Goal: Communication & Community: Answer question/provide support

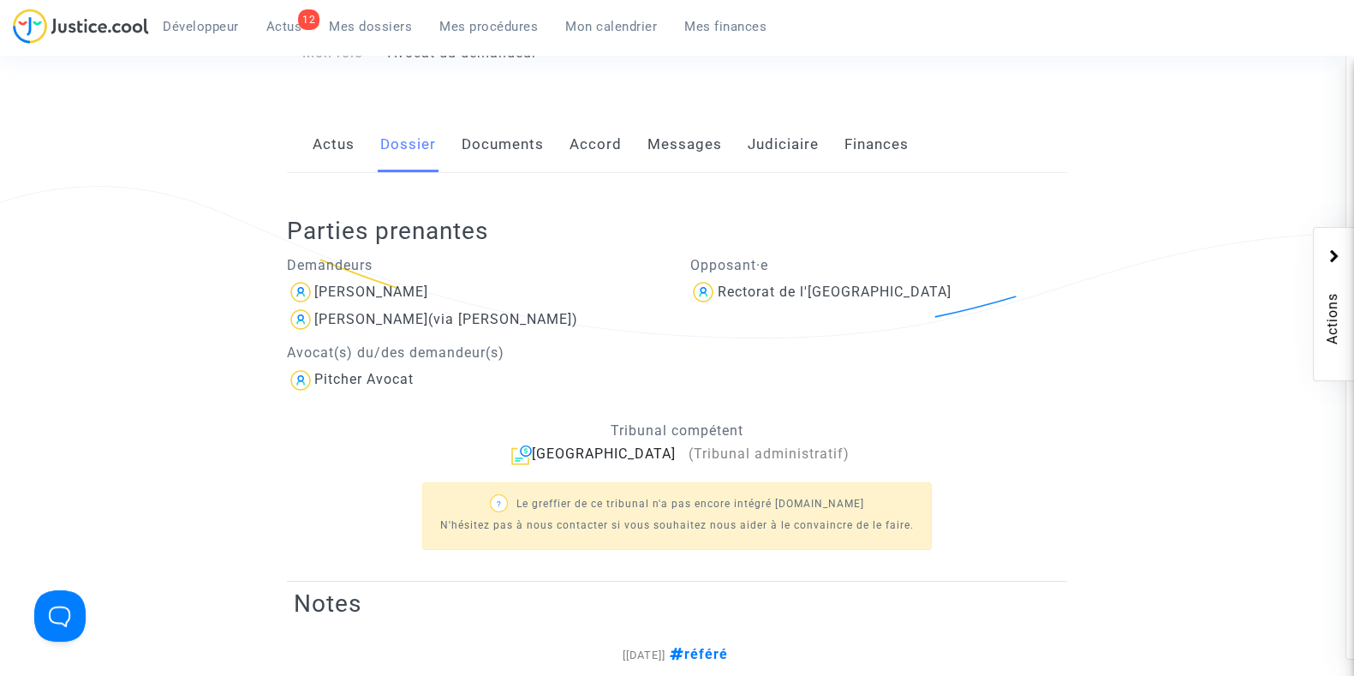
click at [356, 46] on div "Développeur 12 Actus Mes dossiers Mes procédures Mon calendrier Mes finances" at bounding box center [396, 32] width 767 height 47
click at [368, 33] on span "Mes dossiers" at bounding box center [370, 26] width 83 height 15
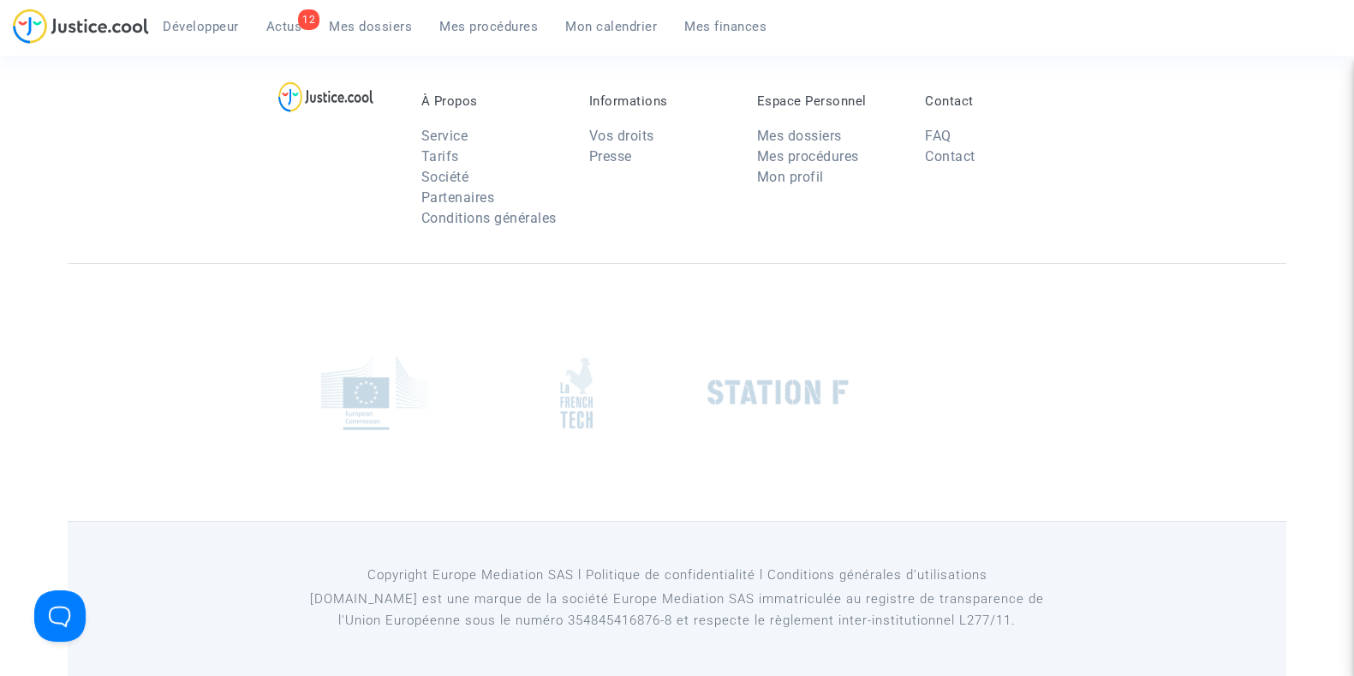
scroll to position [254, 0]
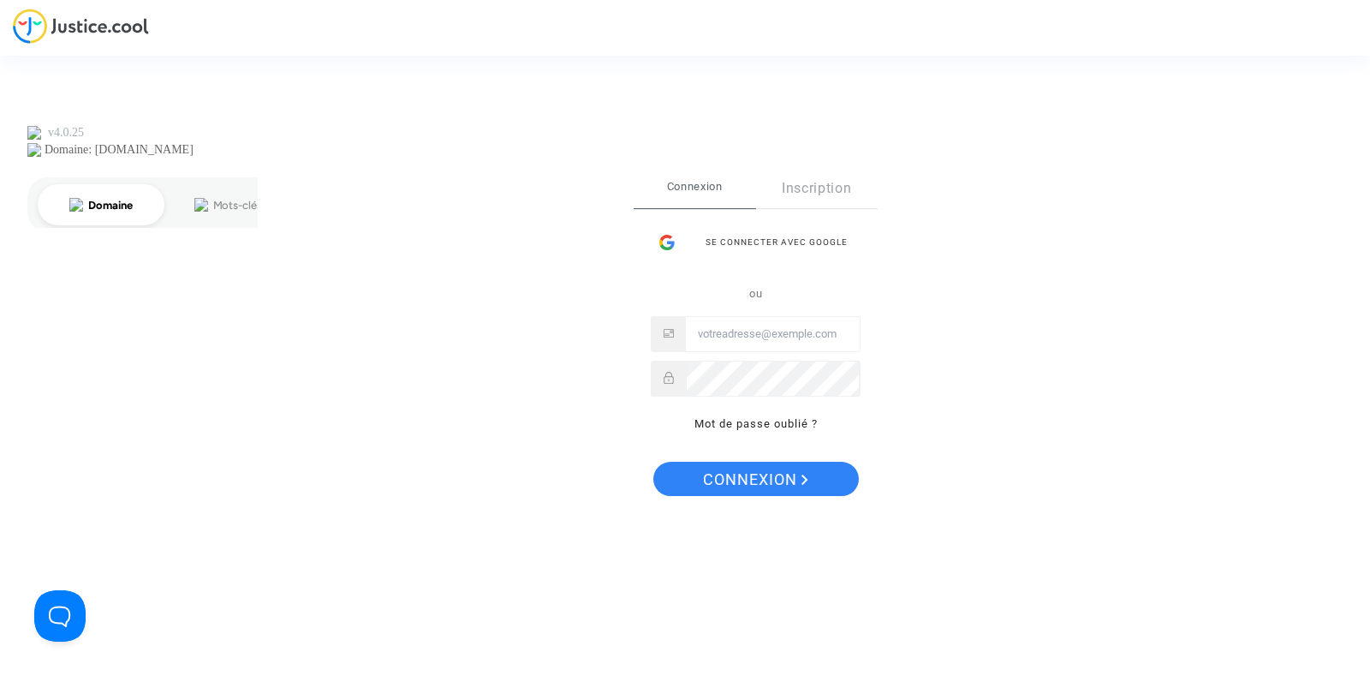
type input "joyce@pitcher-avocat.fr"
click at [758, 477] on span "Connexion" at bounding box center [755, 480] width 105 height 36
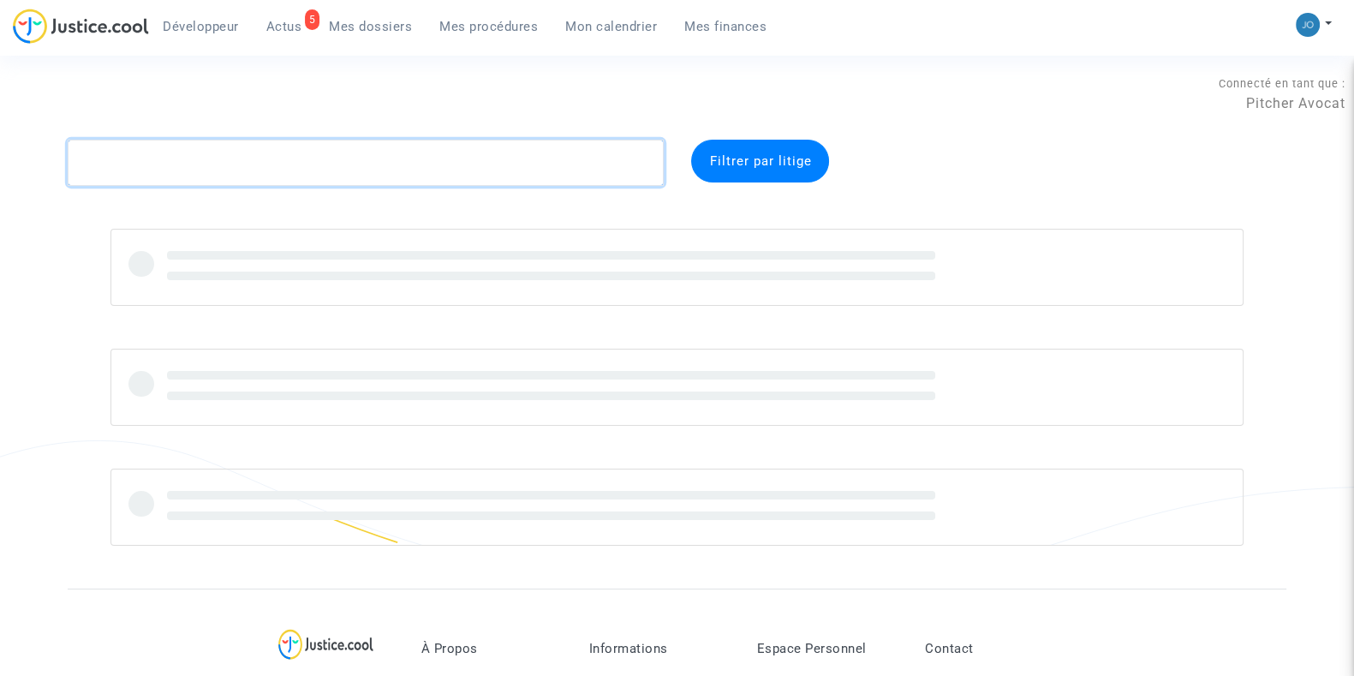
click at [445, 178] on textarea at bounding box center [366, 163] width 596 height 46
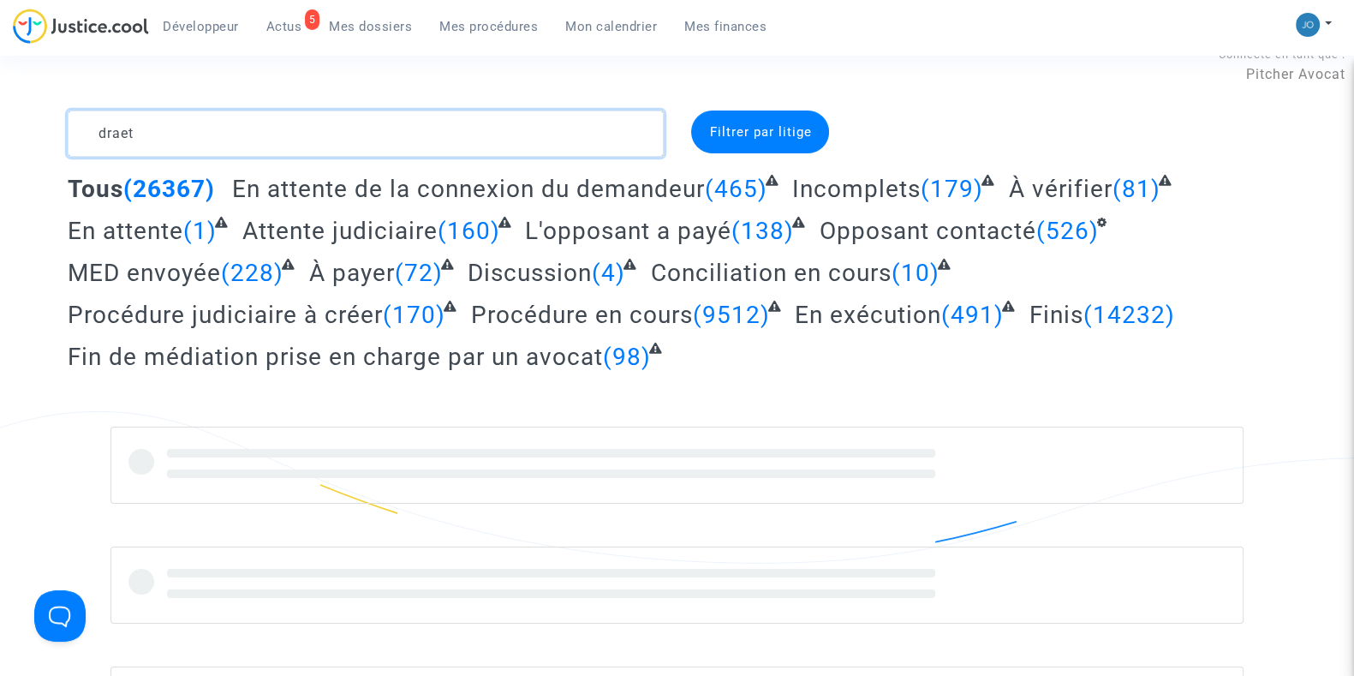
scroll to position [30, 0]
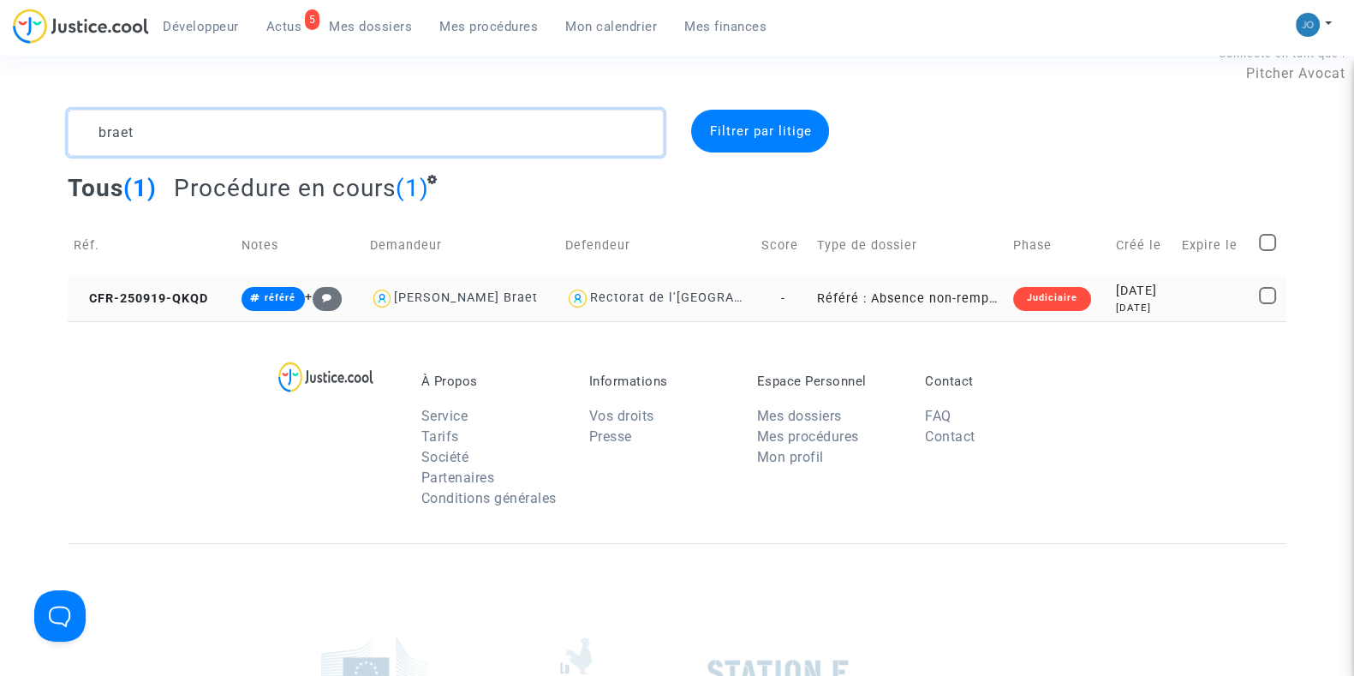
type textarea "braet"
click at [1122, 293] on div "[DATE]" at bounding box center [1143, 291] width 54 height 19
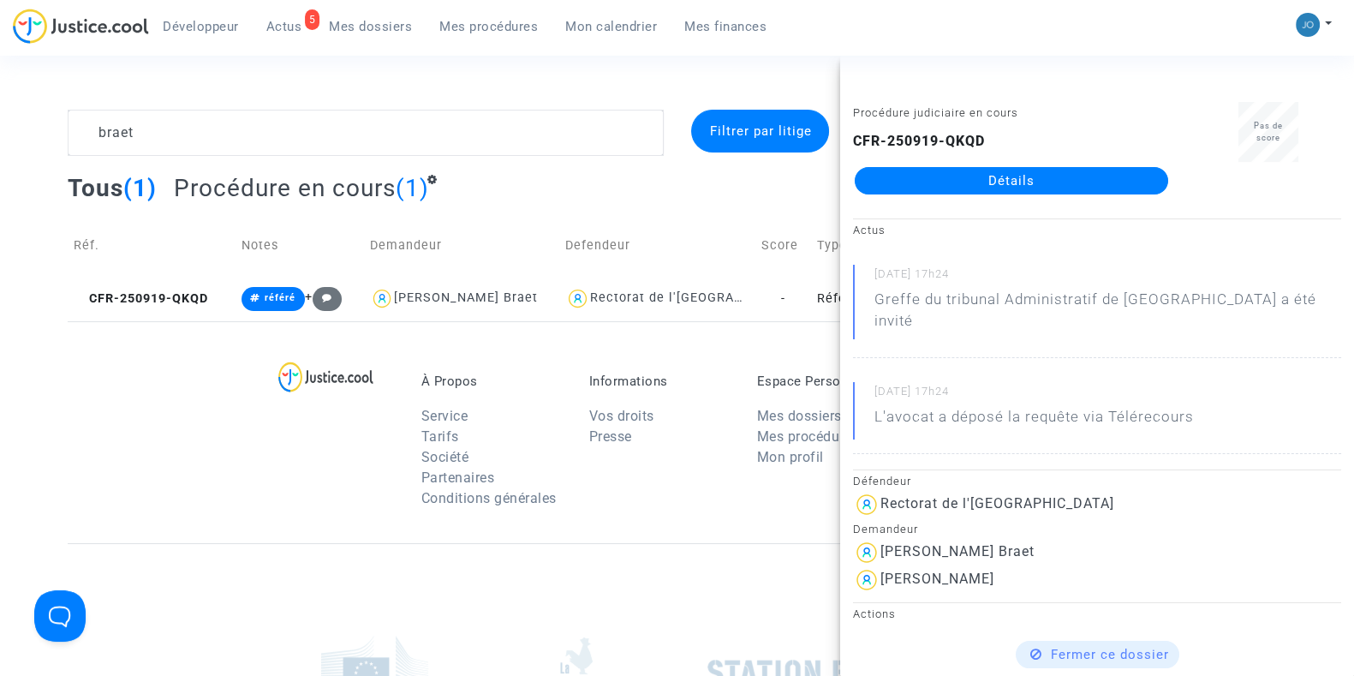
click at [1029, 177] on link "Détails" at bounding box center [1011, 180] width 313 height 27
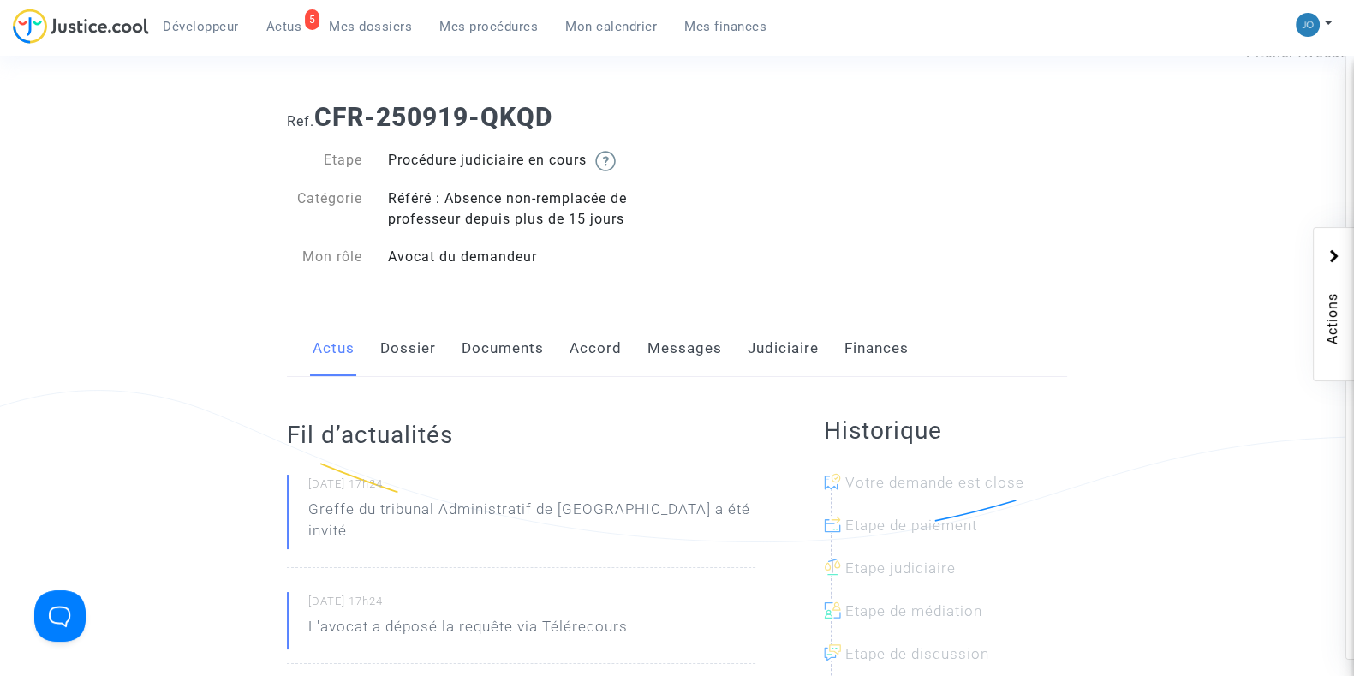
scroll to position [52, 0]
click at [409, 348] on link "Dossier" at bounding box center [408, 347] width 56 height 57
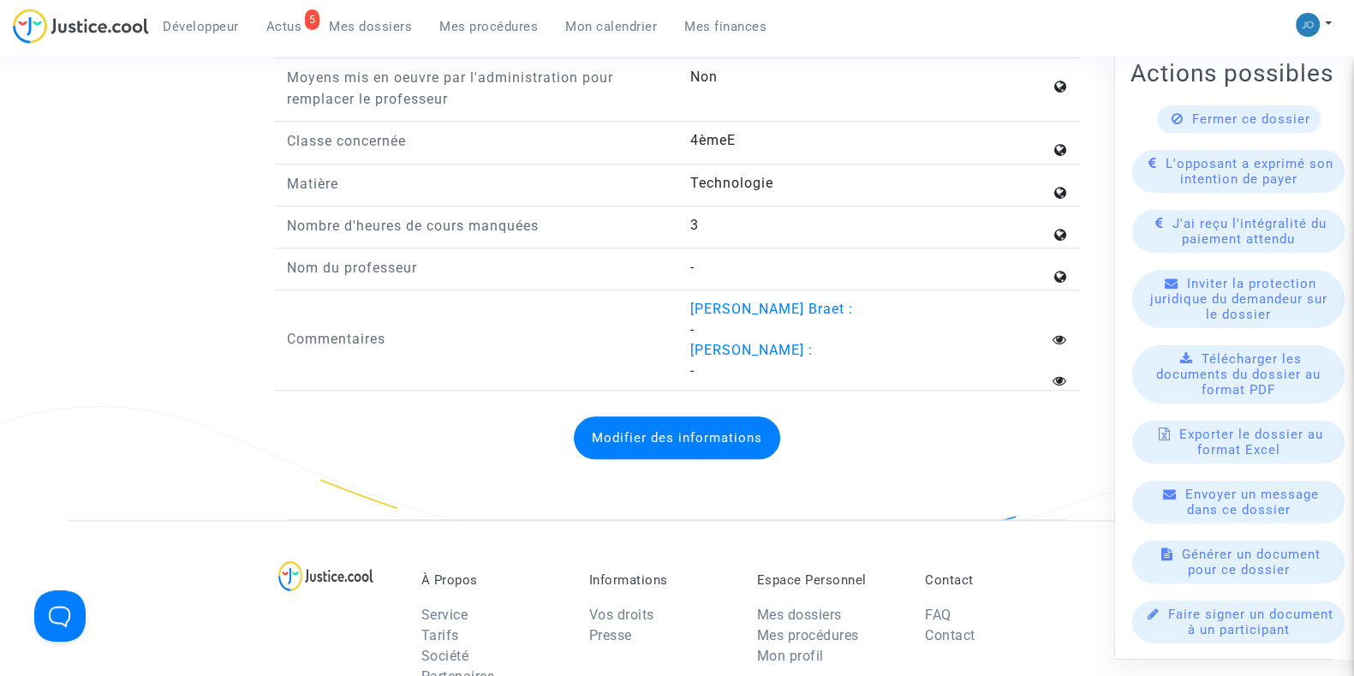
scroll to position [192, 0]
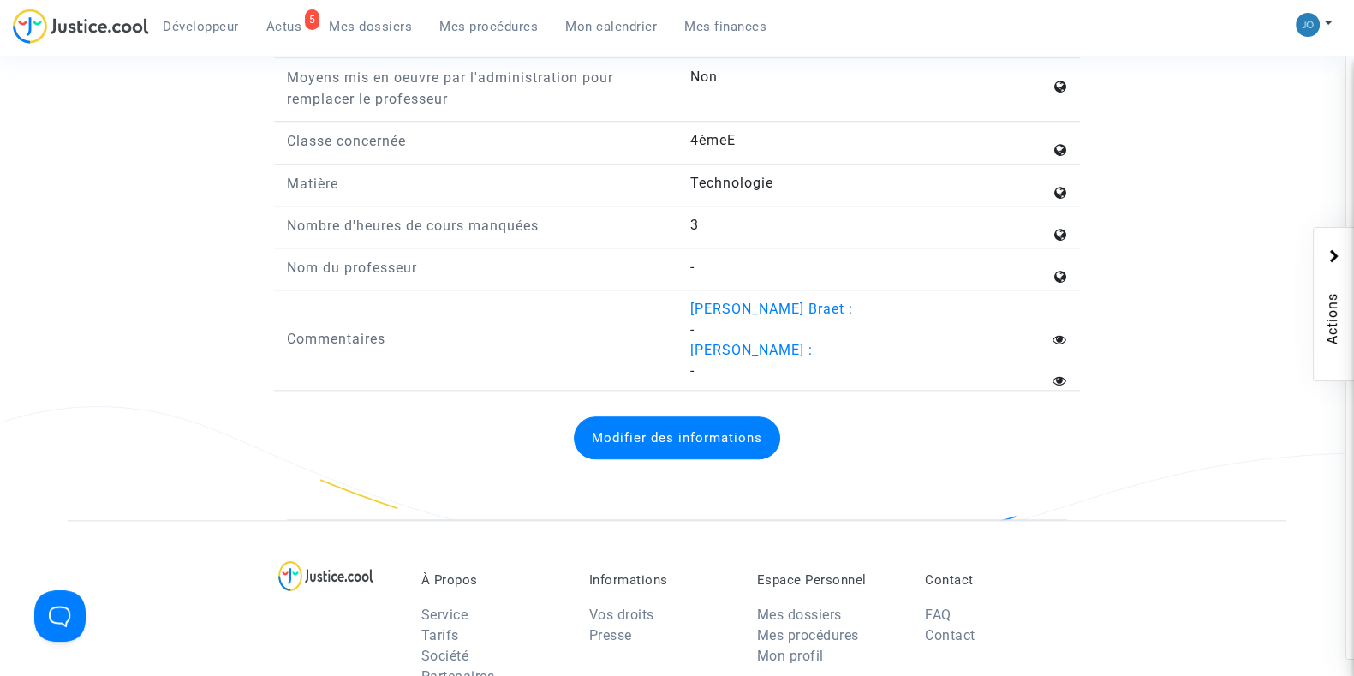
click at [428, 439] on div "Modifier des informations" at bounding box center [677, 437] width 780 height 77
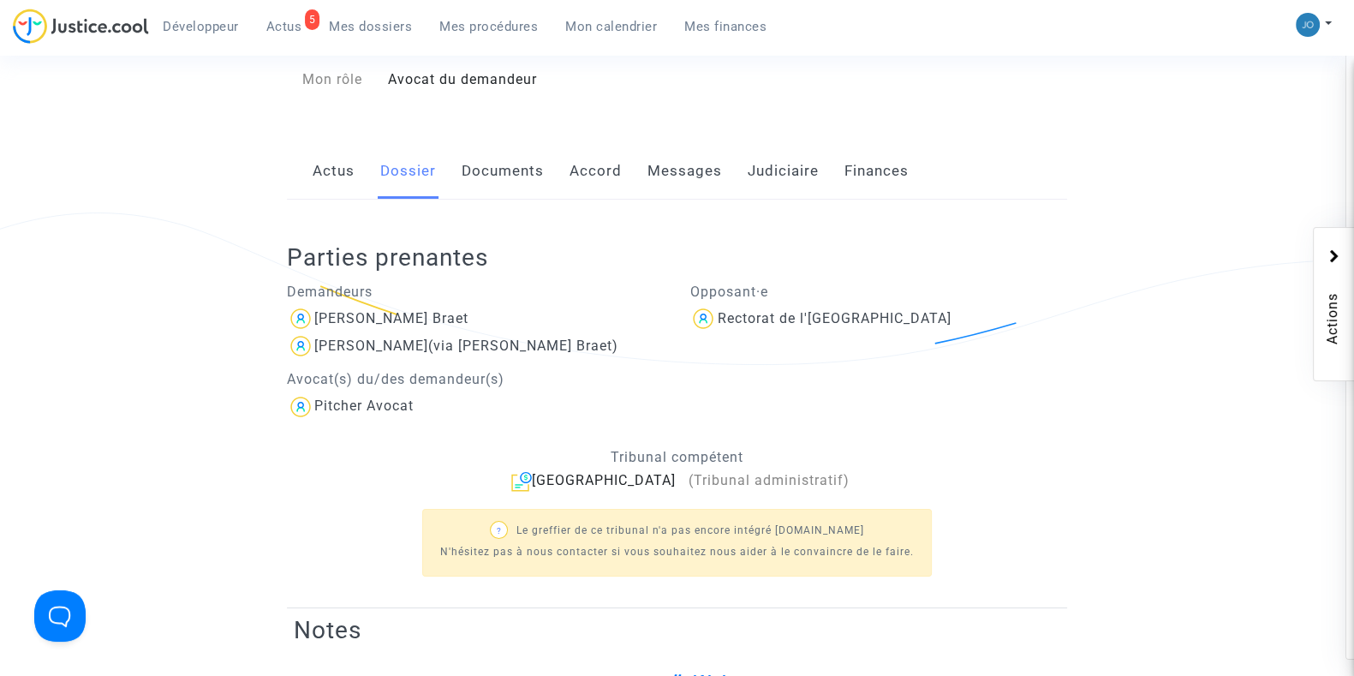
scroll to position [0, 0]
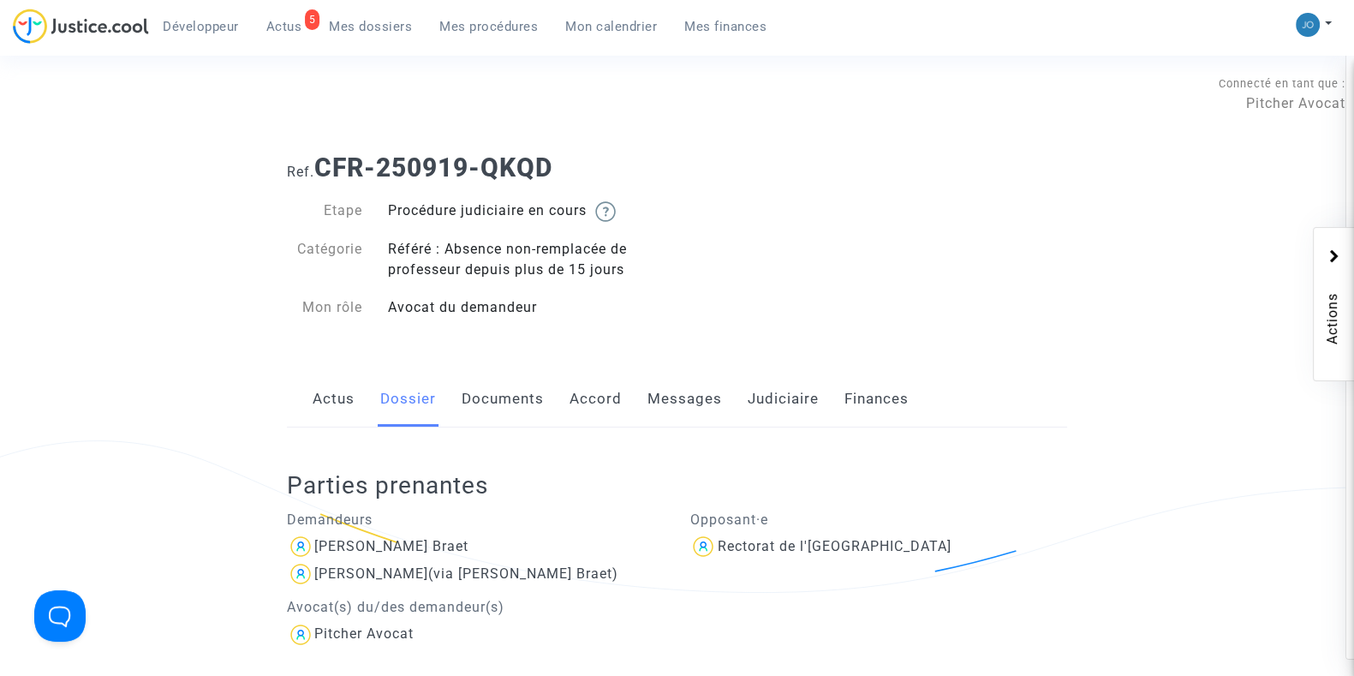
click at [688, 424] on link "Messages" at bounding box center [685, 399] width 75 height 57
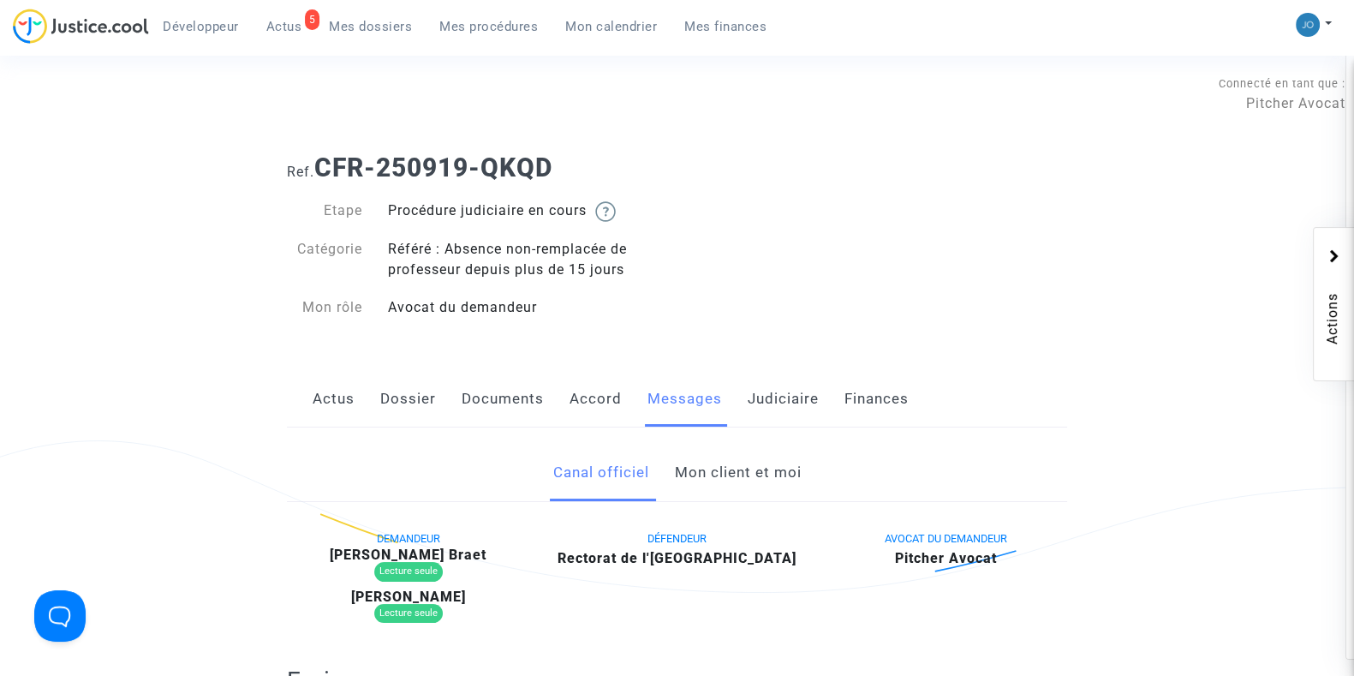
click at [709, 454] on link "Mon client et moi" at bounding box center [737, 473] width 127 height 57
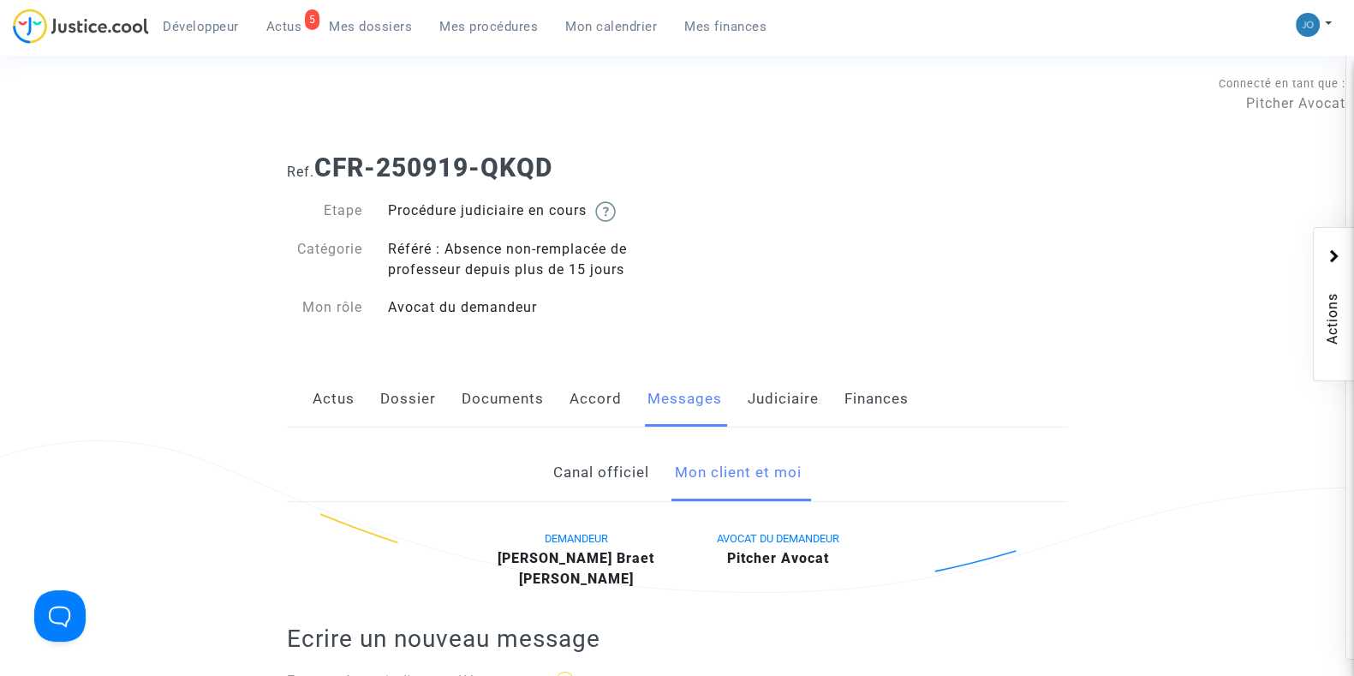
click at [395, 403] on link "Dossier" at bounding box center [408, 399] width 56 height 57
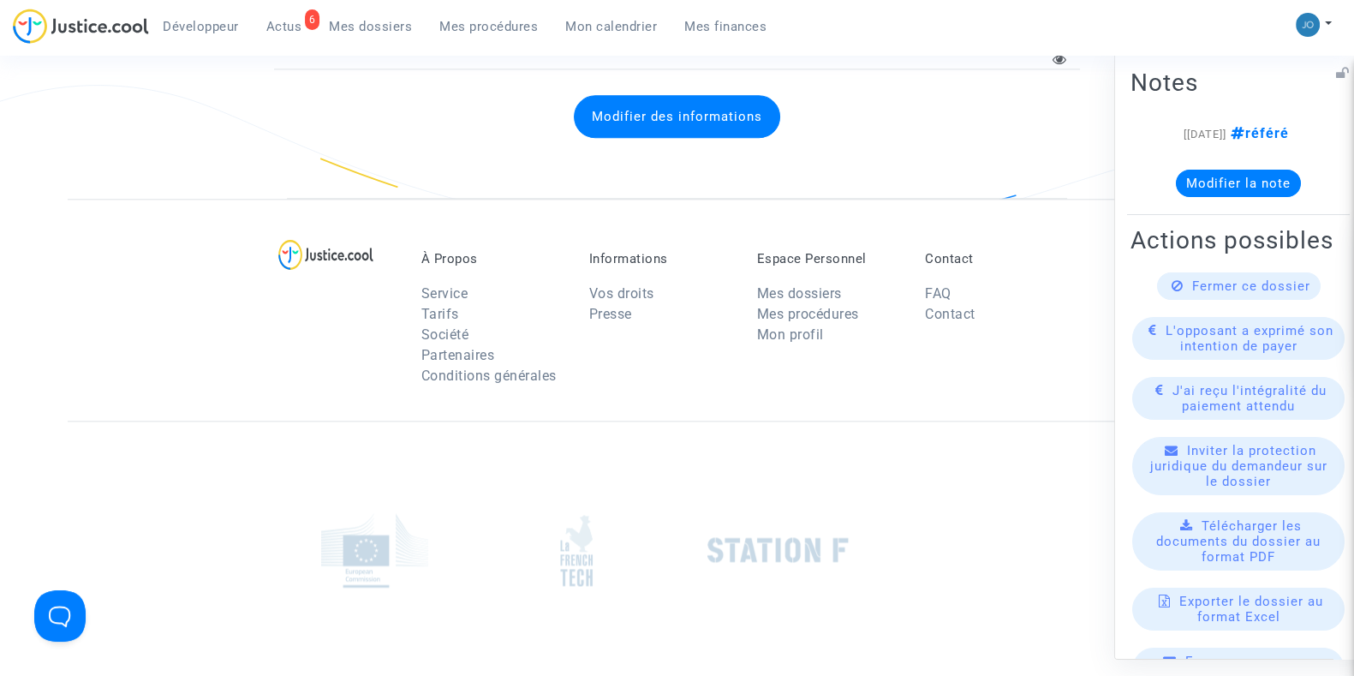
scroll to position [192, 0]
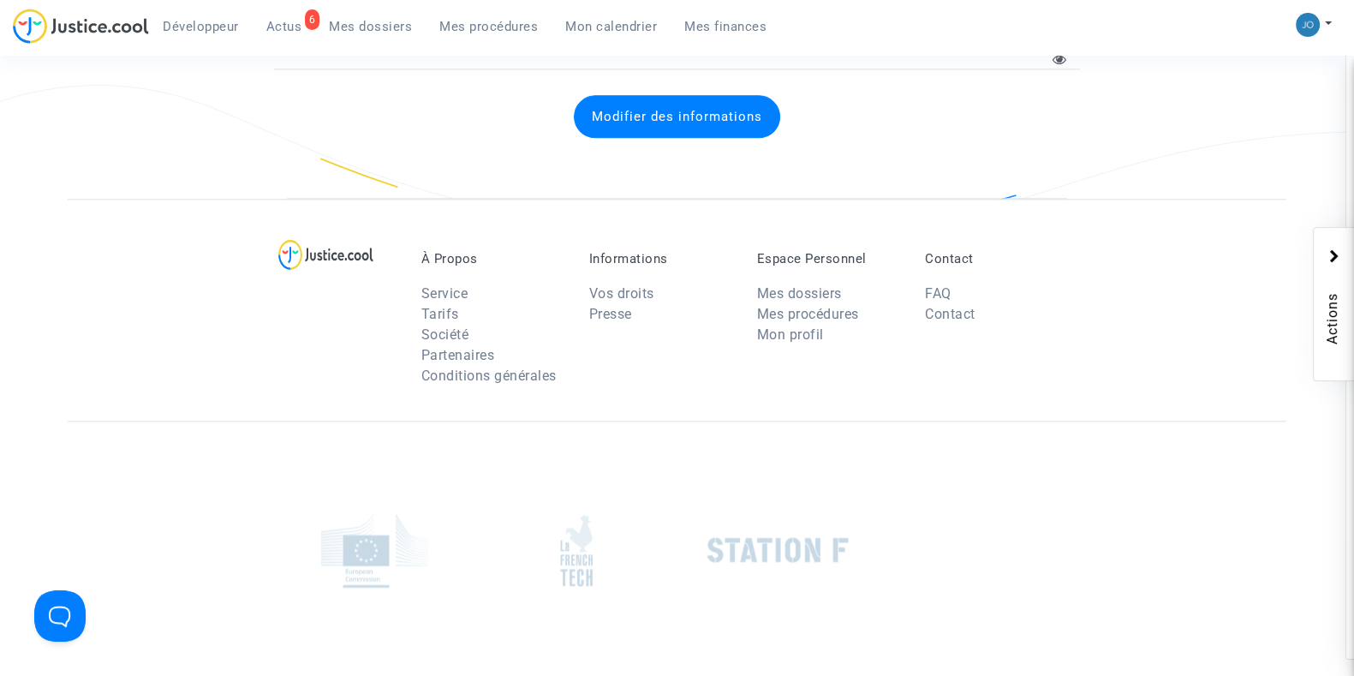
click at [921, 498] on div at bounding box center [677, 549] width 806 height 103
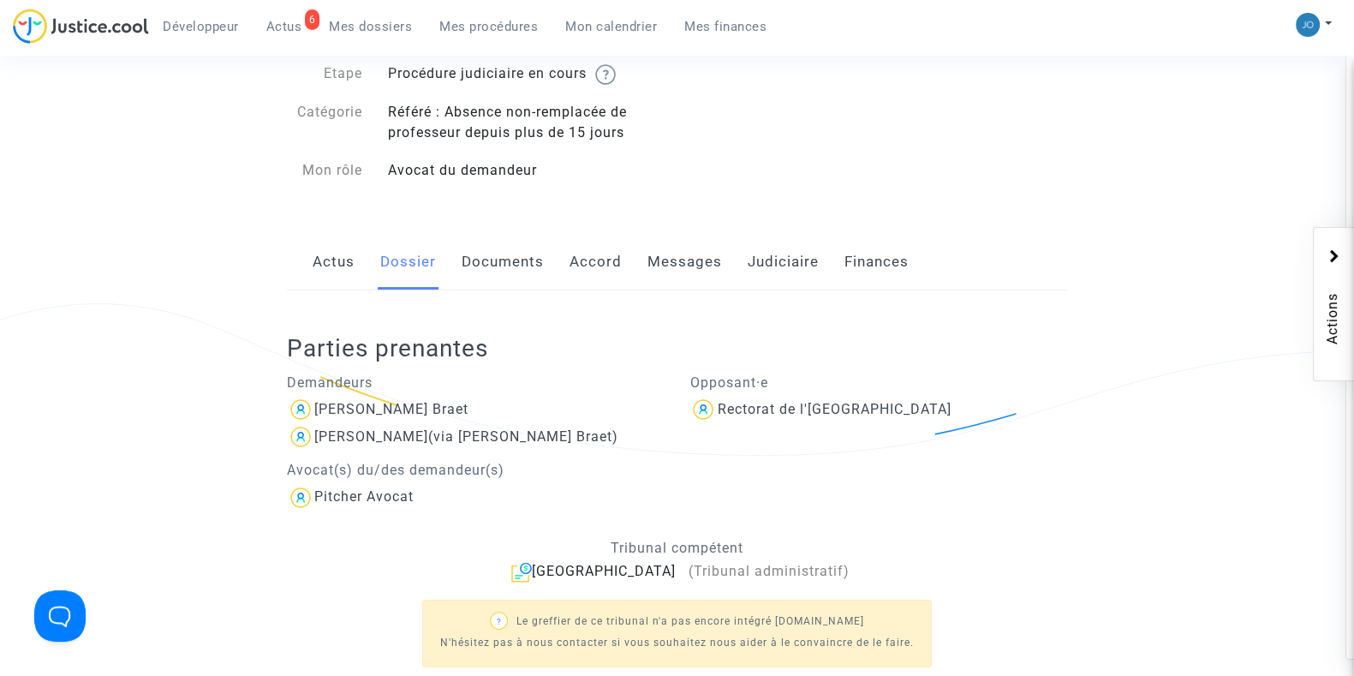
scroll to position [159, 0]
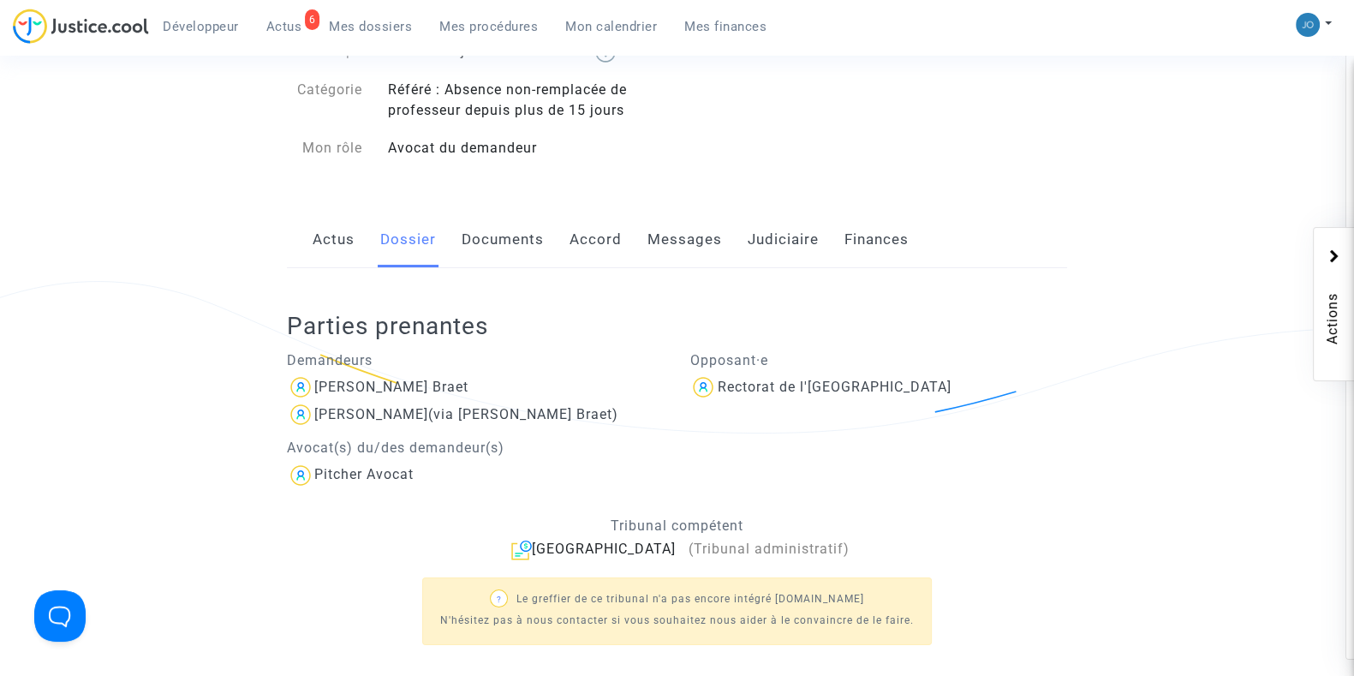
drag, startPoint x: 480, startPoint y: 391, endPoint x: 212, endPoint y: 358, distance: 269.3
drag, startPoint x: 469, startPoint y: 385, endPoint x: 313, endPoint y: 381, distance: 155.9
click at [313, 381] on div "[PERSON_NAME] Braet" at bounding box center [476, 386] width 378 height 27
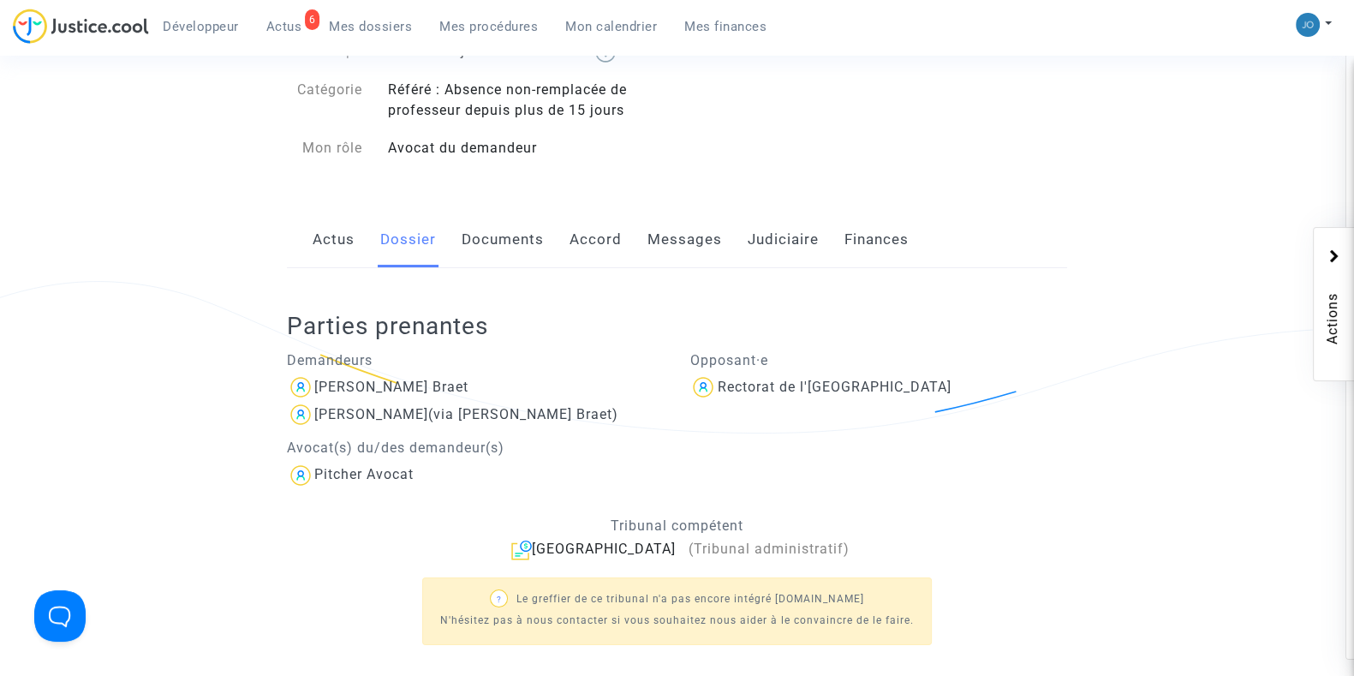
copy div "[PERSON_NAME] Braet"
click at [510, 241] on link "Documents" at bounding box center [503, 240] width 82 height 57
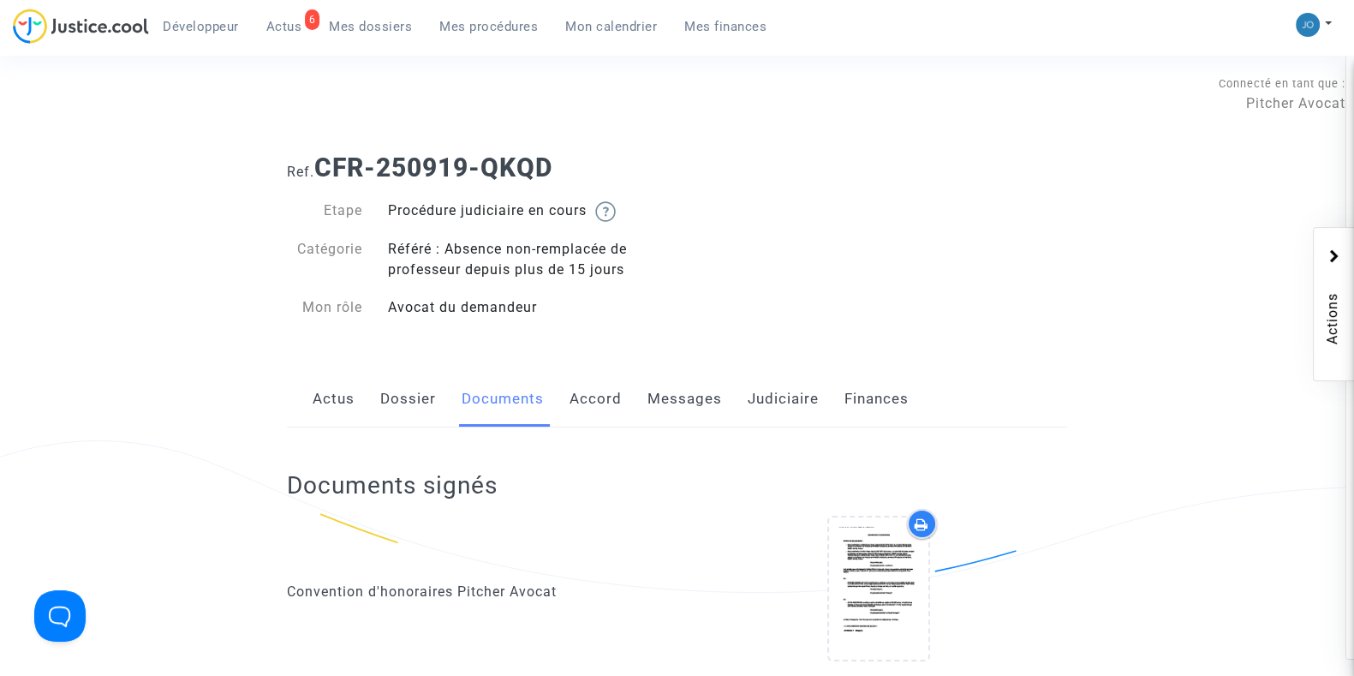
click at [791, 402] on link "Judiciaire" at bounding box center [783, 399] width 71 height 57
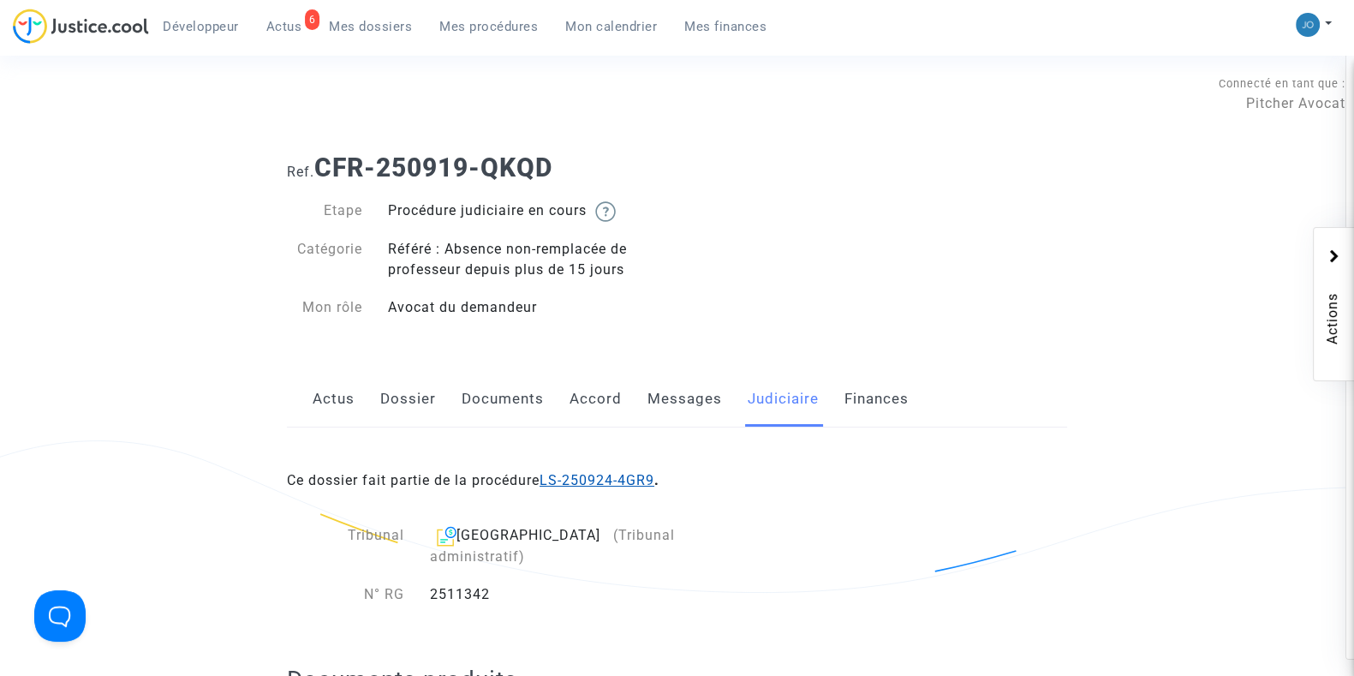
click at [610, 486] on link "LS-250924-4GR9" at bounding box center [597, 480] width 115 height 16
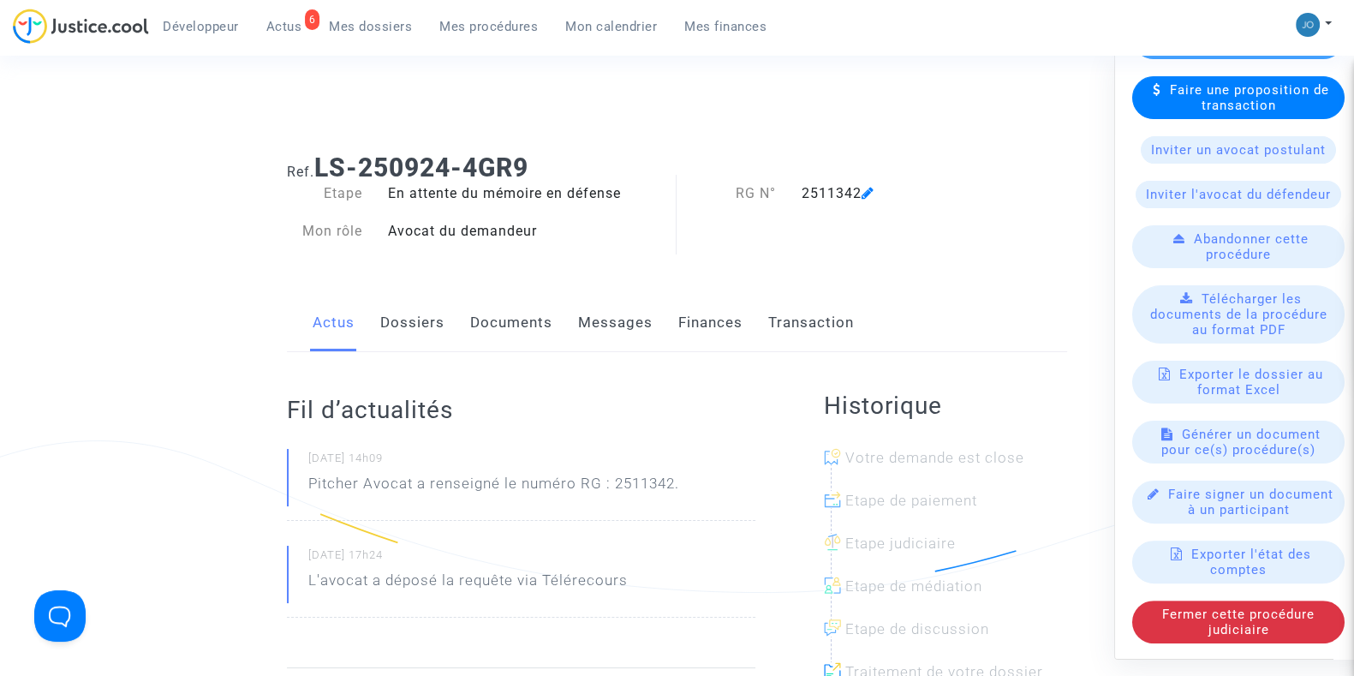
scroll to position [582, 0]
click at [1212, 337] on span "Télécharger les documents de la procédure au format PDF" at bounding box center [1238, 313] width 177 height 46
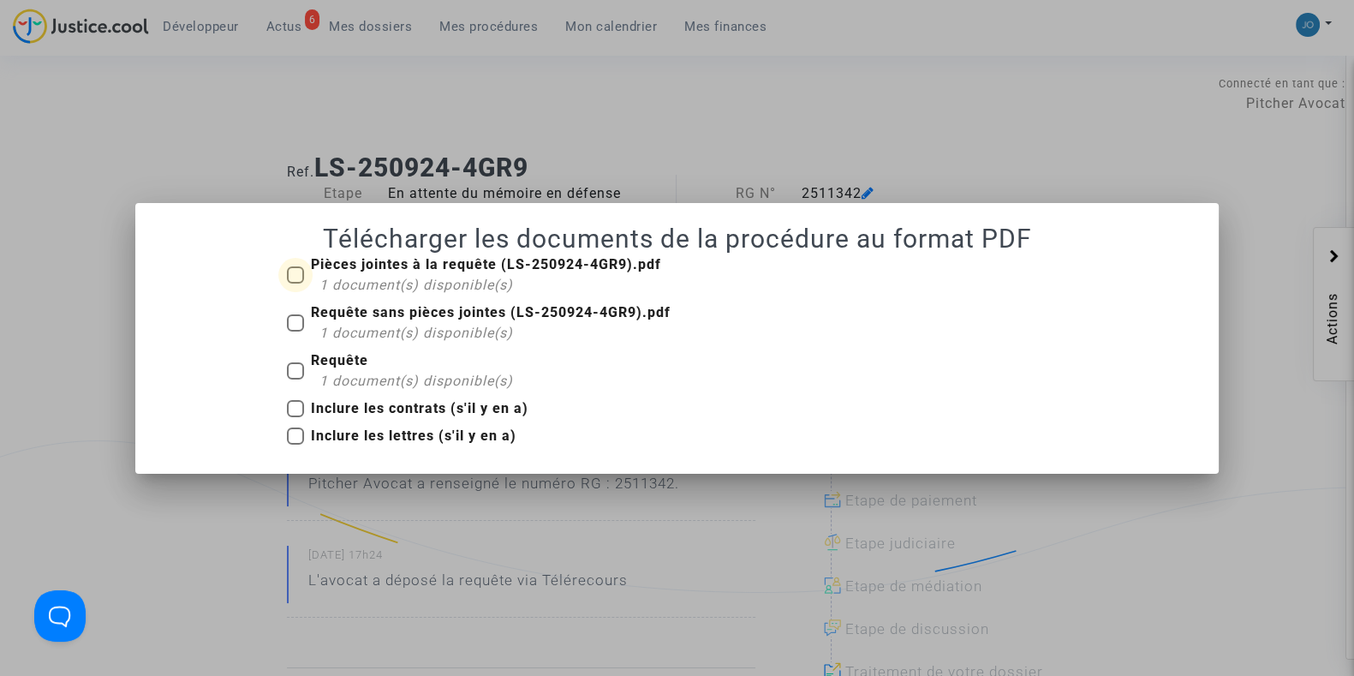
click at [287, 268] on span at bounding box center [295, 274] width 17 height 17
click at [295, 283] on input "Pièces jointes à la requête (LS-250924-4GR9).pdf 1 document(s) disponible(s)" at bounding box center [295, 283] width 1 height 1
checkbox input "true"
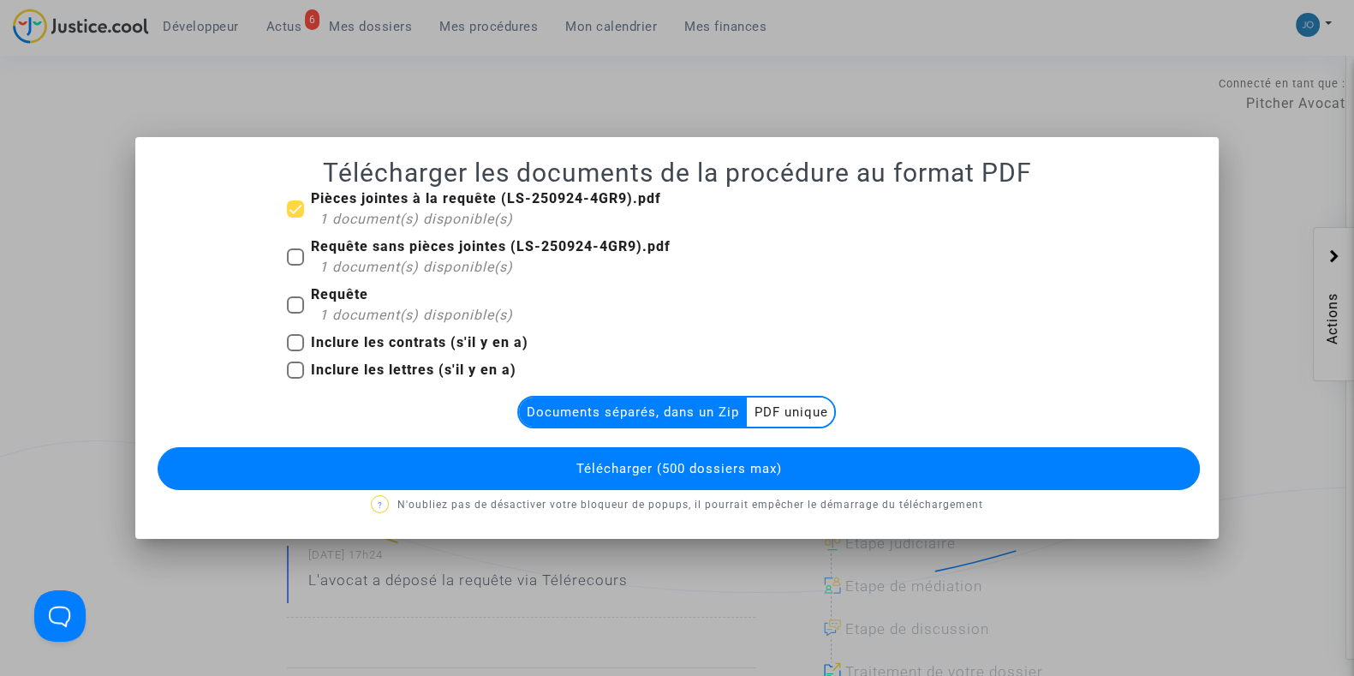
click at [283, 262] on div "Requête sans pièces jointes (LS-250924-4GR9).pdf 1 document(s) disponible(s)" at bounding box center [677, 260] width 806 height 48
click at [289, 259] on span at bounding box center [295, 256] width 17 height 17
click at [295, 266] on input "Requête sans pièces jointes (LS-250924-4GR9).pdf 1 document(s) disponible(s)" at bounding box center [295, 266] width 1 height 1
checkbox input "true"
click at [291, 307] on span at bounding box center [295, 304] width 17 height 17
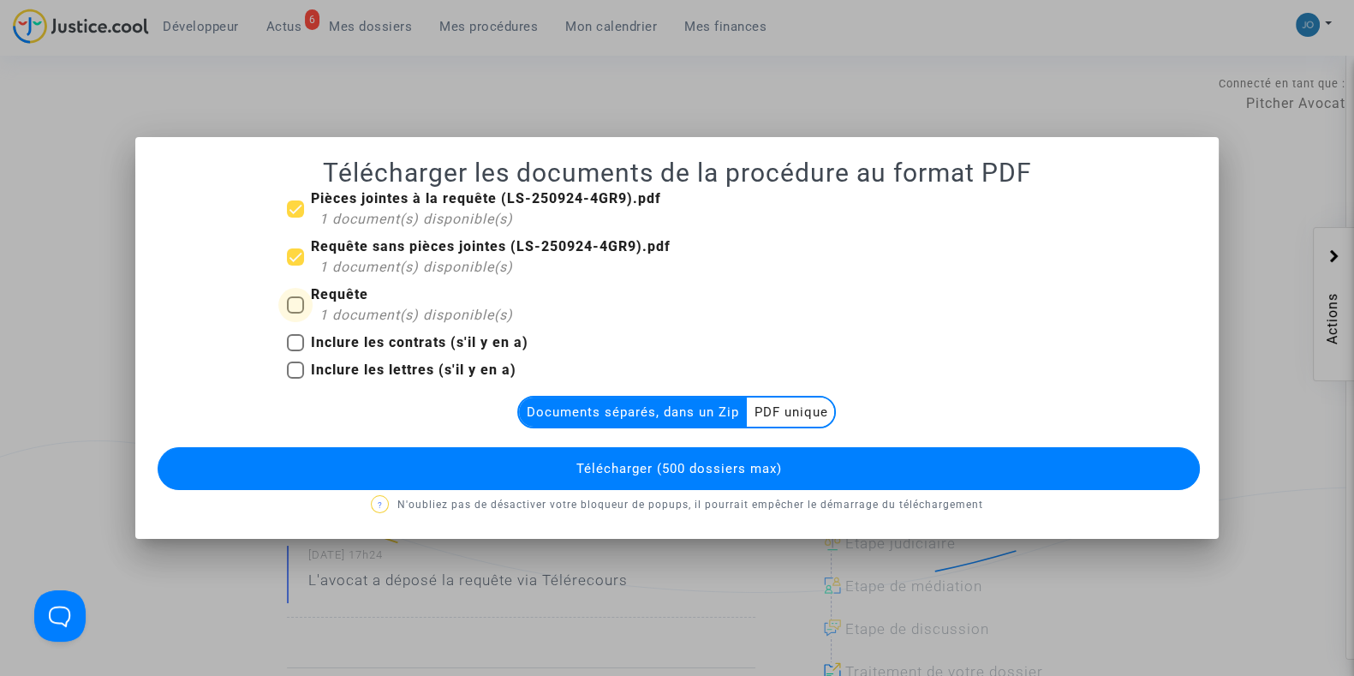
click at [295, 313] on input "Requête 1 document(s) disponible(s)" at bounding box center [295, 313] width 1 height 1
checkbox input "true"
click at [295, 349] on span at bounding box center [295, 342] width 17 height 17
click at [295, 351] on input "Inclure les contrats (s'il y en a)" at bounding box center [295, 351] width 1 height 1
checkbox input "true"
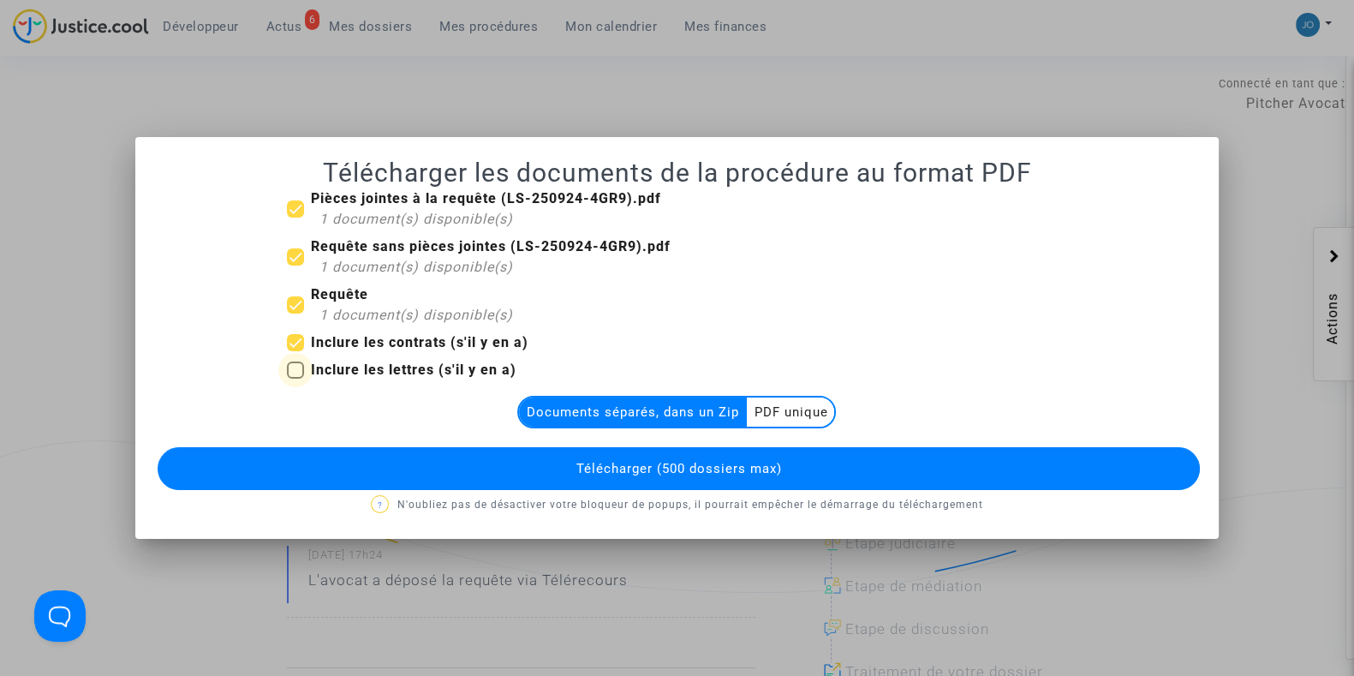
click at [295, 366] on span at bounding box center [295, 369] width 17 height 17
click at [295, 379] on input "Inclure les lettres (s'il y en a)" at bounding box center [295, 379] width 1 height 1
checkbox input "true"
click at [637, 468] on span "Télécharger (500 dossiers max)" at bounding box center [679, 468] width 206 height 15
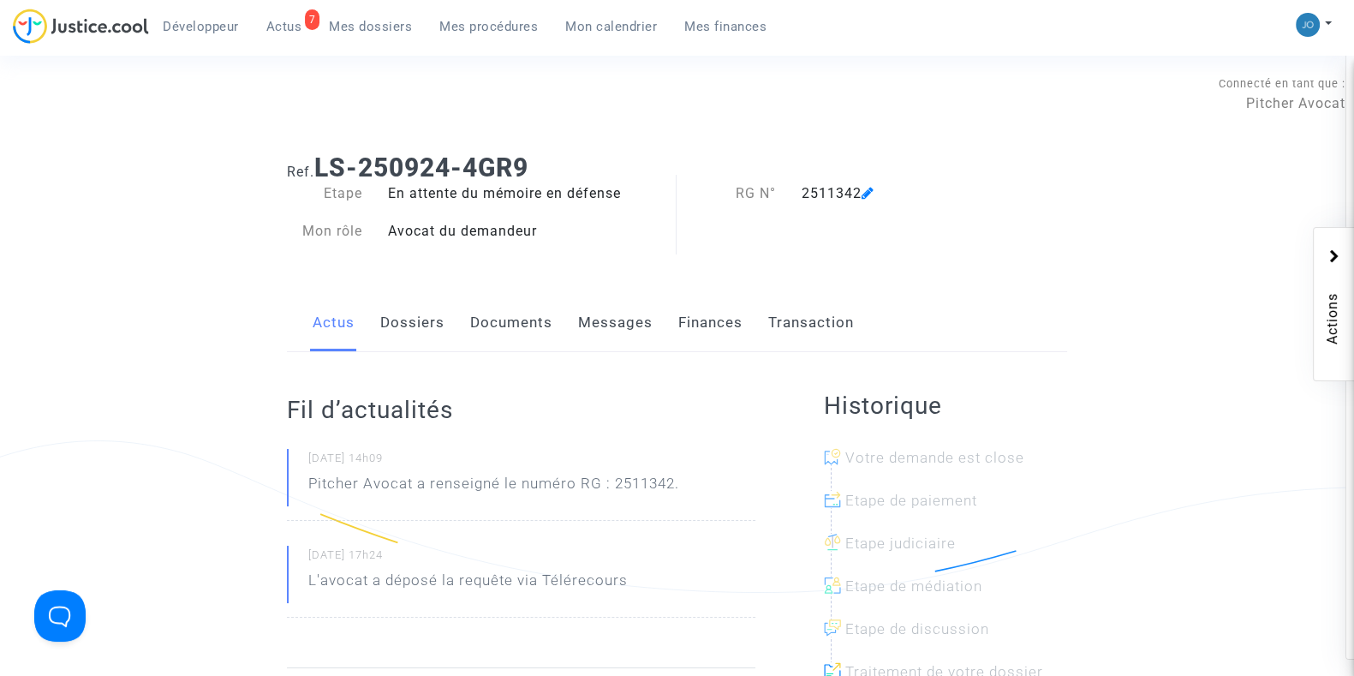
click at [499, 339] on link "Documents" at bounding box center [511, 323] width 82 height 57
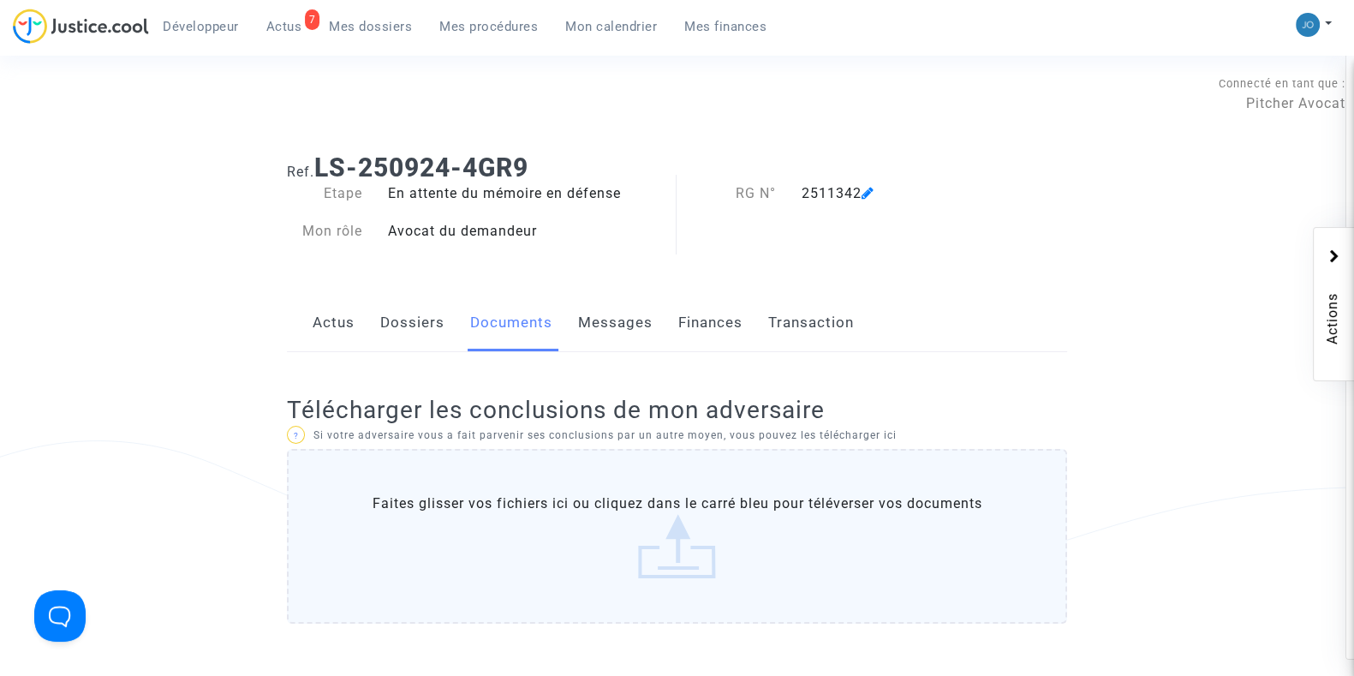
click at [499, 339] on link "Documents" at bounding box center [511, 323] width 82 height 57
click at [412, 341] on link "Dossiers" at bounding box center [412, 323] width 64 height 57
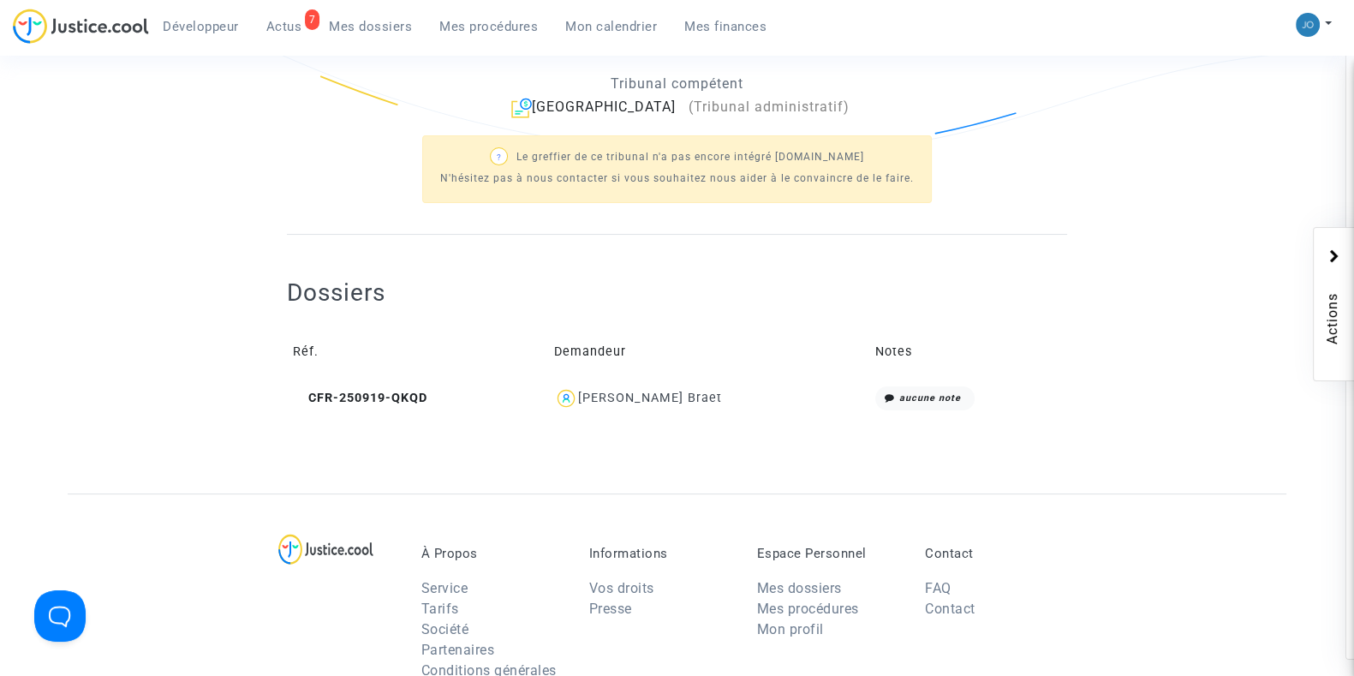
scroll to position [440, 0]
click at [619, 391] on div "[PERSON_NAME] Braet" at bounding box center [650, 395] width 144 height 15
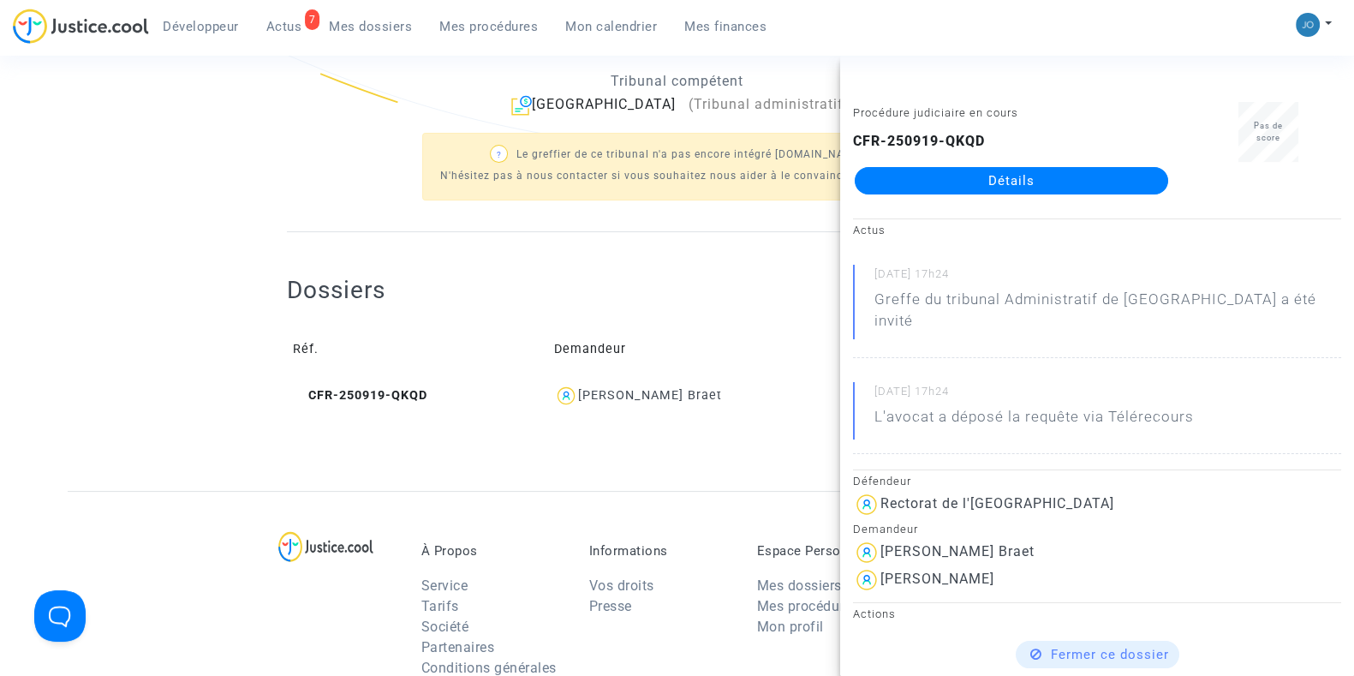
click at [1073, 169] on link "Détails" at bounding box center [1011, 180] width 313 height 27
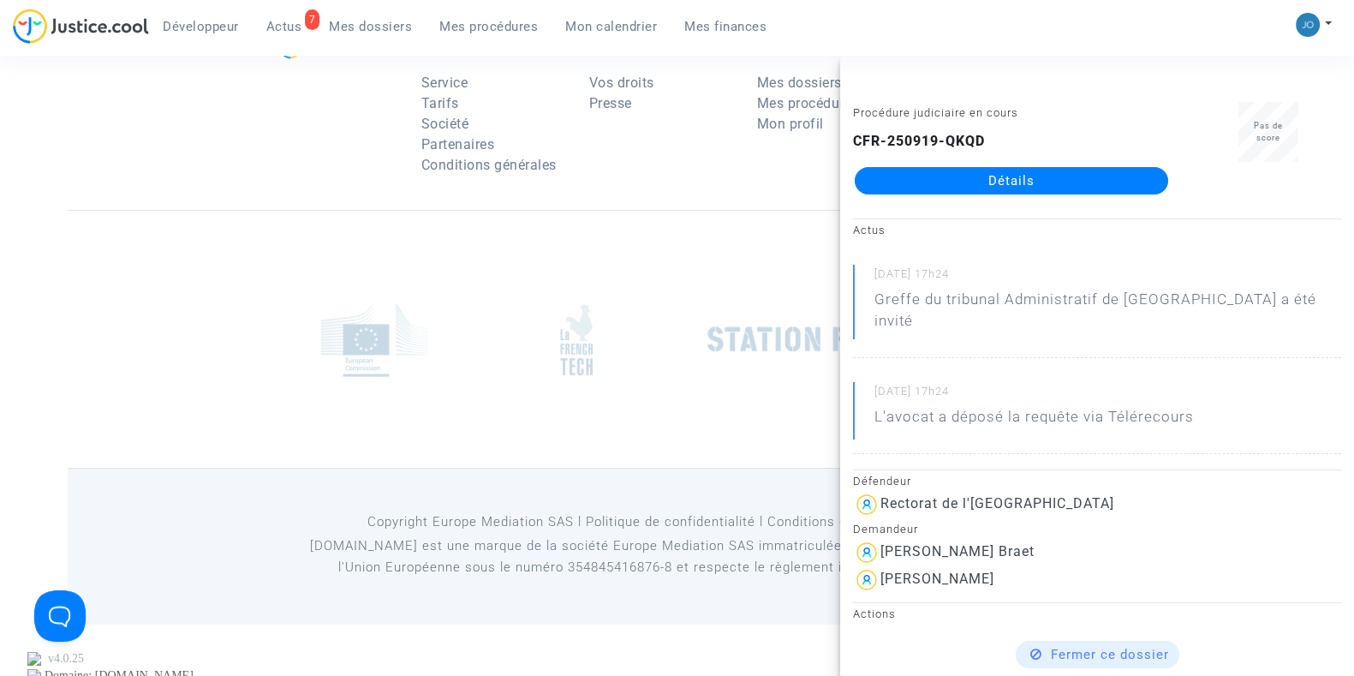
scroll to position [440, 0]
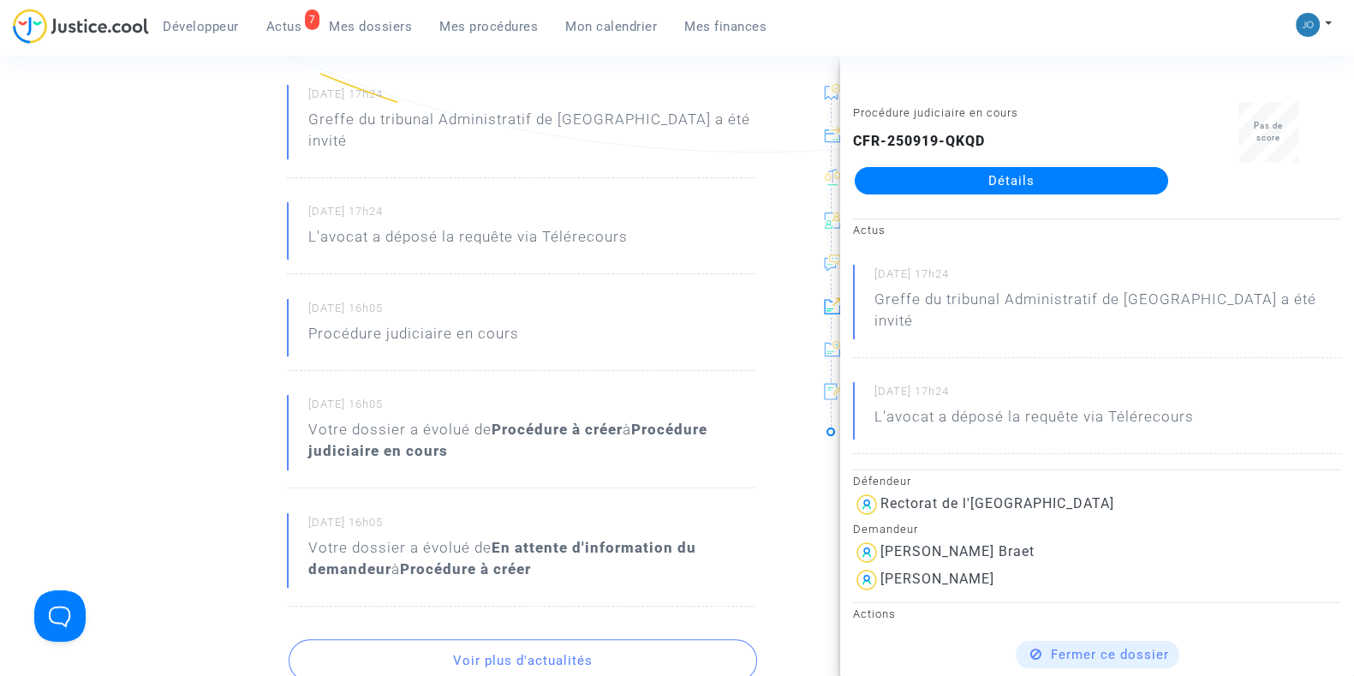
click at [0, 439] on div "Ref. CFR-250919-QKQD Etape Procédure judiciaire en cours Catégorie Référé : Abs…" at bounding box center [677, 534] width 1354 height 1671
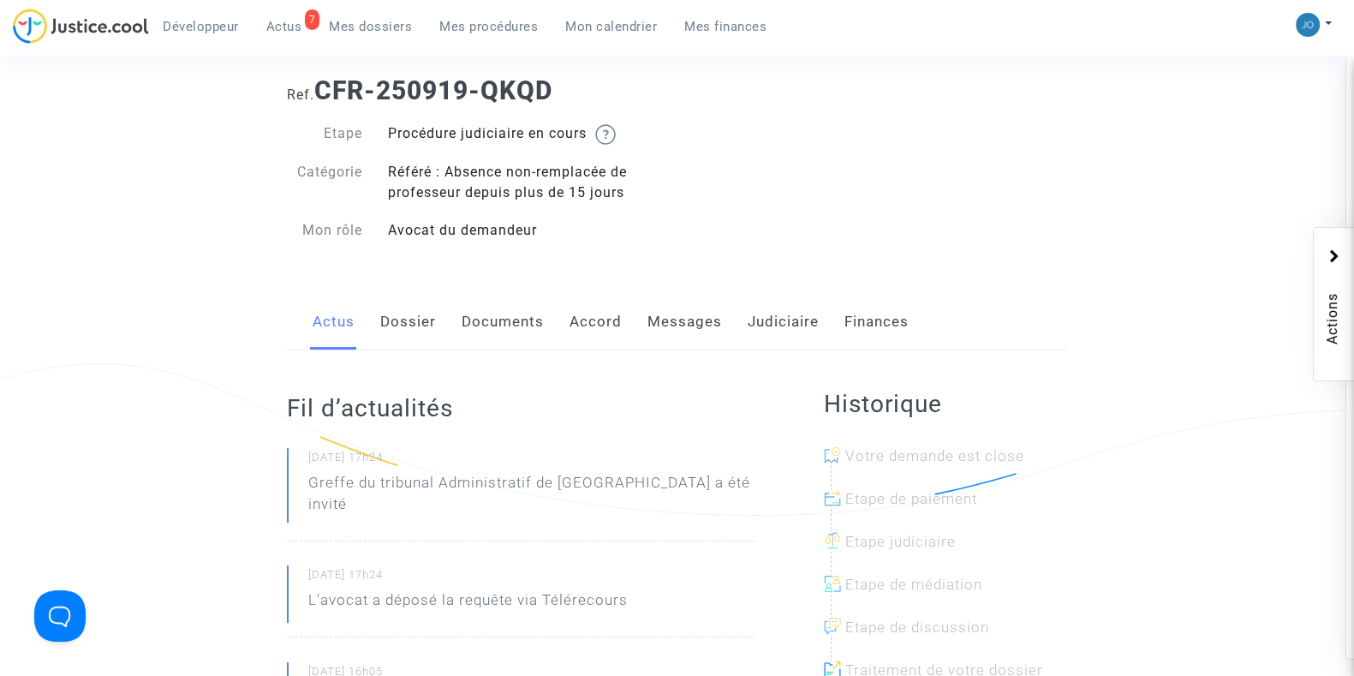
scroll to position [0, 0]
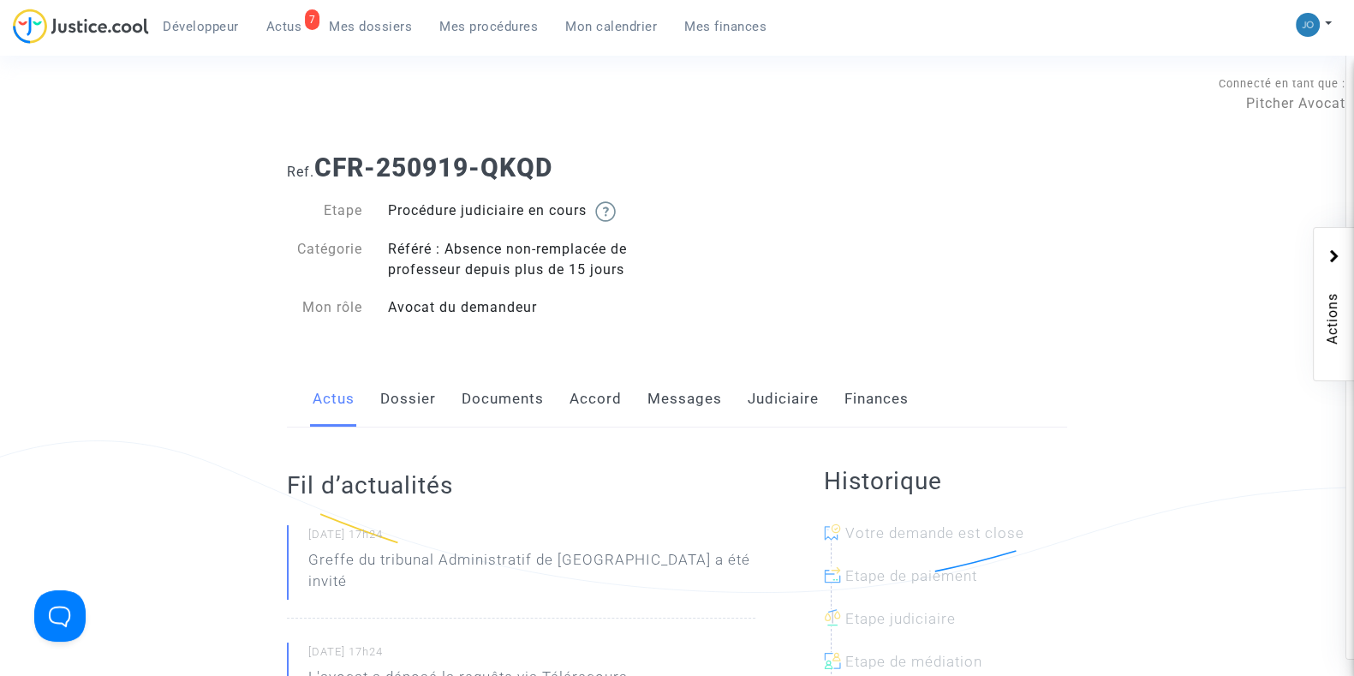
click at [434, 409] on link "Dossier" at bounding box center [408, 399] width 56 height 57
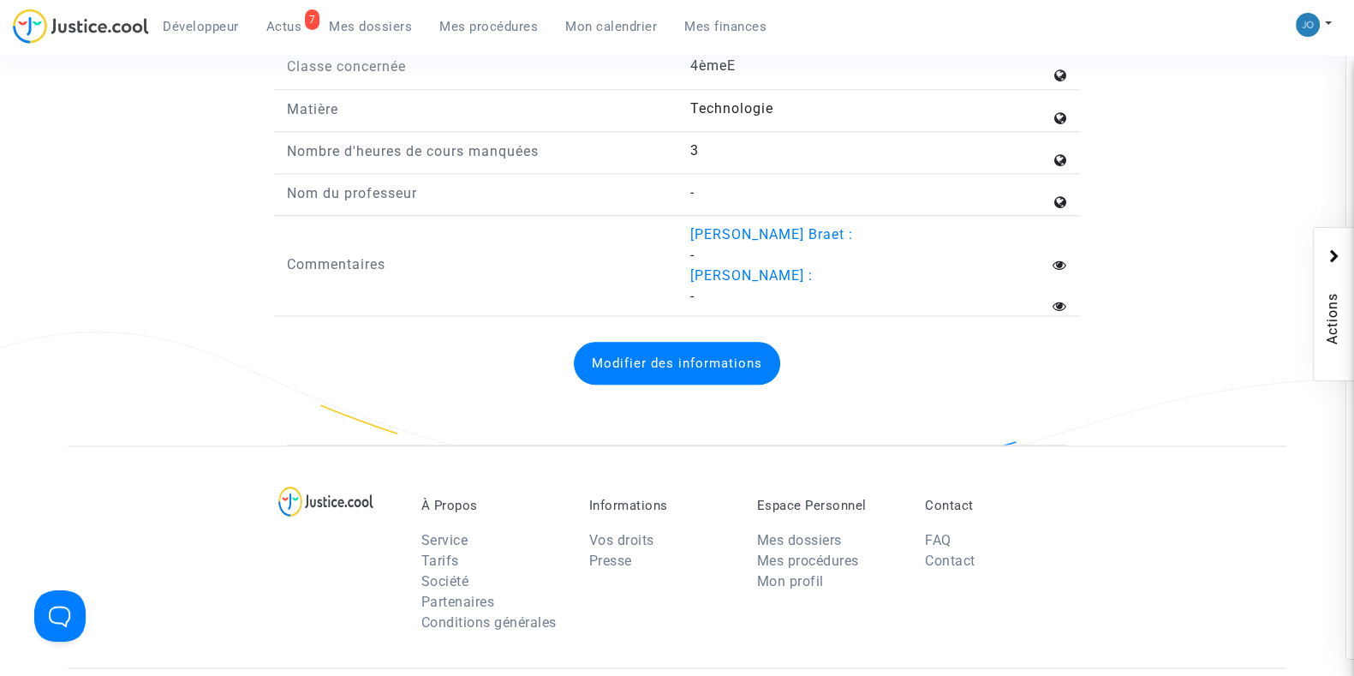
scroll to position [2372, 0]
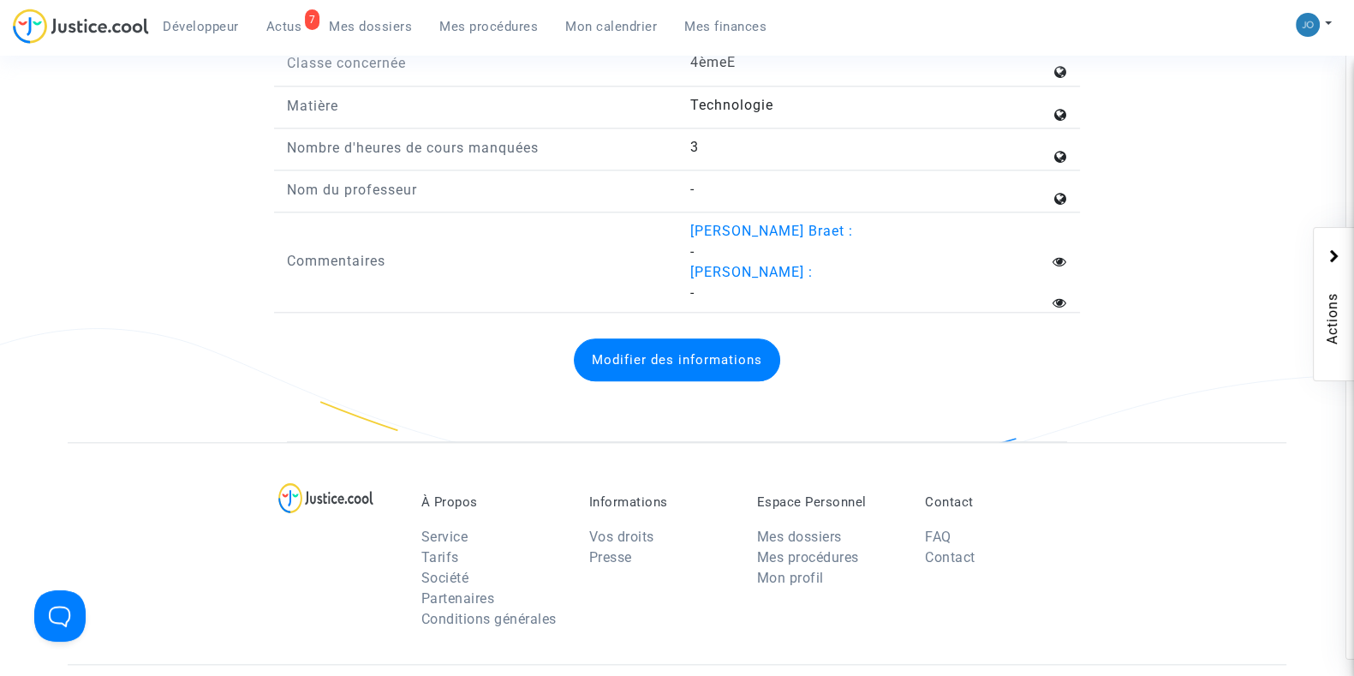
click at [628, 345] on button "Modifier des informations" at bounding box center [677, 359] width 206 height 43
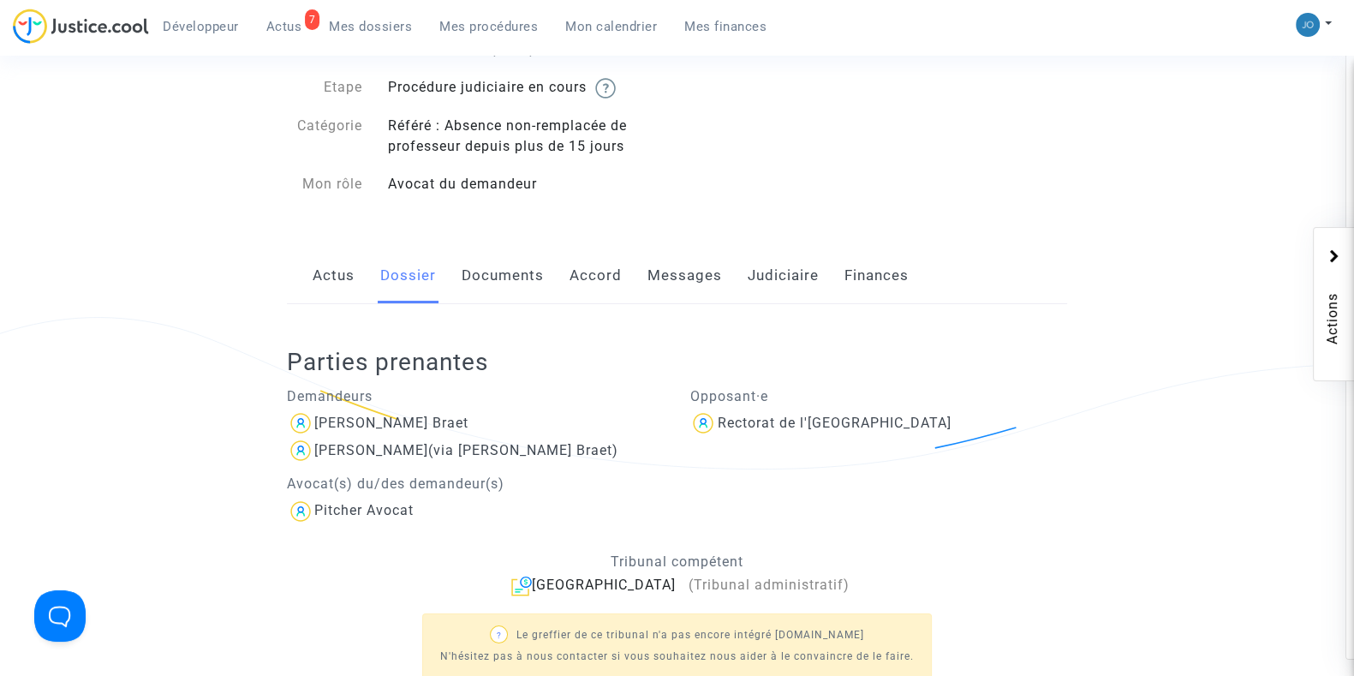
scroll to position [0, 0]
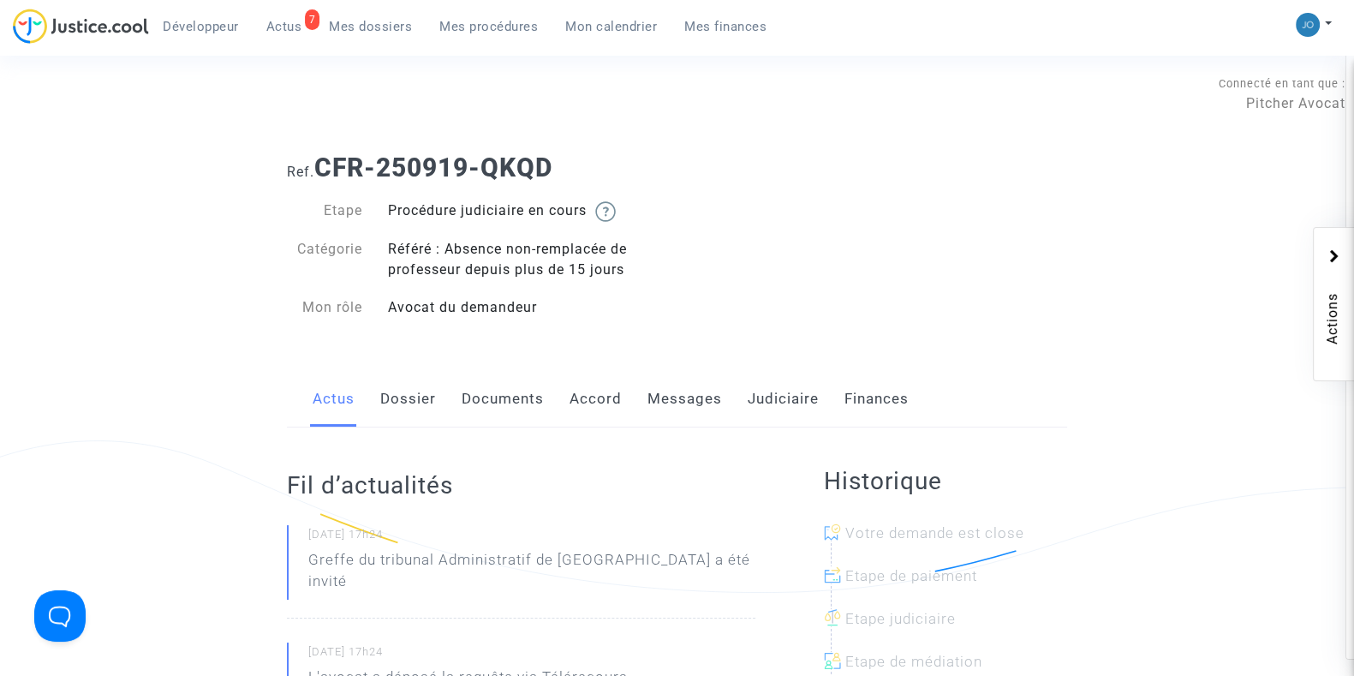
click at [370, 411] on div "Actus Dossier Documents Accord Messages Judiciaire Finances" at bounding box center [677, 399] width 780 height 57
click at [397, 400] on link "Dossier" at bounding box center [408, 399] width 56 height 57
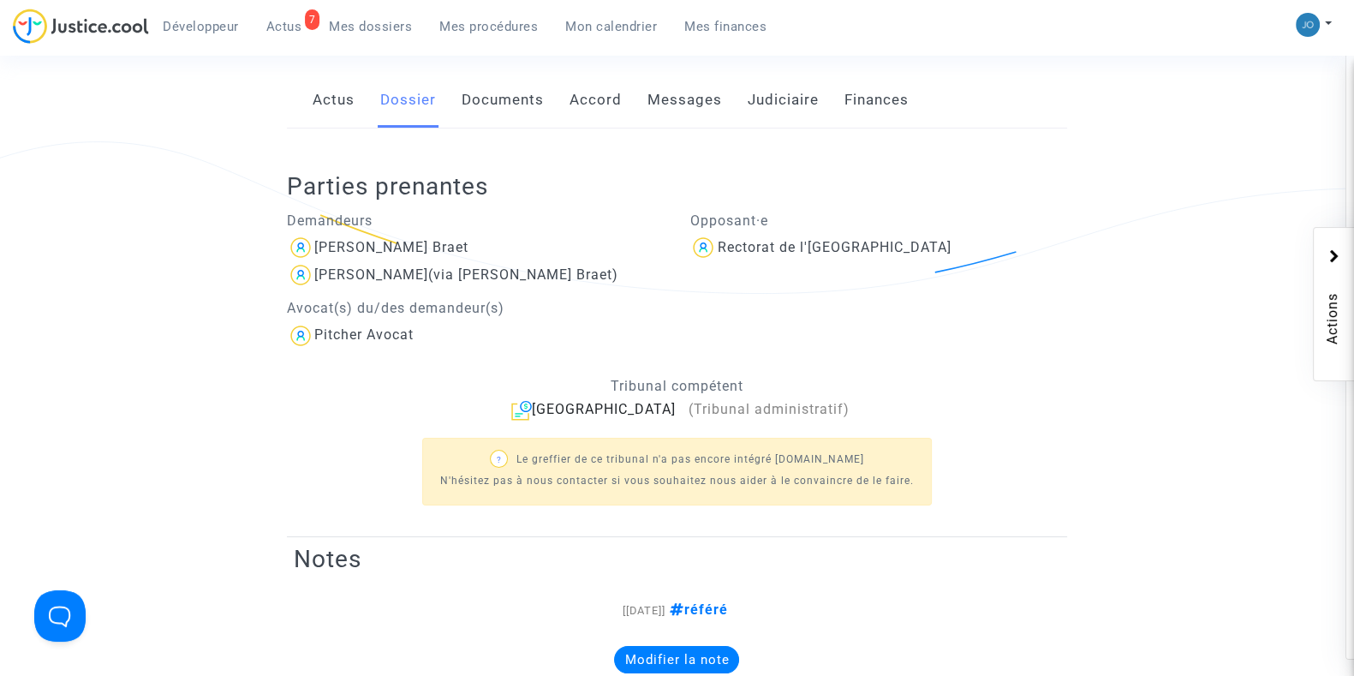
scroll to position [300, 0]
click at [365, 238] on div "[PERSON_NAME] Braet" at bounding box center [391, 246] width 154 height 16
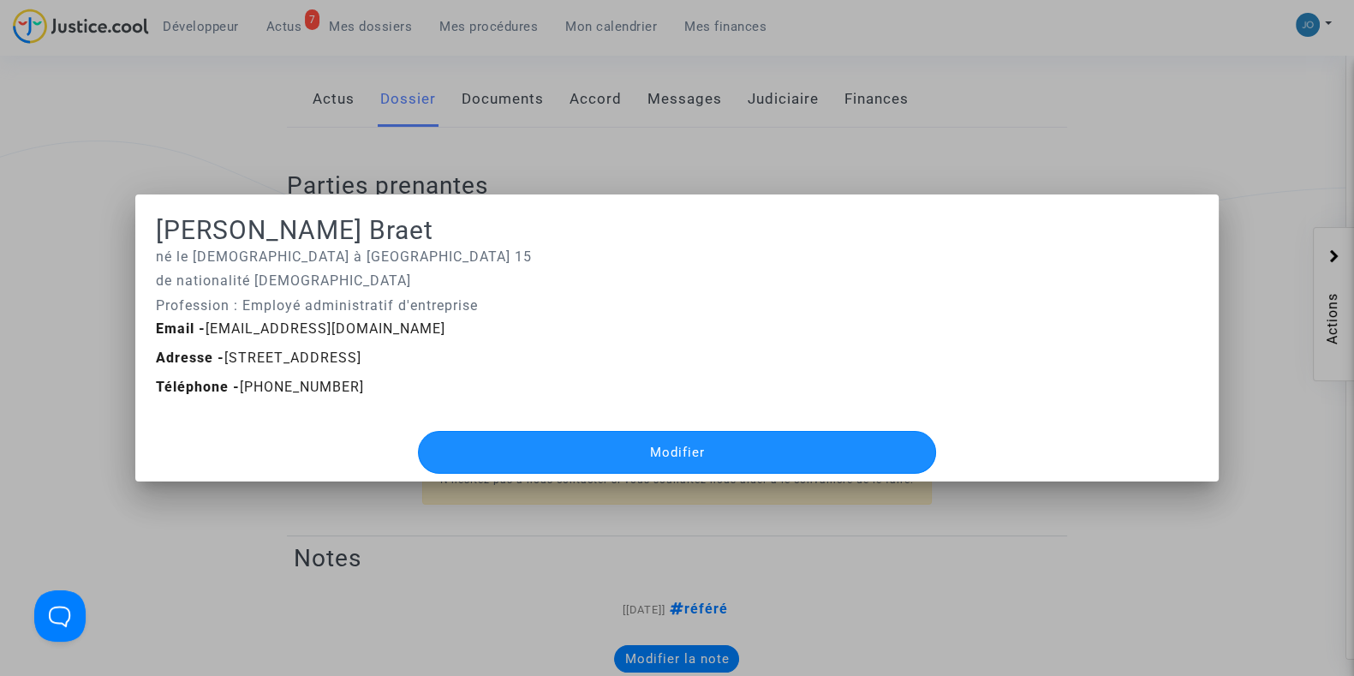
click at [526, 447] on button "Modifier" at bounding box center [676, 452] width 517 height 43
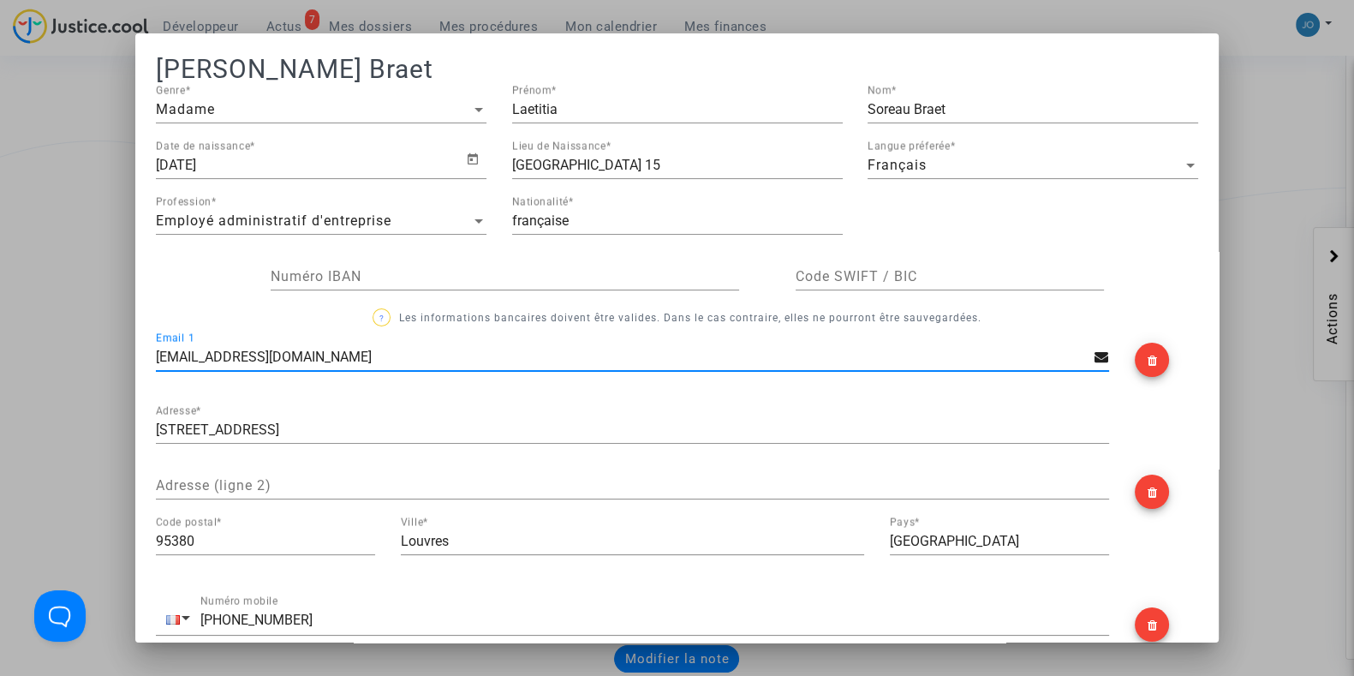
scroll to position [366, 0]
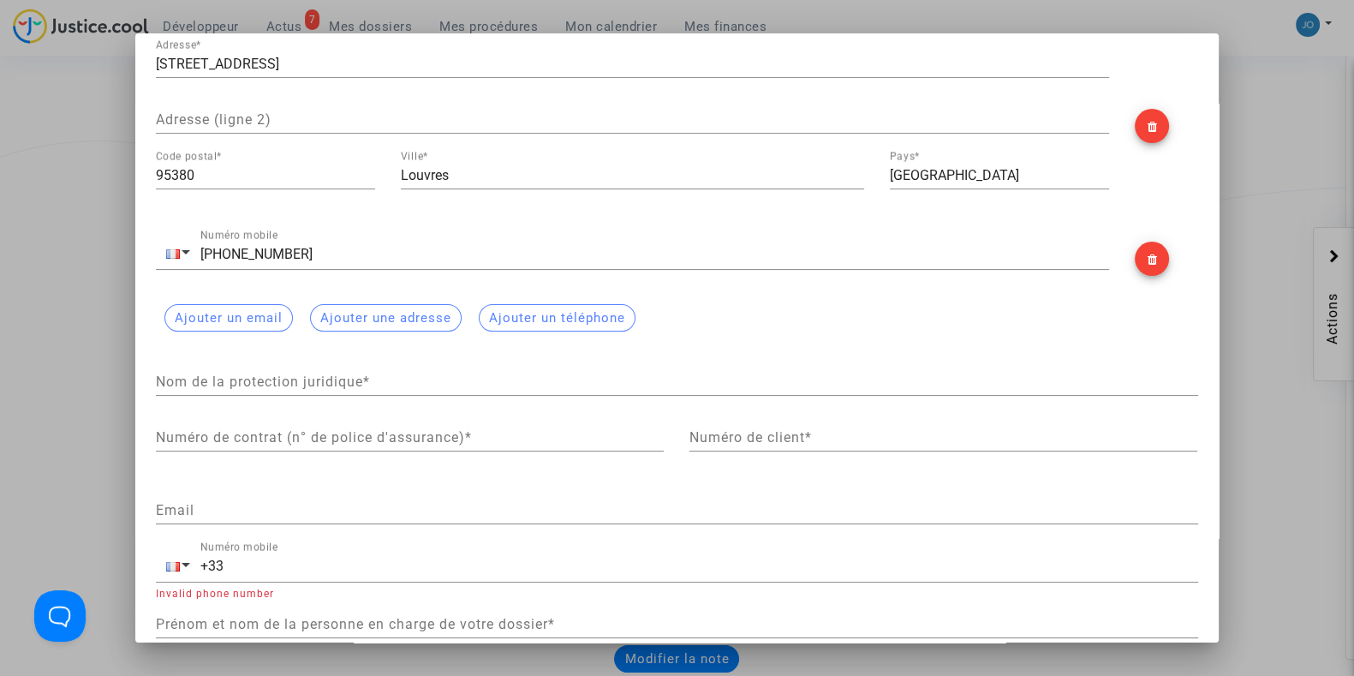
click at [385, 378] on input "Nom de la protection juridique *" at bounding box center [677, 381] width 1042 height 15
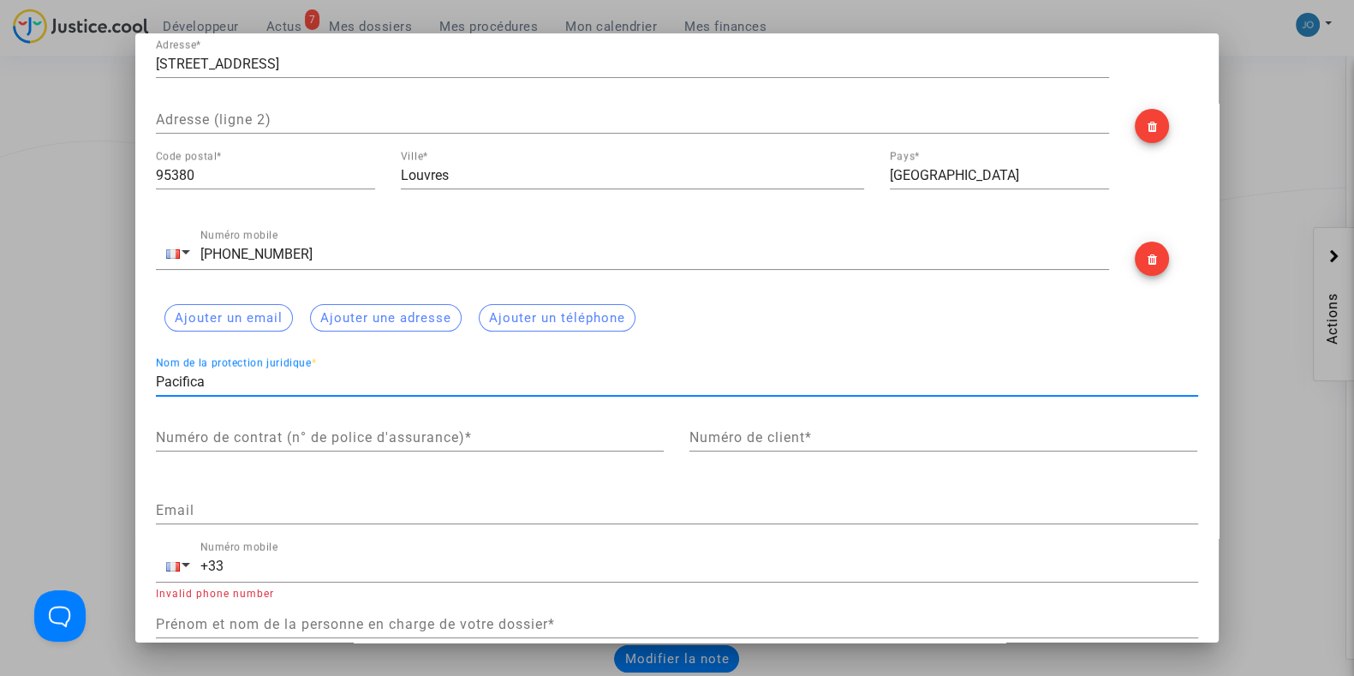
type input "Pacifica"
click at [396, 432] on input "Numéro de contrat (n° de police d'assurance) *" at bounding box center [410, 437] width 508 height 15
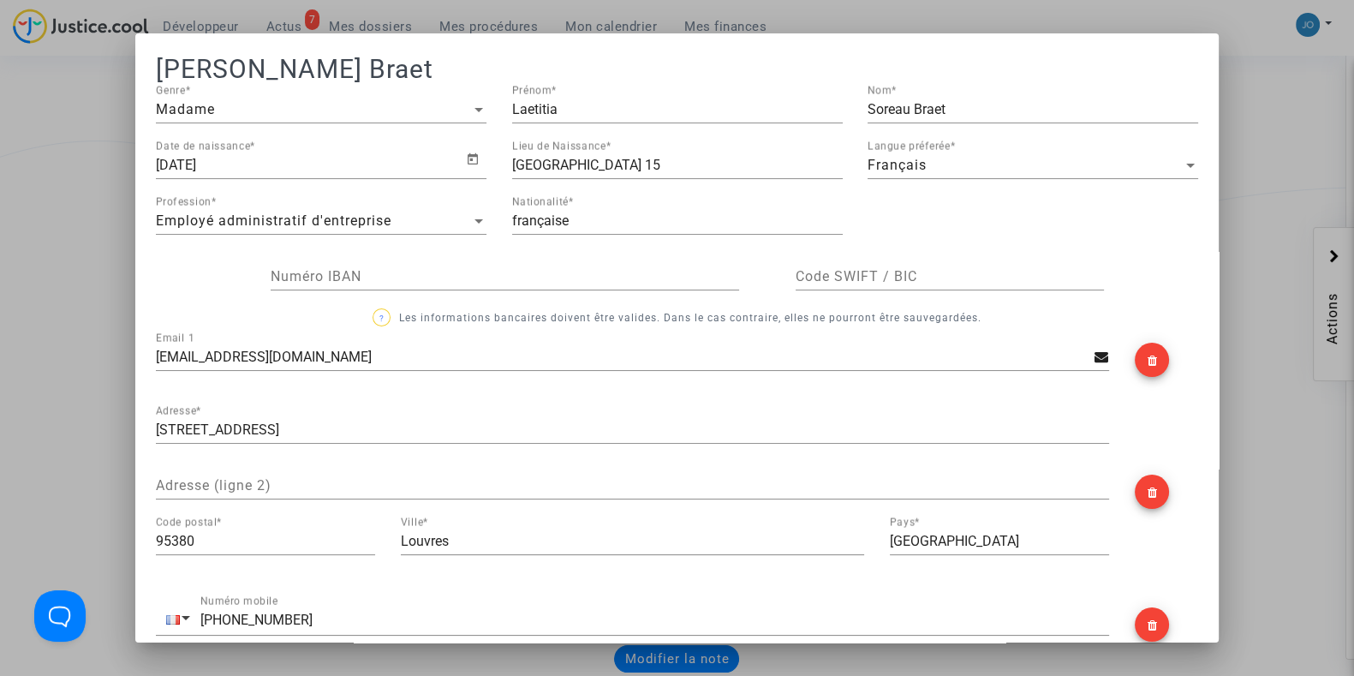
scroll to position [403, 0]
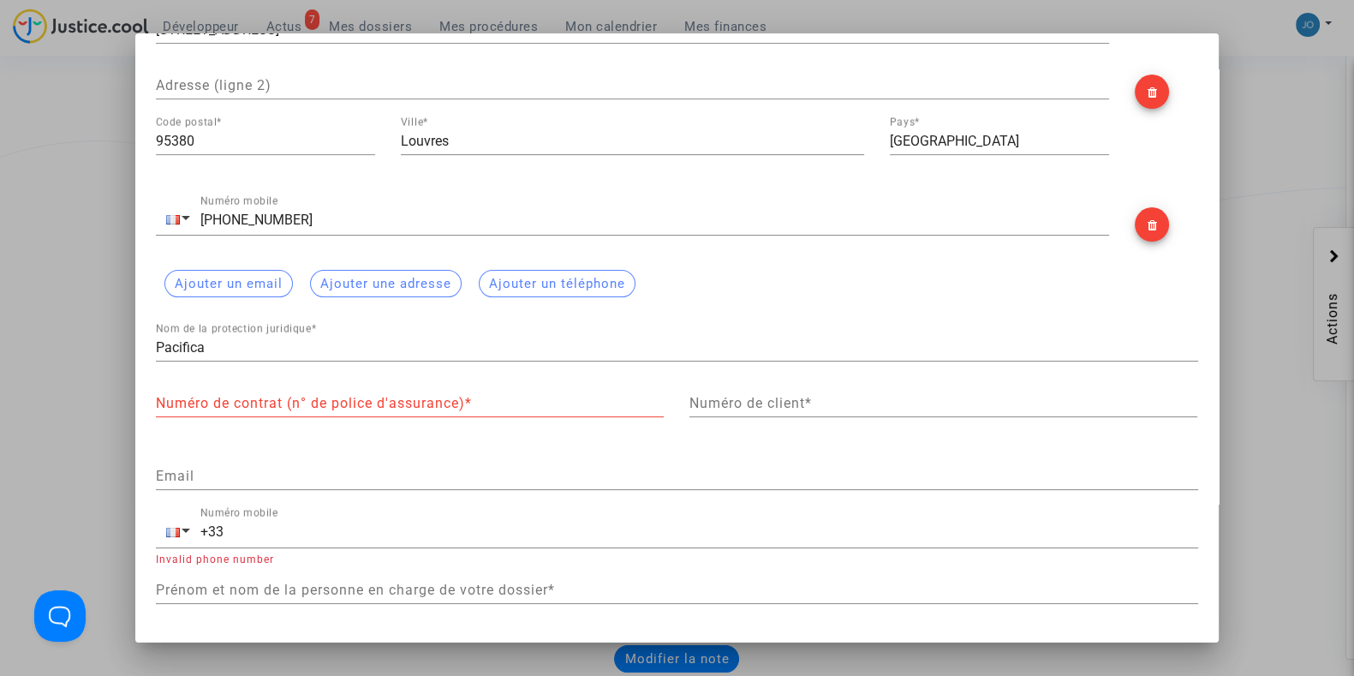
click at [1250, 413] on div at bounding box center [677, 338] width 1354 height 676
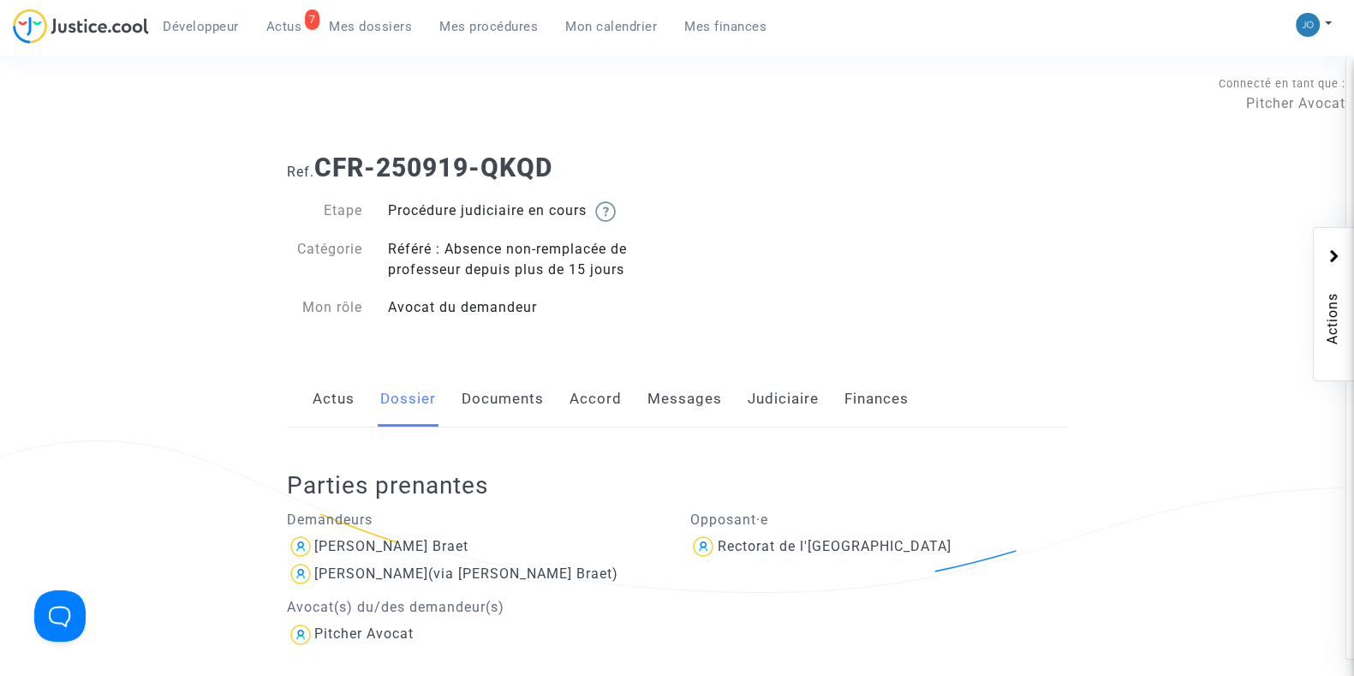
scroll to position [300, 0]
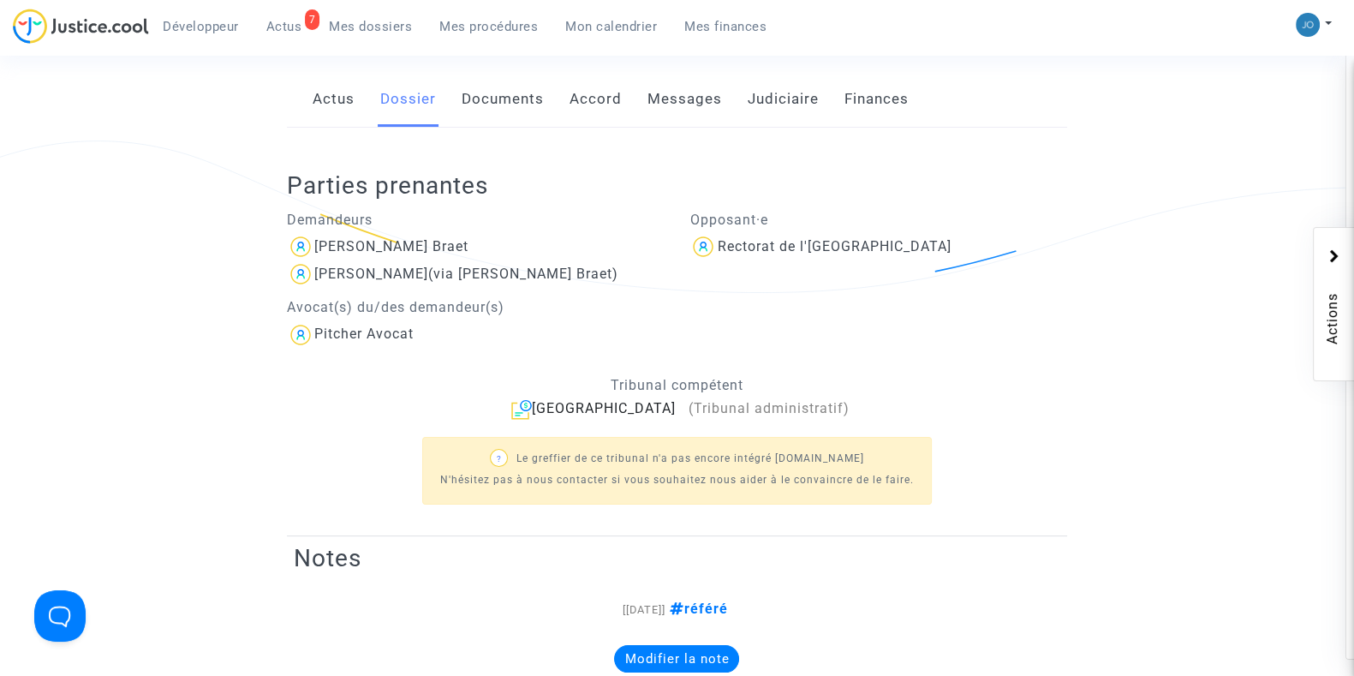
click at [415, 257] on div "[PERSON_NAME] Braet" at bounding box center [476, 246] width 378 height 27
click at [439, 246] on div "[PERSON_NAME] Braet" at bounding box center [391, 246] width 154 height 16
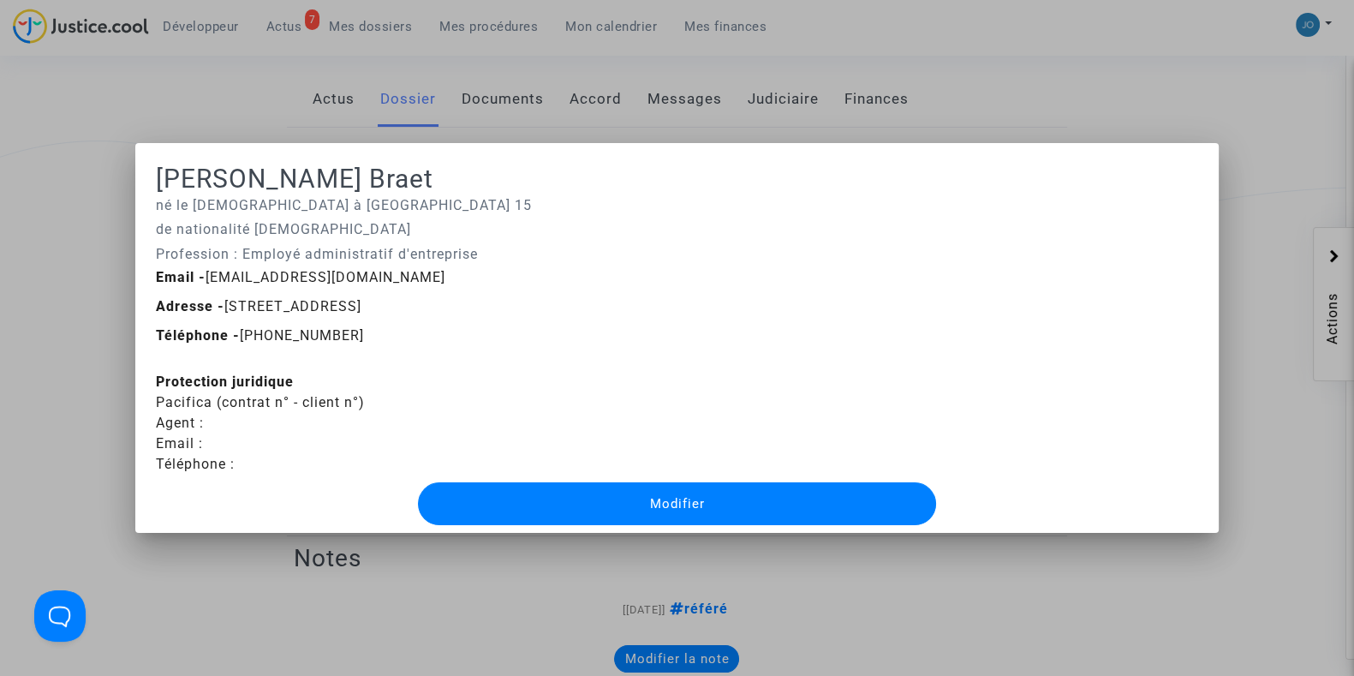
click at [63, 96] on div at bounding box center [677, 338] width 1354 height 676
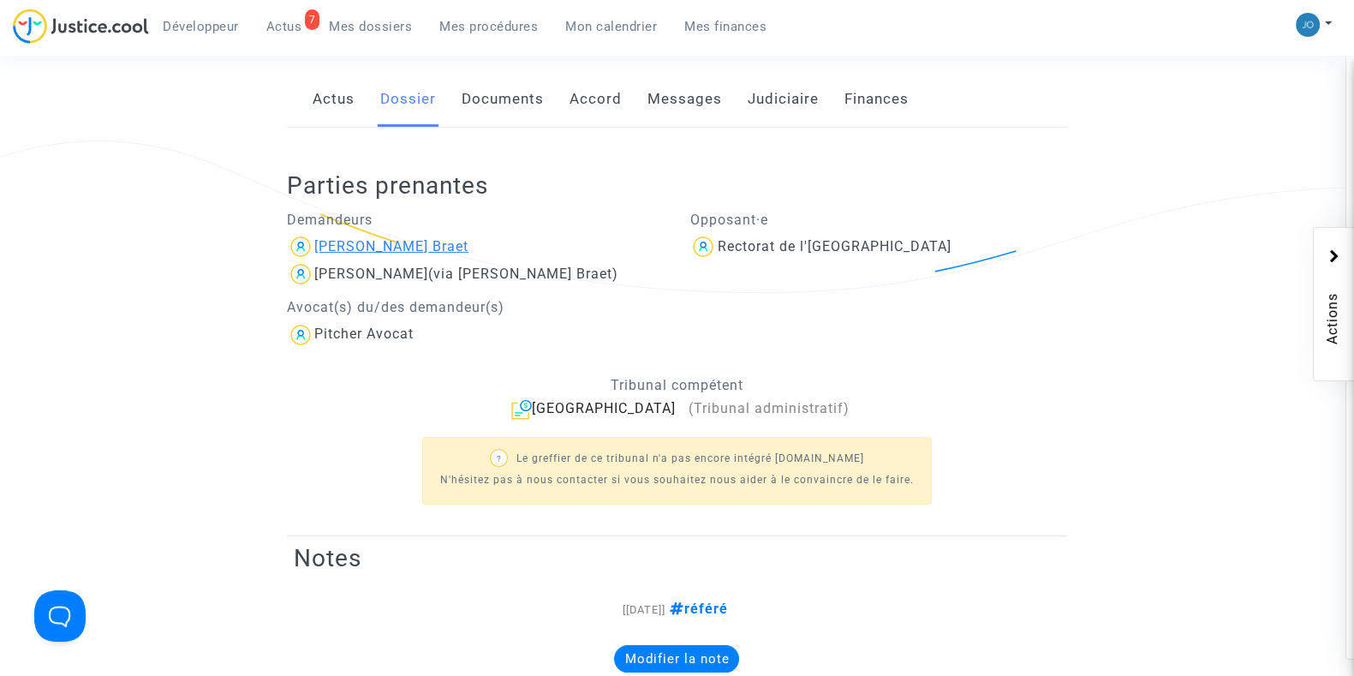
click at [443, 243] on div "[PERSON_NAME] Braet" at bounding box center [391, 246] width 154 height 16
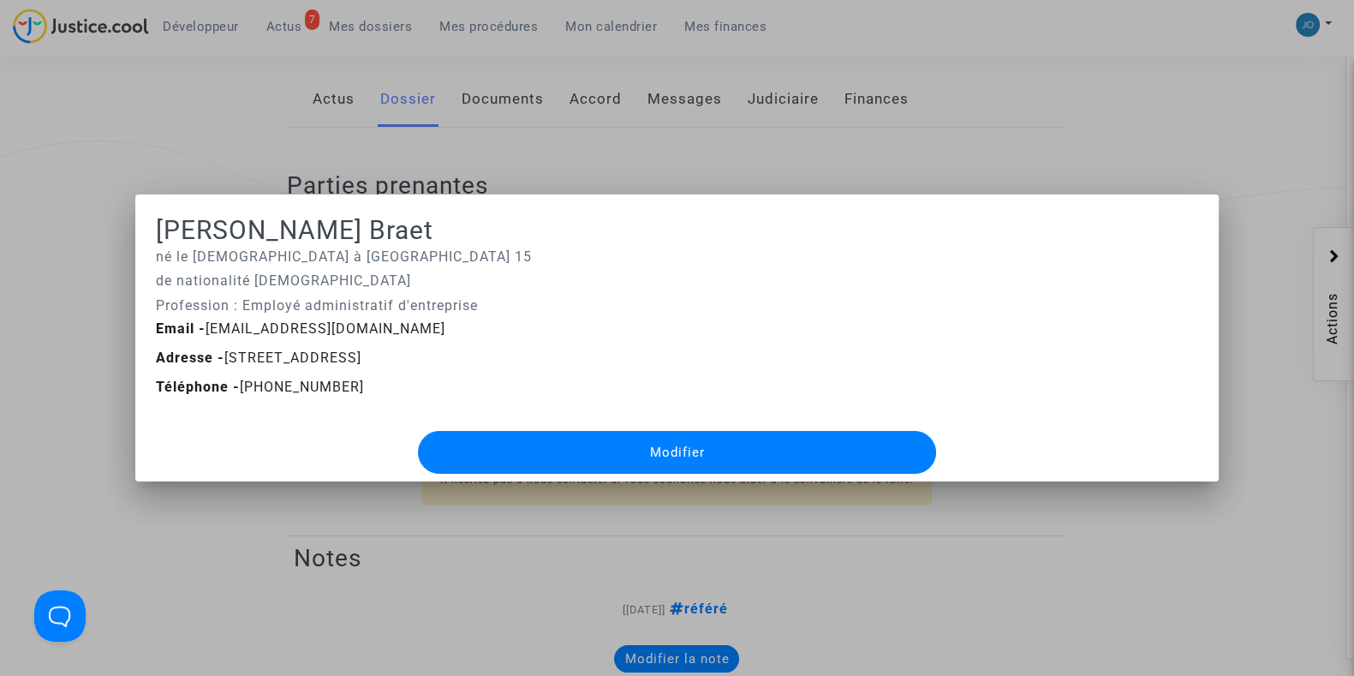
click at [212, 496] on div at bounding box center [677, 338] width 1354 height 676
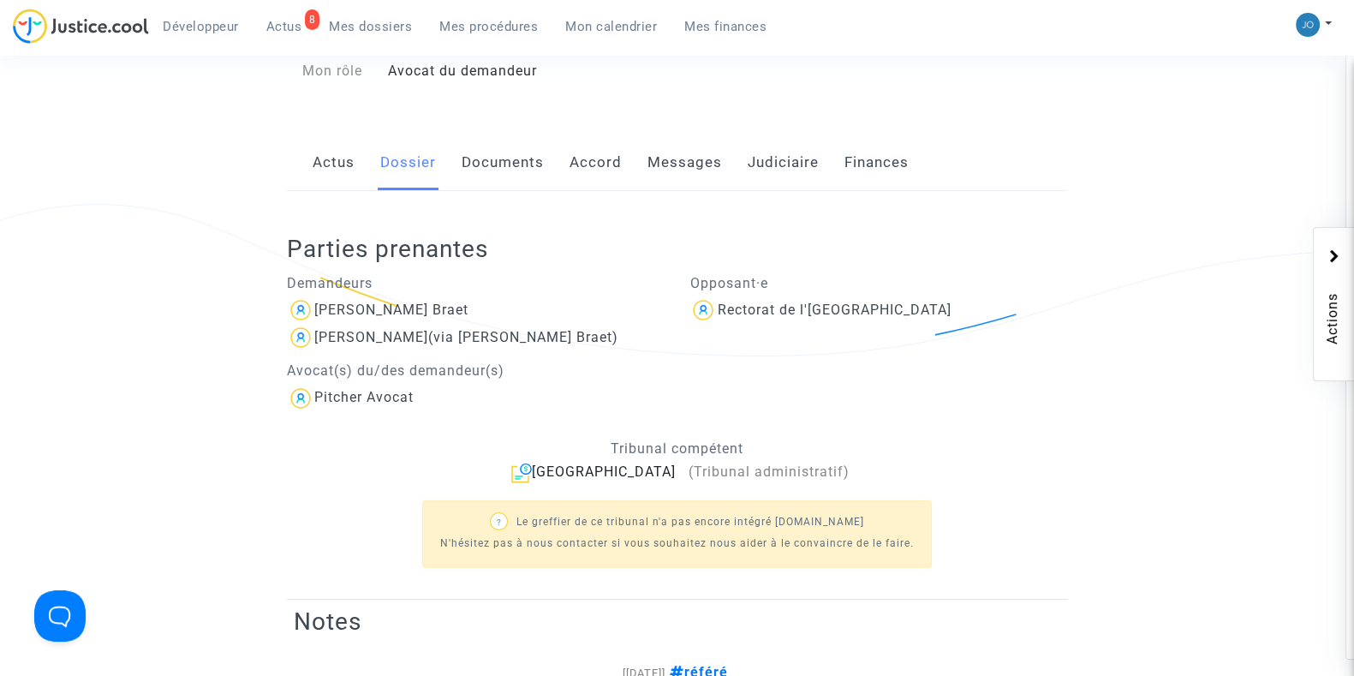
scroll to position [274, 0]
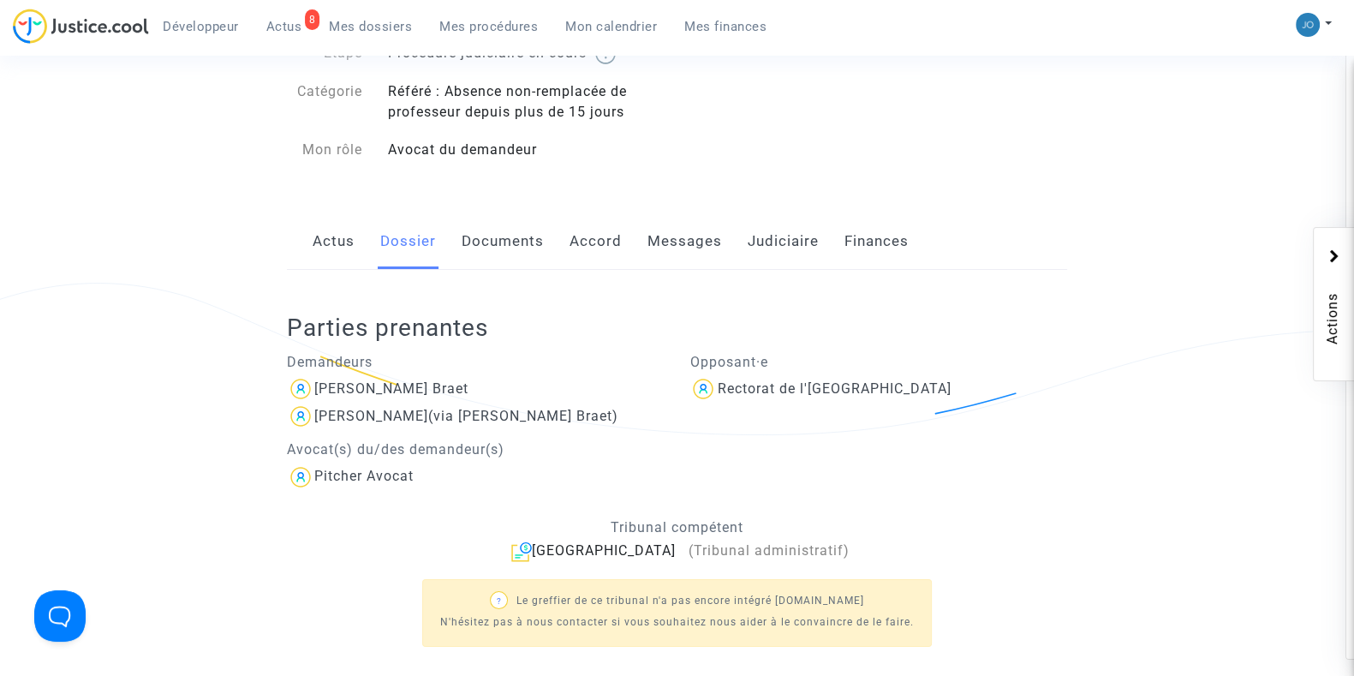
scroll to position [163, 0]
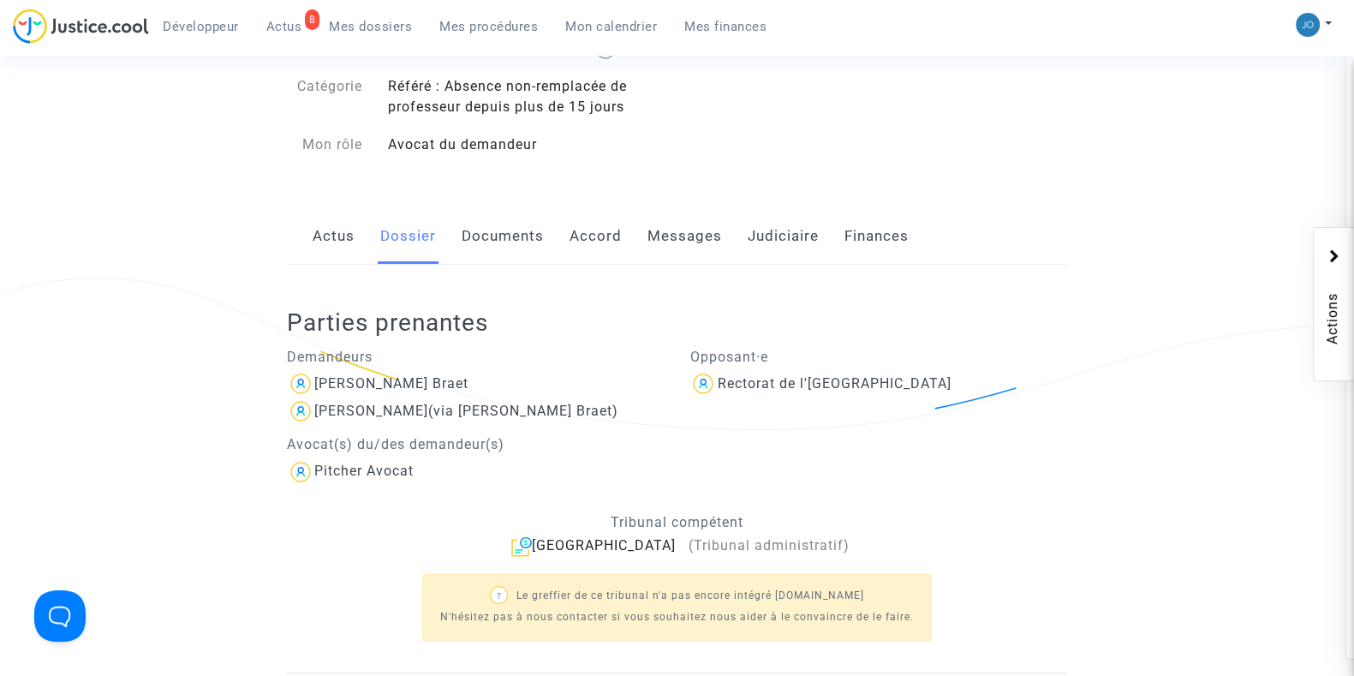
click at [668, 250] on link "Messages" at bounding box center [685, 236] width 75 height 57
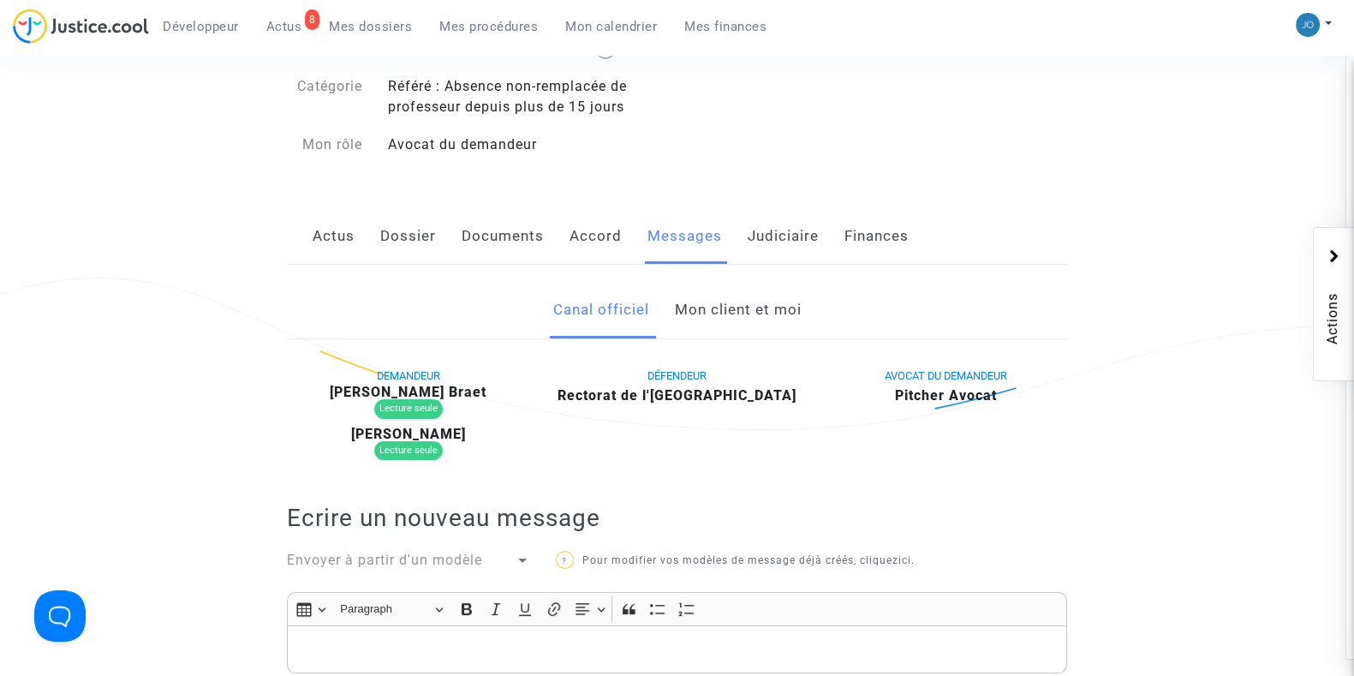
click at [1175, 133] on ng-component "Ref. CFR-250919-QKQD Etape Procédure judiciaire en cours Catégorie Référé : Abs…" at bounding box center [677, 539] width 1219 height 1125
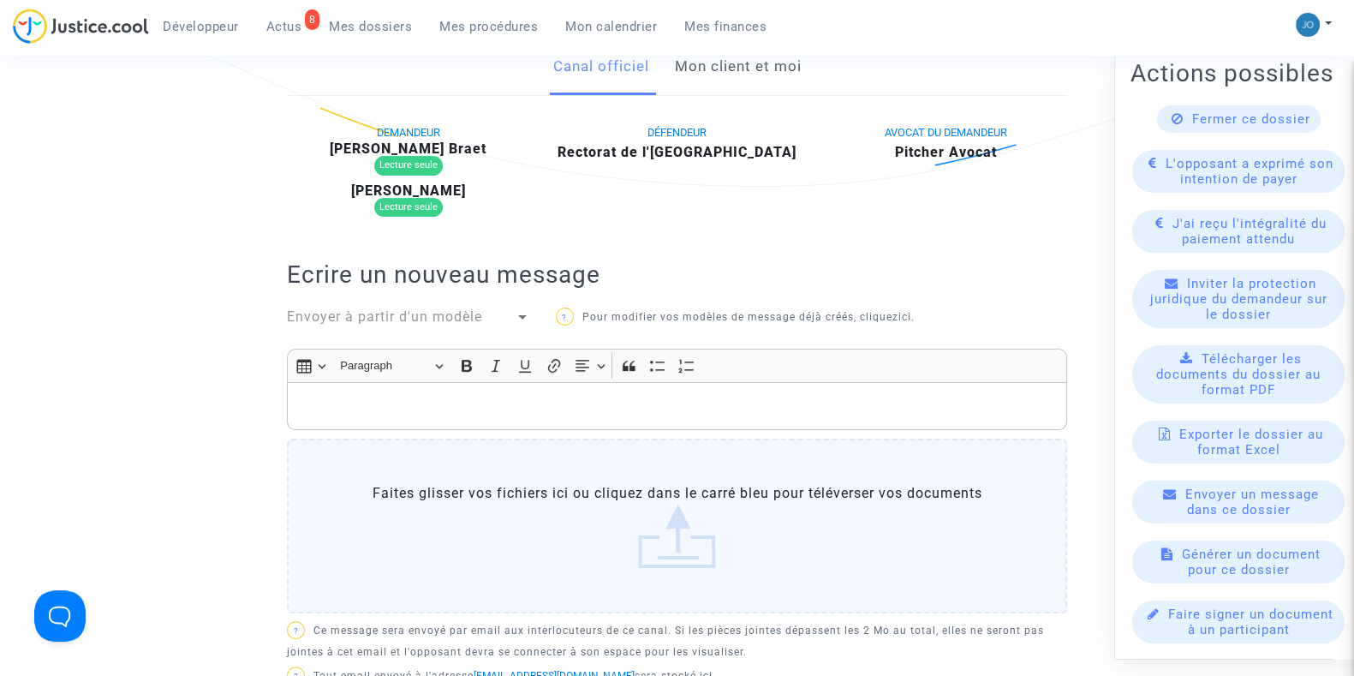
scroll to position [404, 0]
click at [1195, 283] on span "Inviter la protection juridique du demandeur sur le dossier" at bounding box center [1238, 298] width 177 height 46
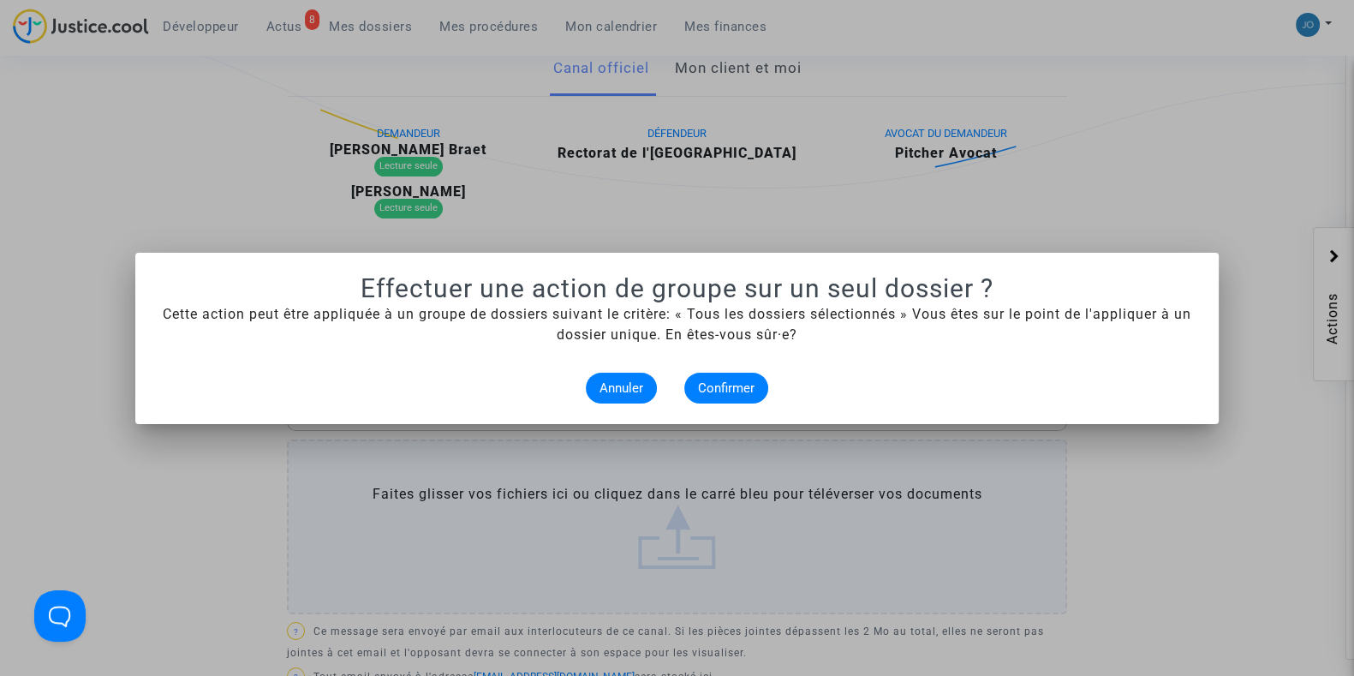
scroll to position [0, 0]
click at [733, 389] on span "Confirmer" at bounding box center [726, 387] width 57 height 15
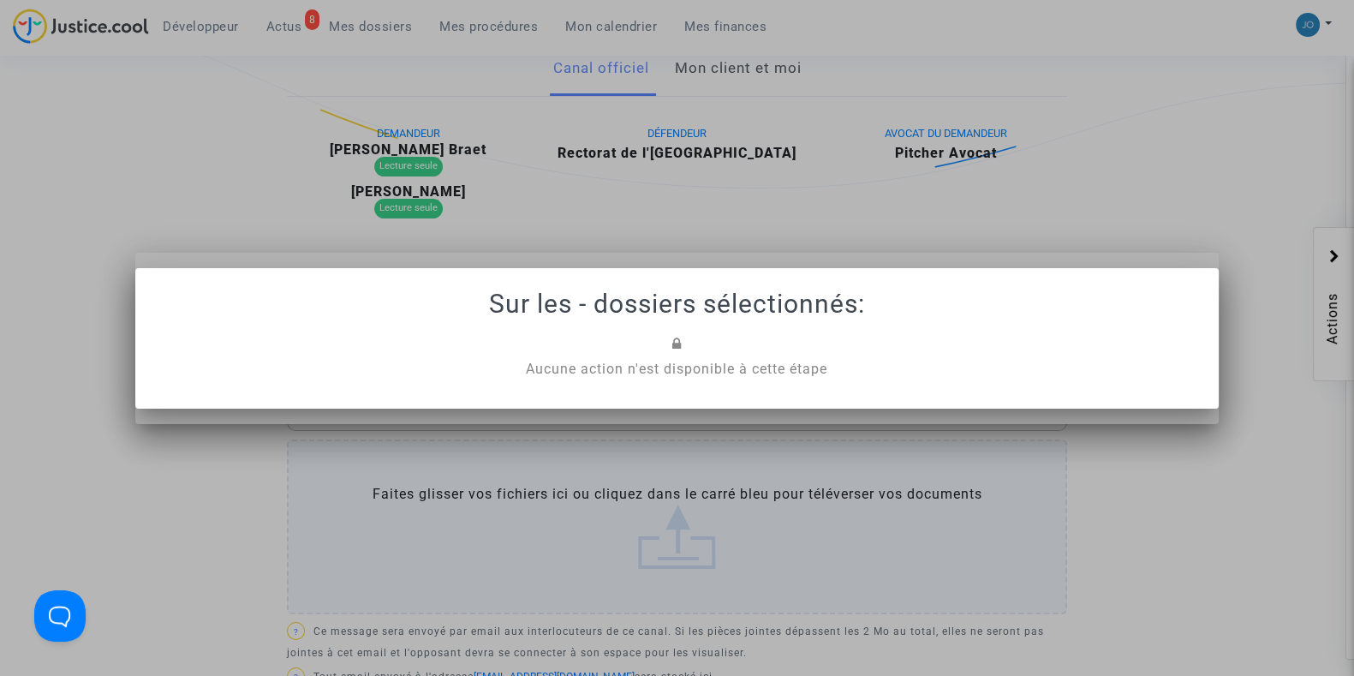
scroll to position [404, 0]
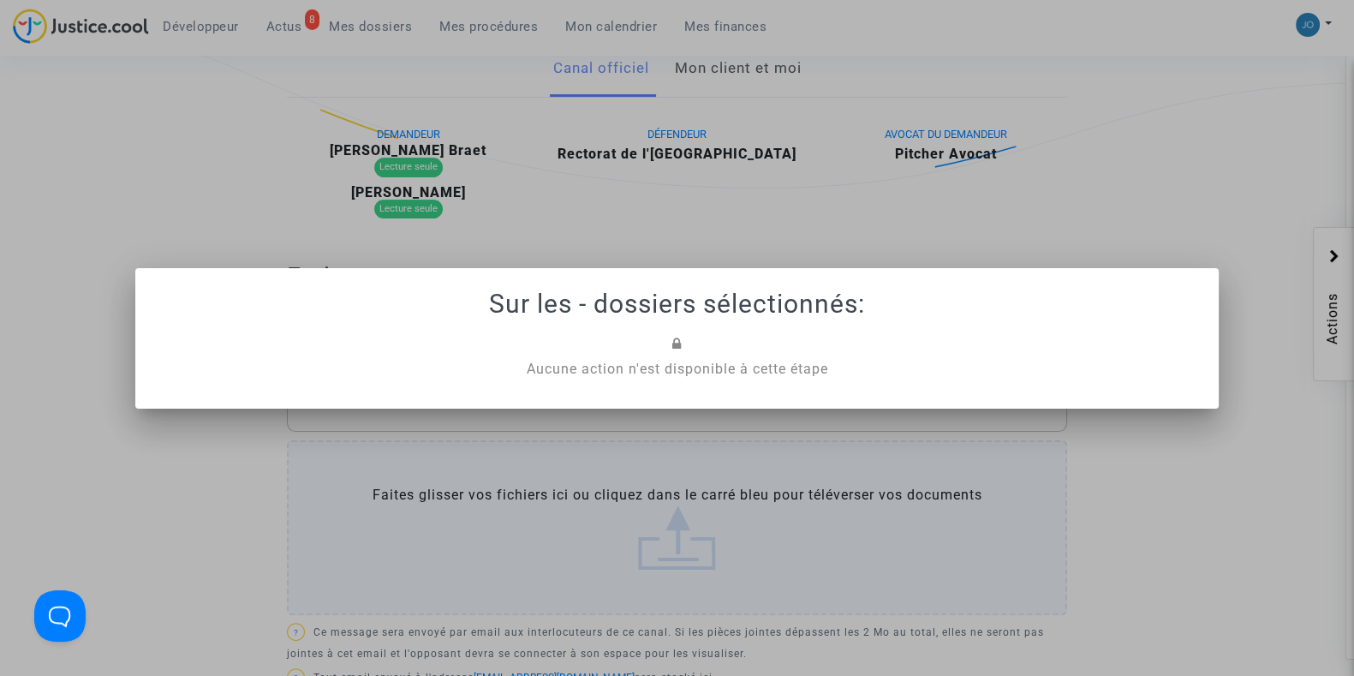
click at [662, 345] on div "Aucune action n'est disponible à cette étape" at bounding box center [676, 353] width 1025 height 51
click at [713, 242] on div at bounding box center [677, 338] width 1354 height 676
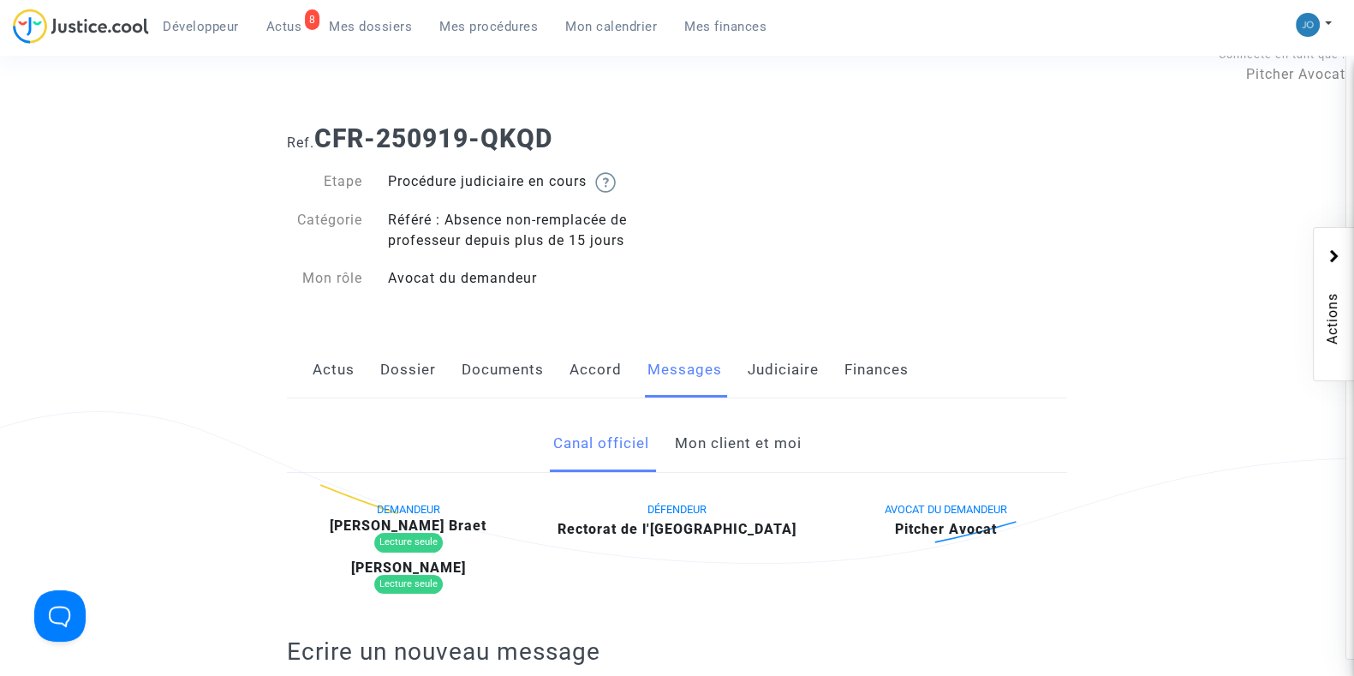
scroll to position [0, 0]
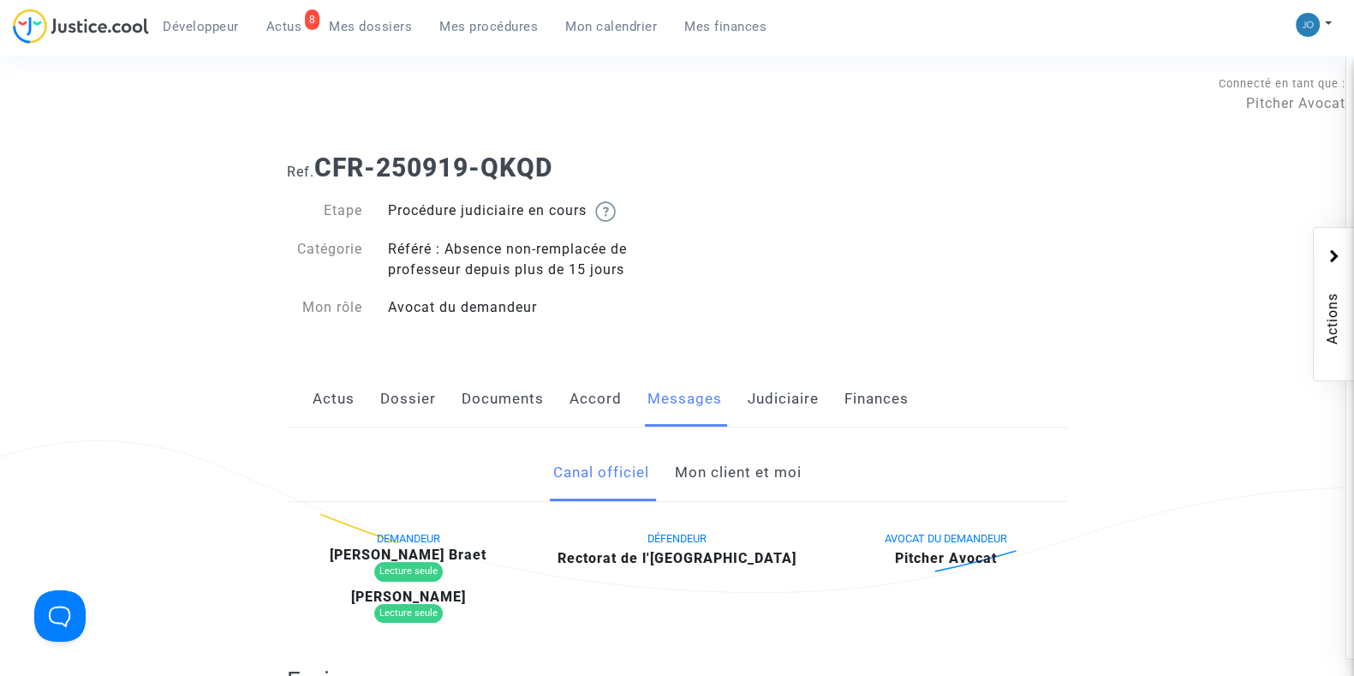
click at [423, 381] on link "Dossier" at bounding box center [408, 399] width 56 height 57
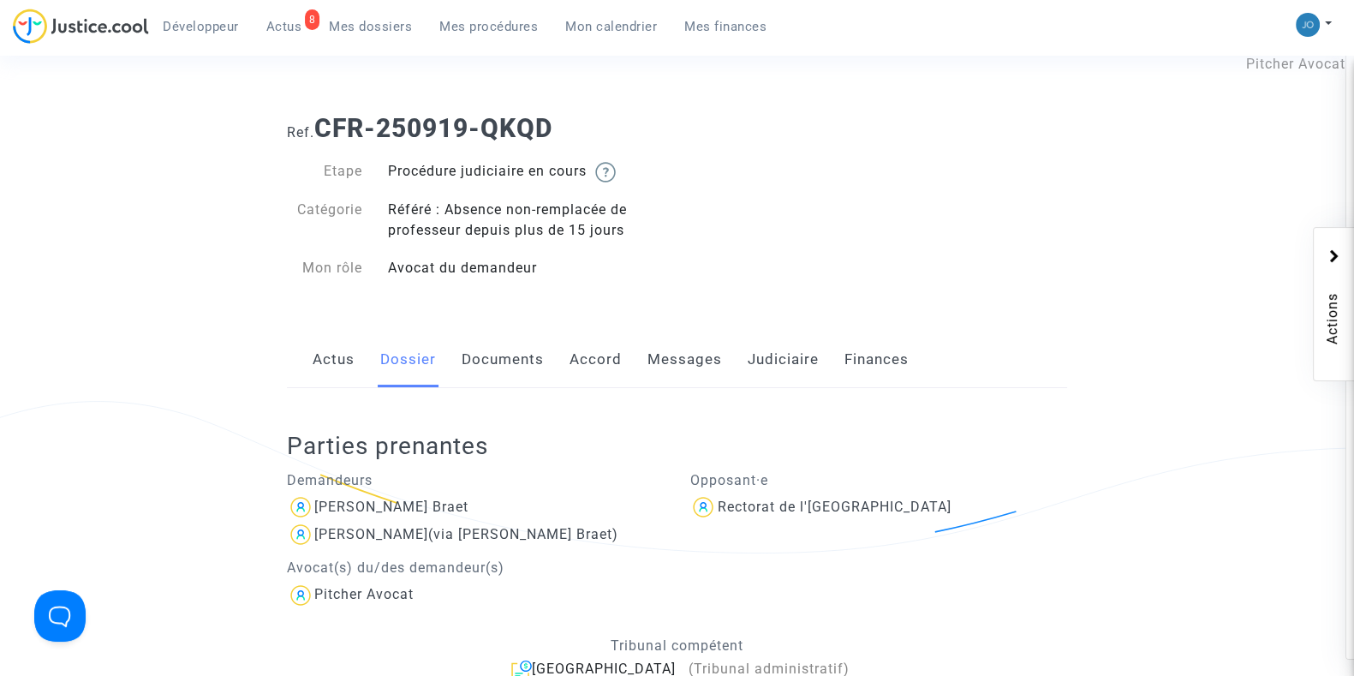
scroll to position [40, 0]
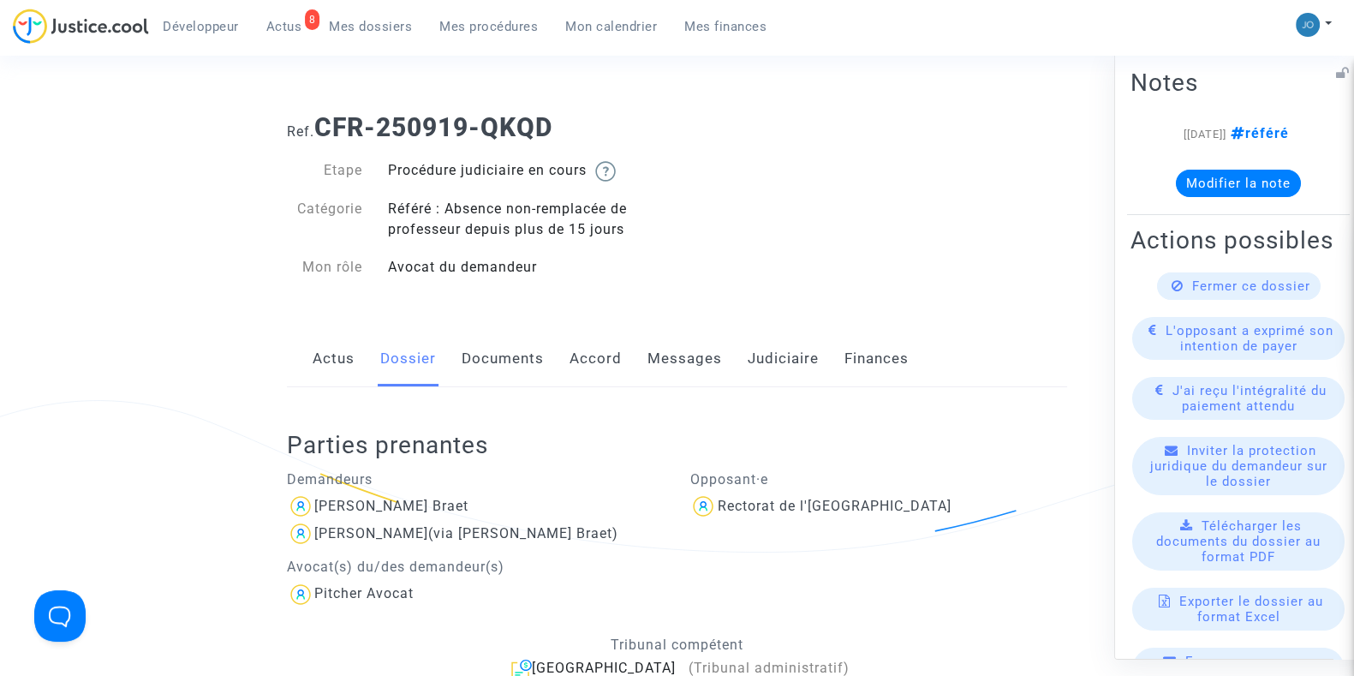
click at [1211, 482] on span "Inviter la protection juridique du demandeur sur le dossier" at bounding box center [1238, 465] width 177 height 46
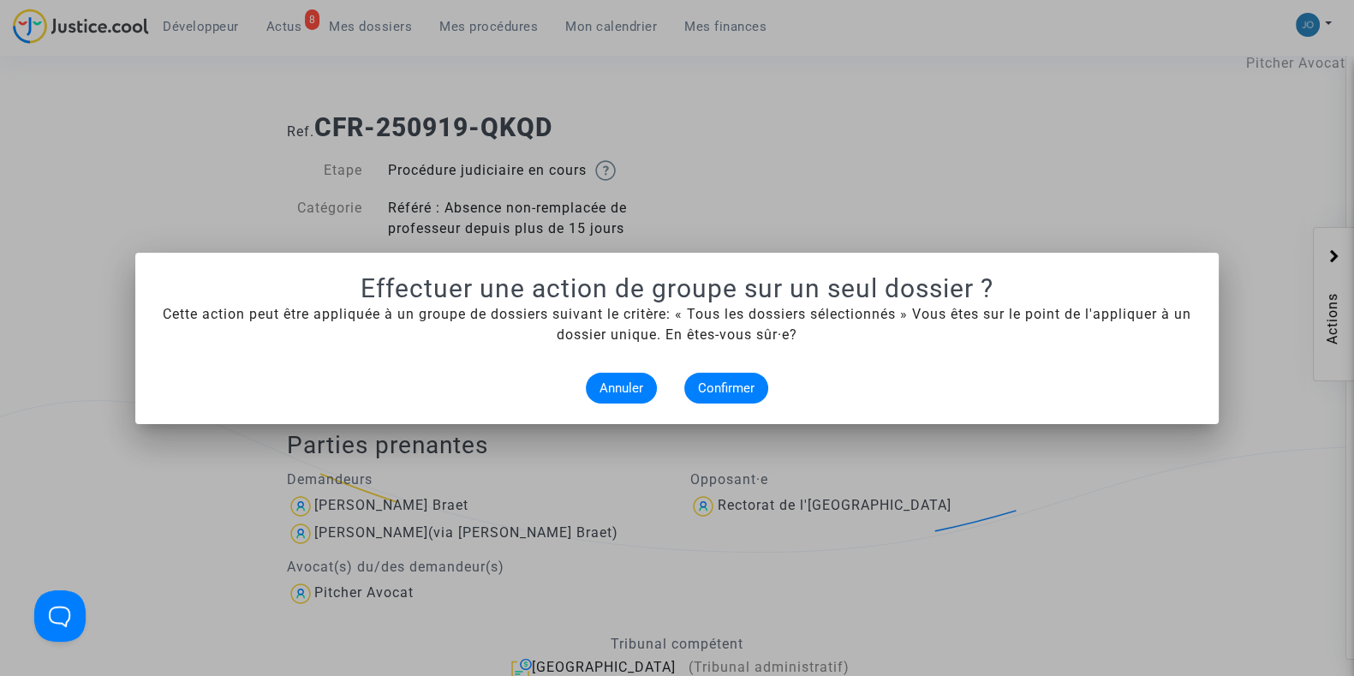
scroll to position [0, 0]
click at [736, 385] on span "Confirmer" at bounding box center [726, 387] width 57 height 15
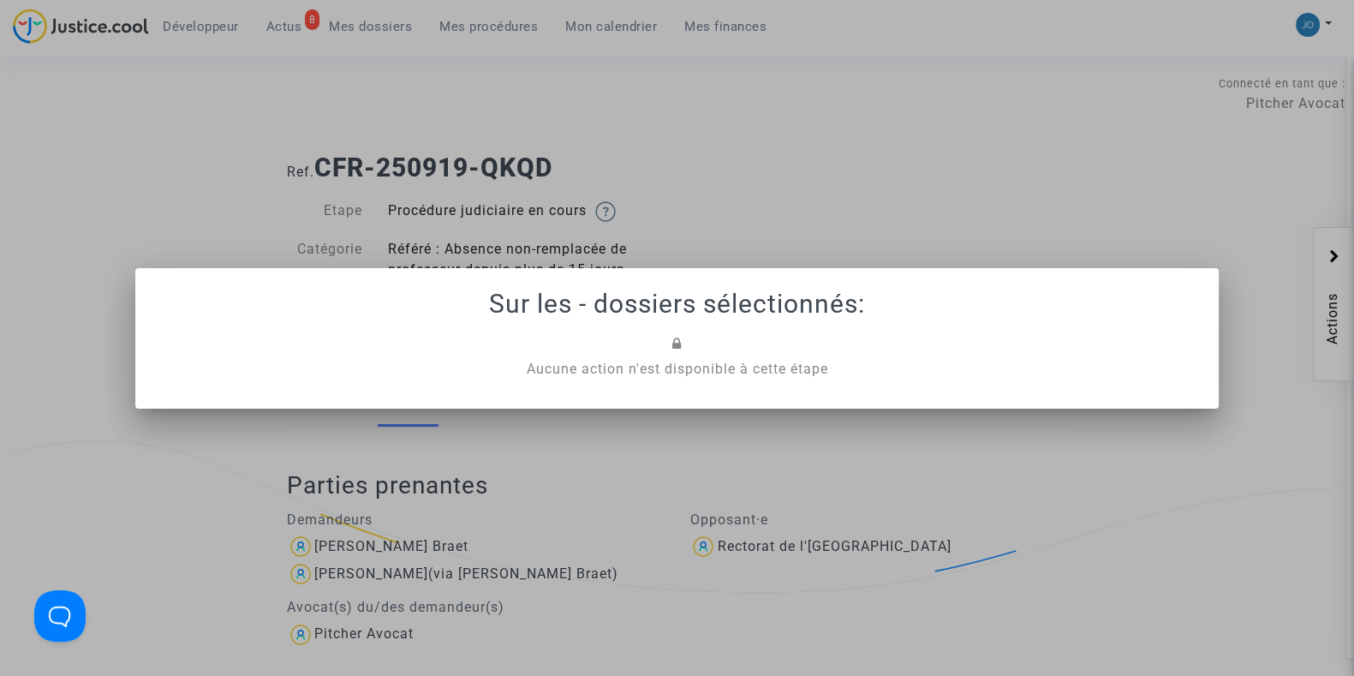
scroll to position [40, 0]
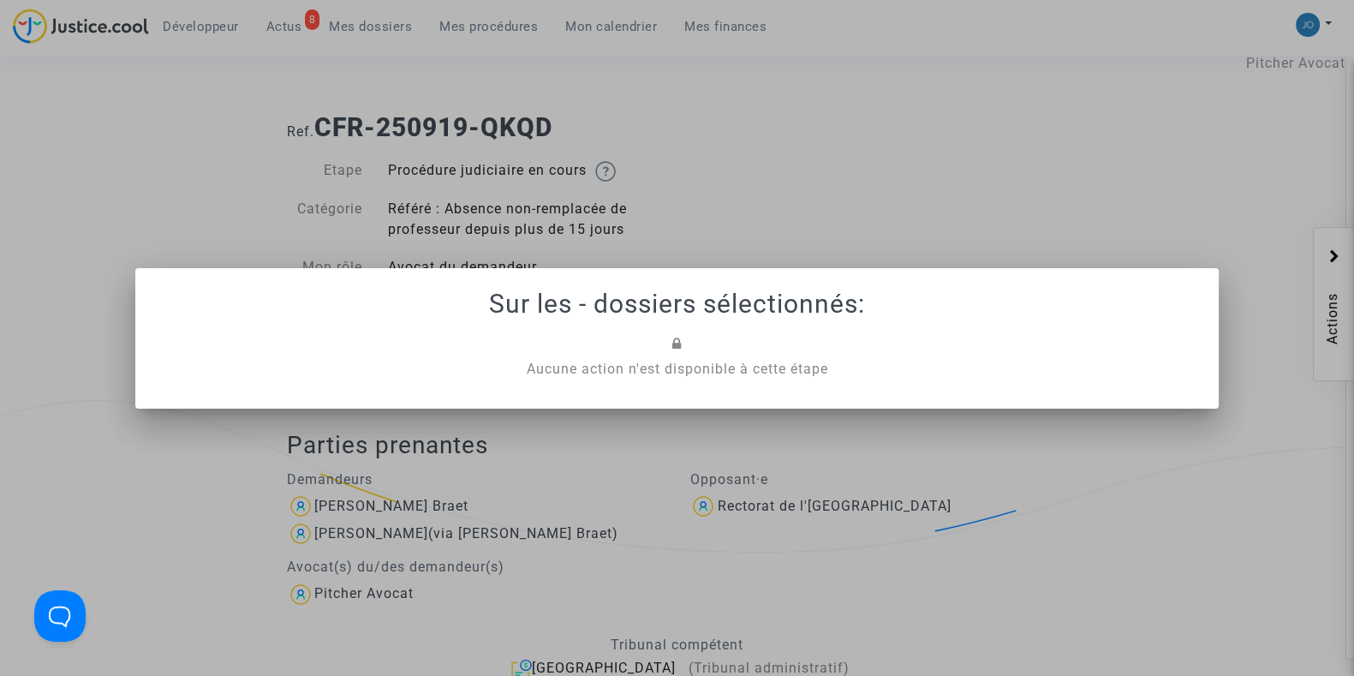
click at [724, 235] on div at bounding box center [677, 338] width 1354 height 676
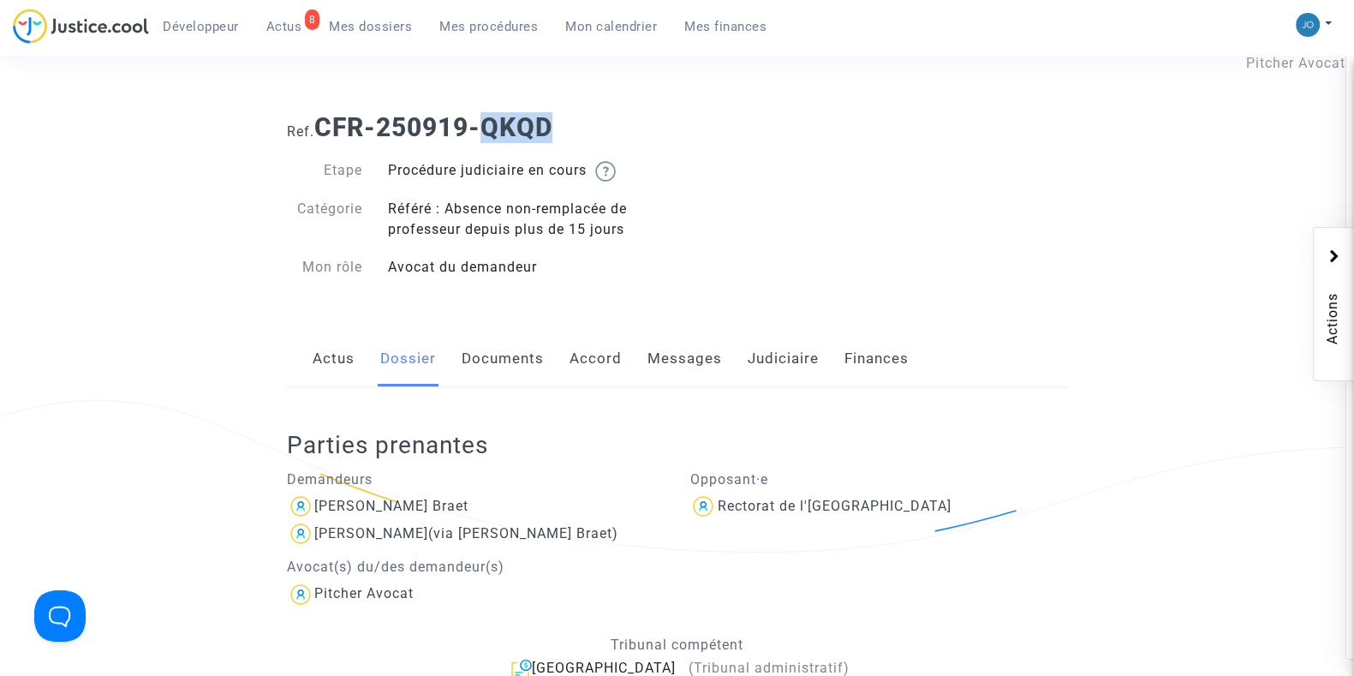
drag, startPoint x: 578, startPoint y: 141, endPoint x: 492, endPoint y: 134, distance: 85.9
click at [492, 134] on h1 "Ref. CFR-250919-QKQD" at bounding box center [677, 127] width 780 height 31
copy b "QKQD"
click at [381, 22] on span "Mes dossiers" at bounding box center [370, 26] width 83 height 15
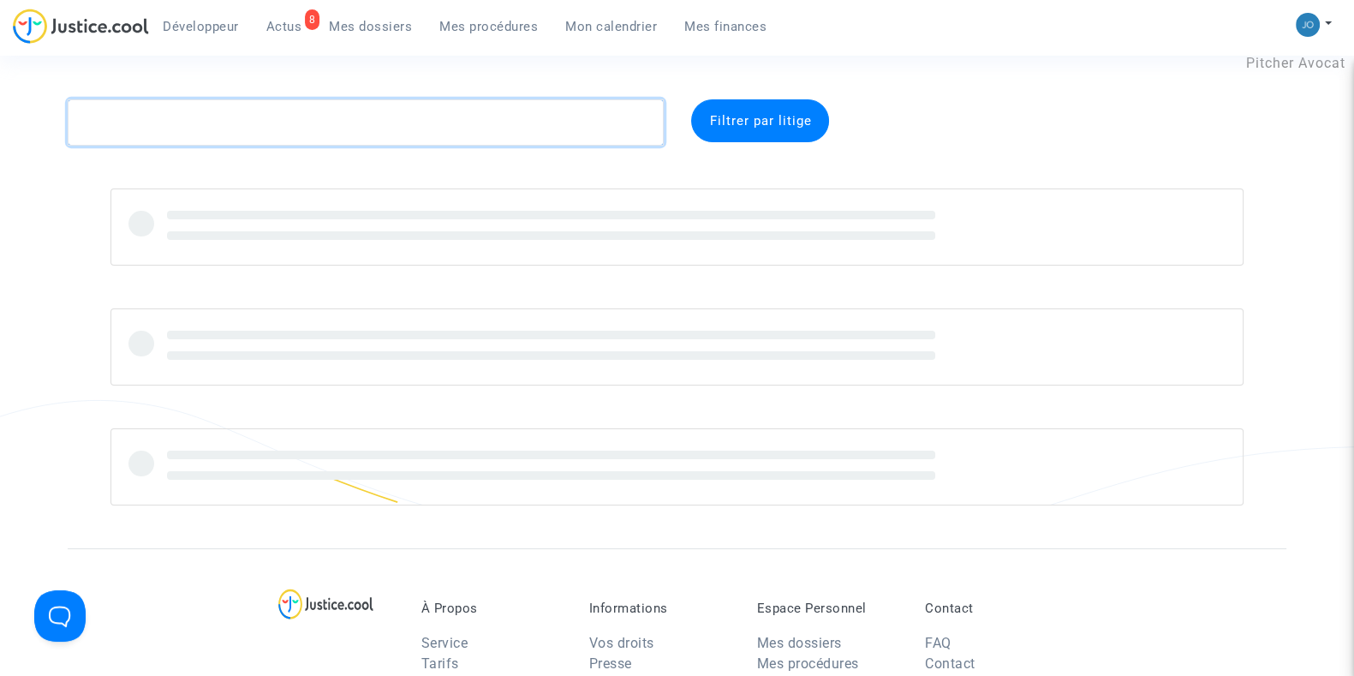
click at [322, 122] on textarea at bounding box center [366, 122] width 596 height 46
paste textarea "QKQD"
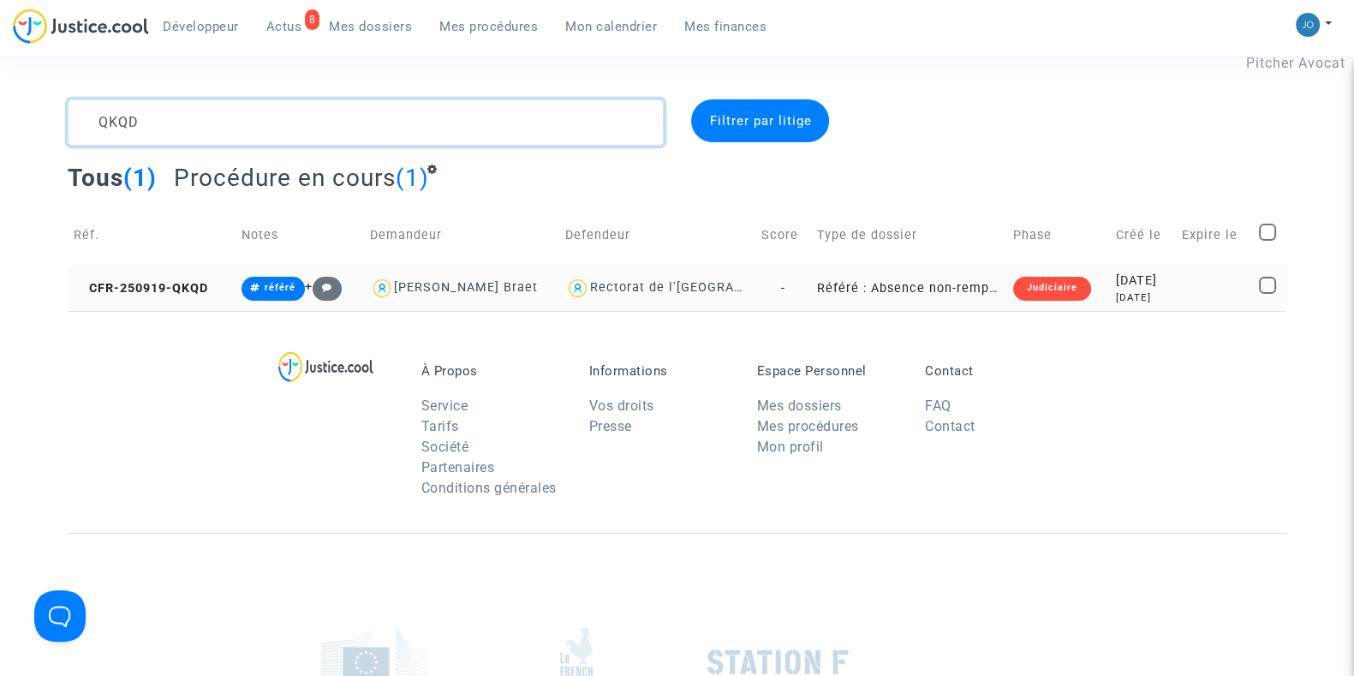
type textarea "QKQD"
click at [1150, 290] on div "[DATE]" at bounding box center [1143, 297] width 54 height 15
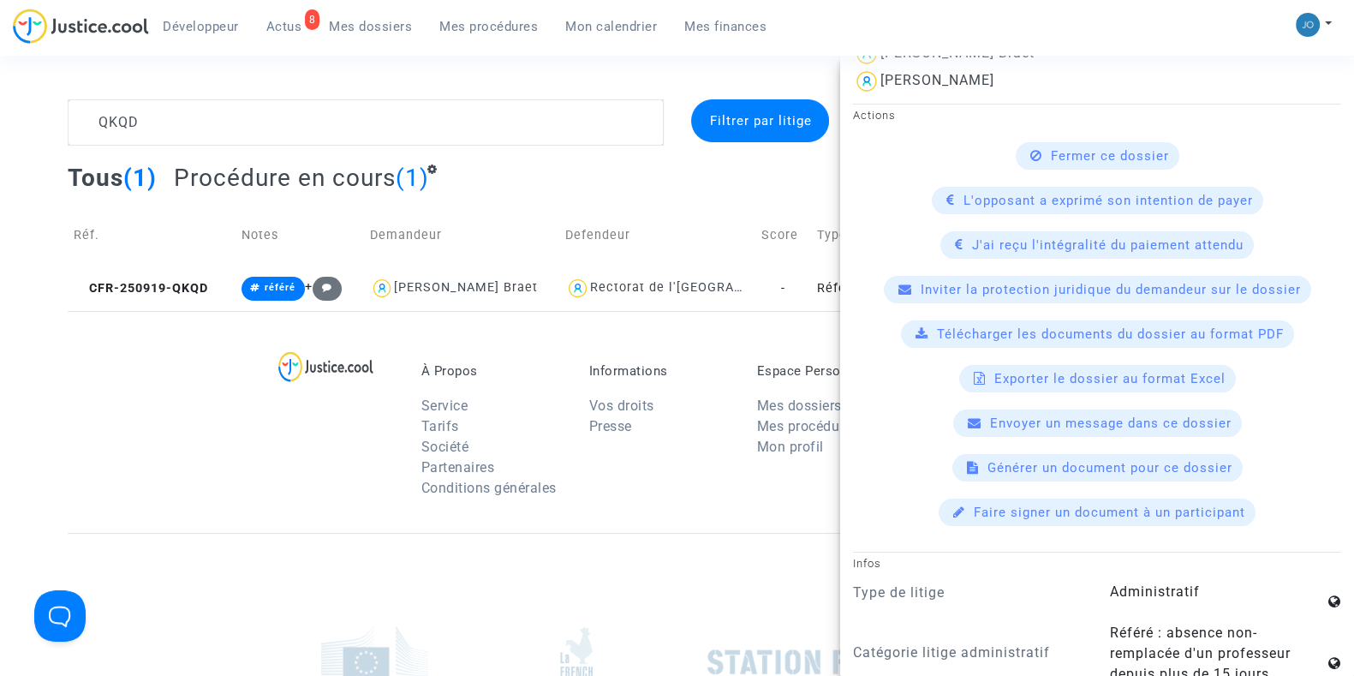
scroll to position [496, 0]
click at [1079, 284] on span "Inviter la protection juridique du demandeur sur le dossier" at bounding box center [1111, 291] width 380 height 15
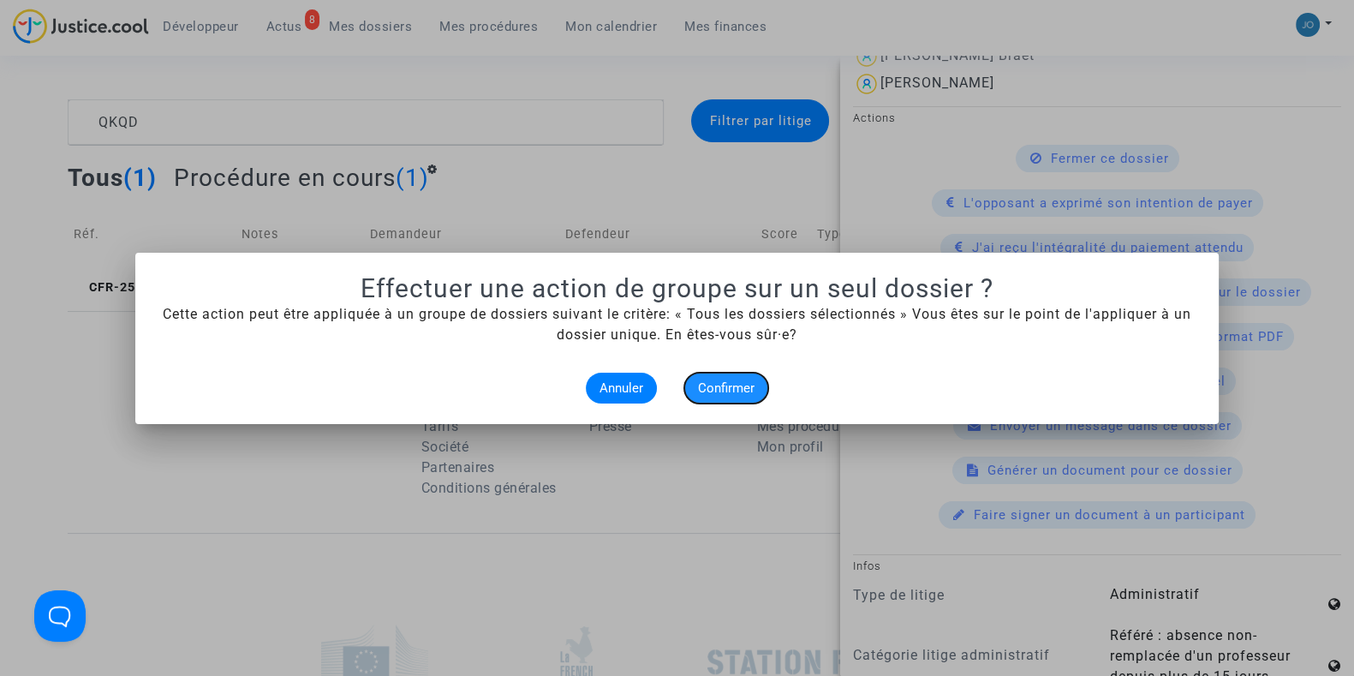
click at [718, 375] on button "Confirmer" at bounding box center [726, 388] width 84 height 31
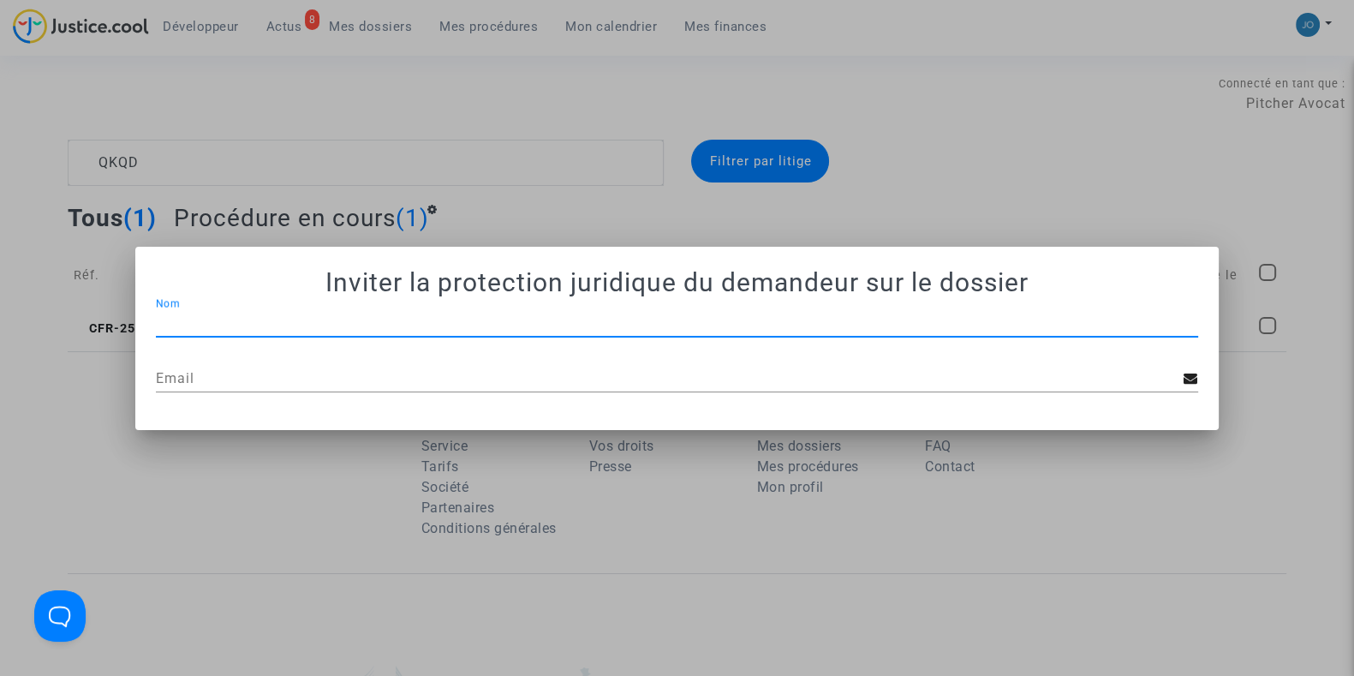
scroll to position [40, 0]
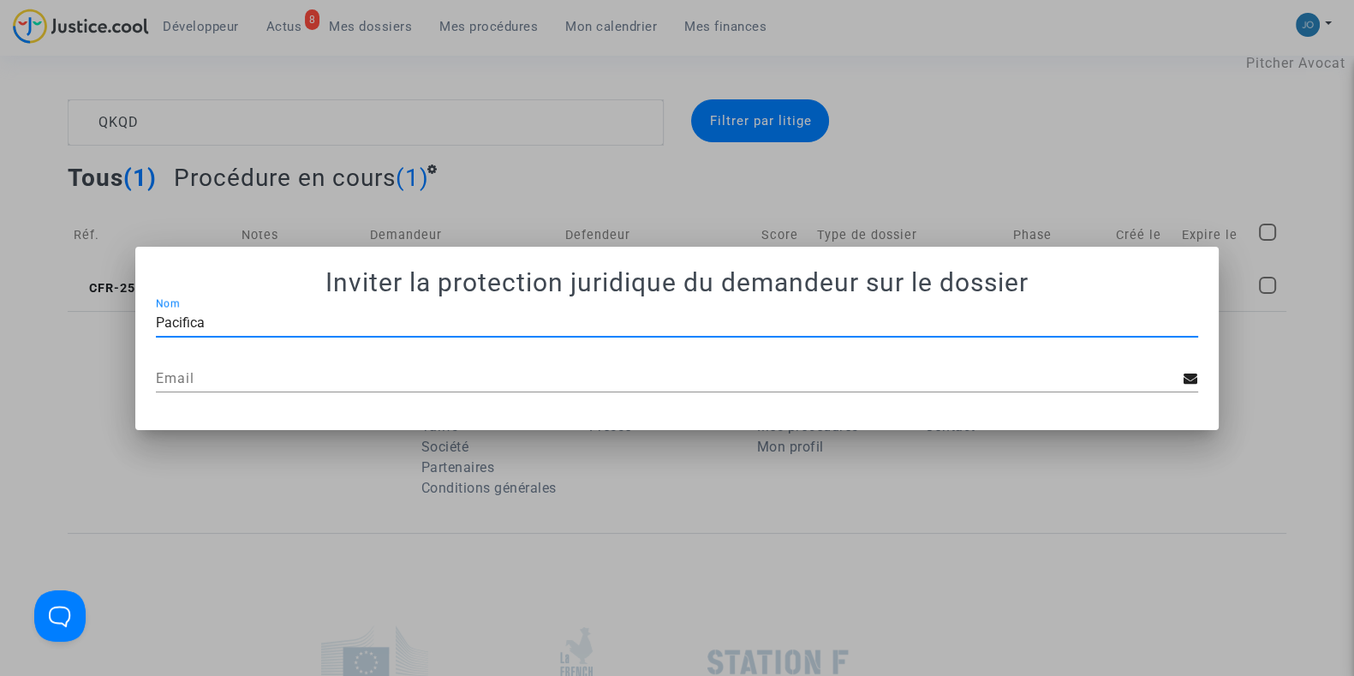
type input "Pacifica"
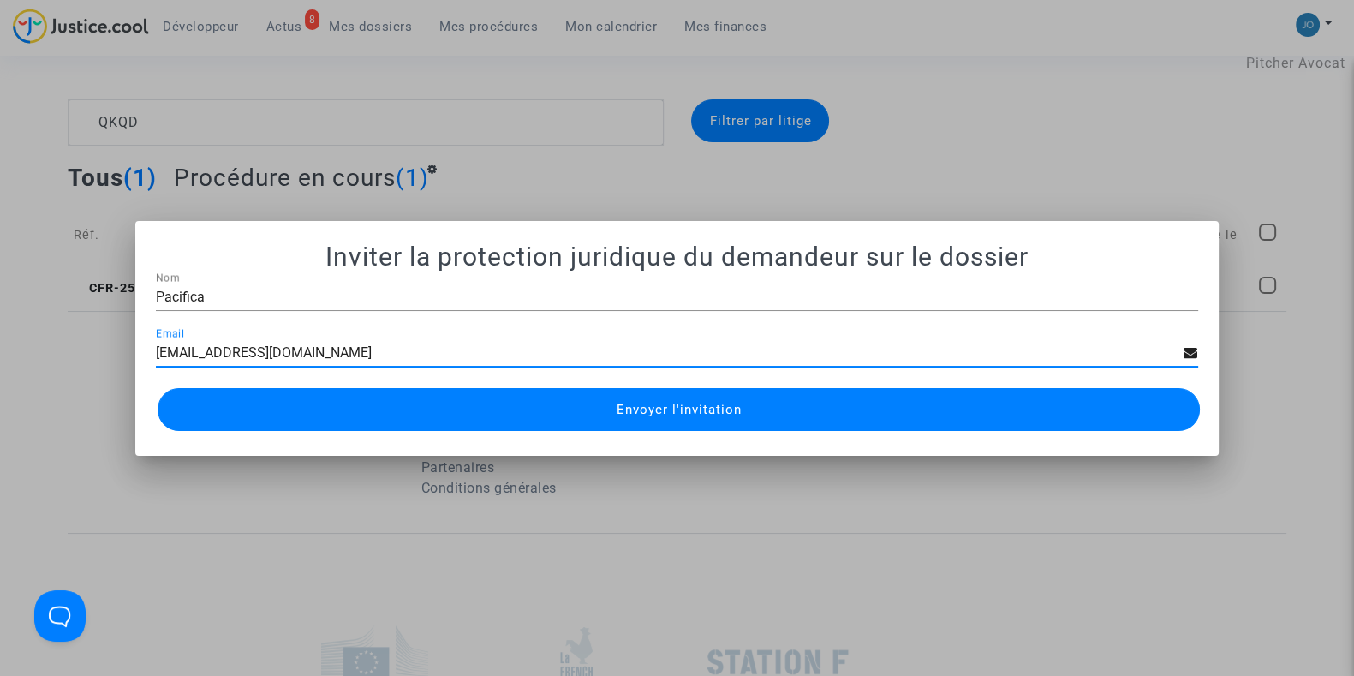
type input "pj@pacifica.fr"
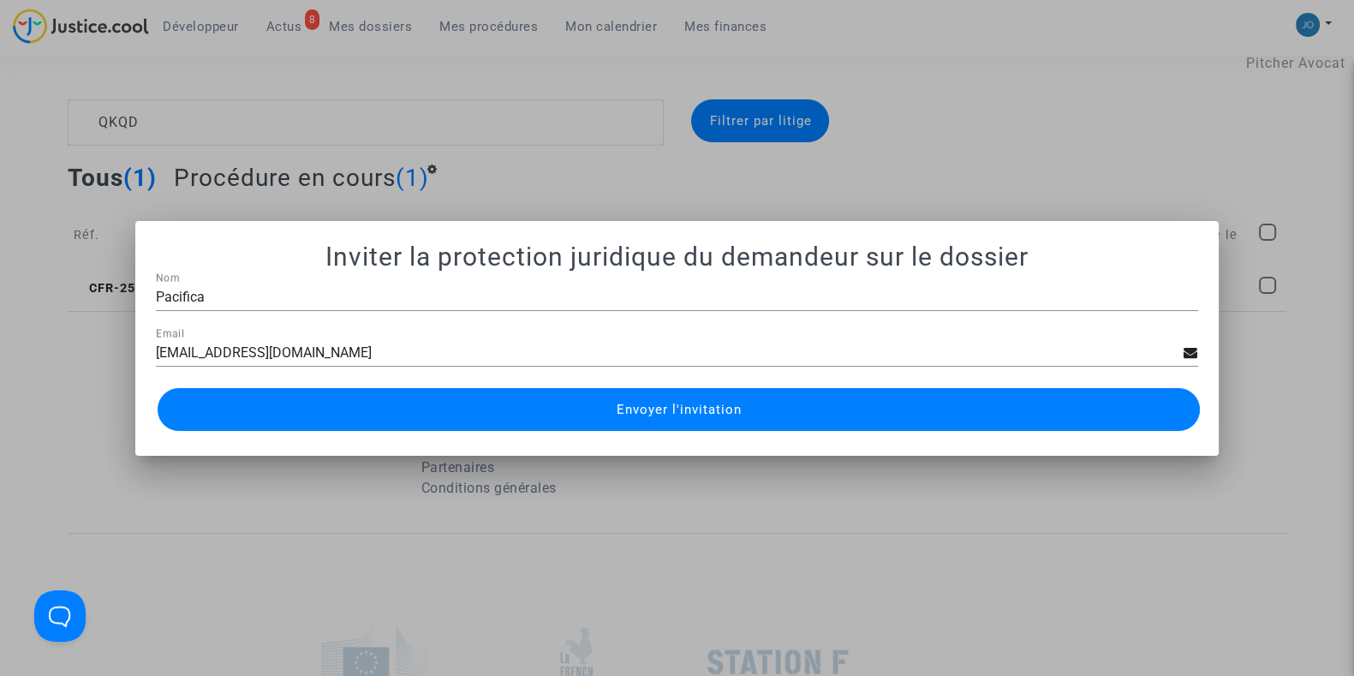
click at [643, 413] on span "Envoyer l'invitation" at bounding box center [678, 409] width 125 height 15
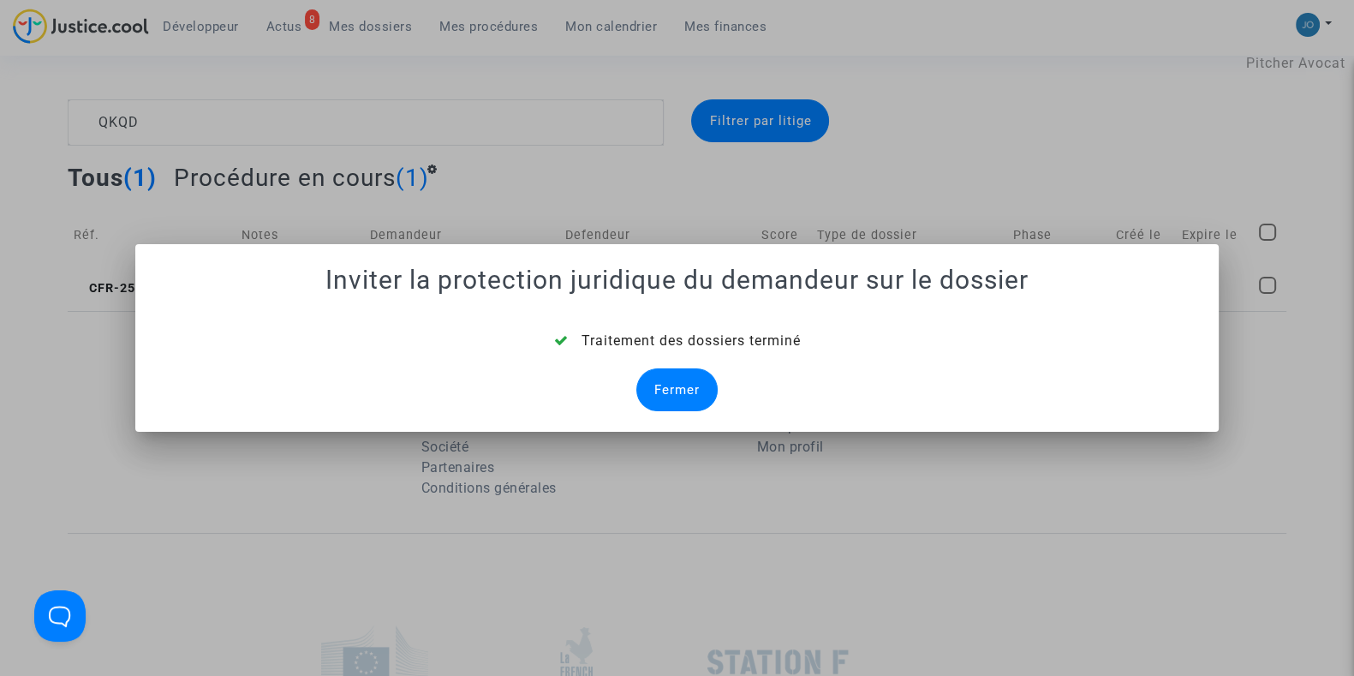
click at [663, 390] on div "Fermer" at bounding box center [676, 389] width 81 height 43
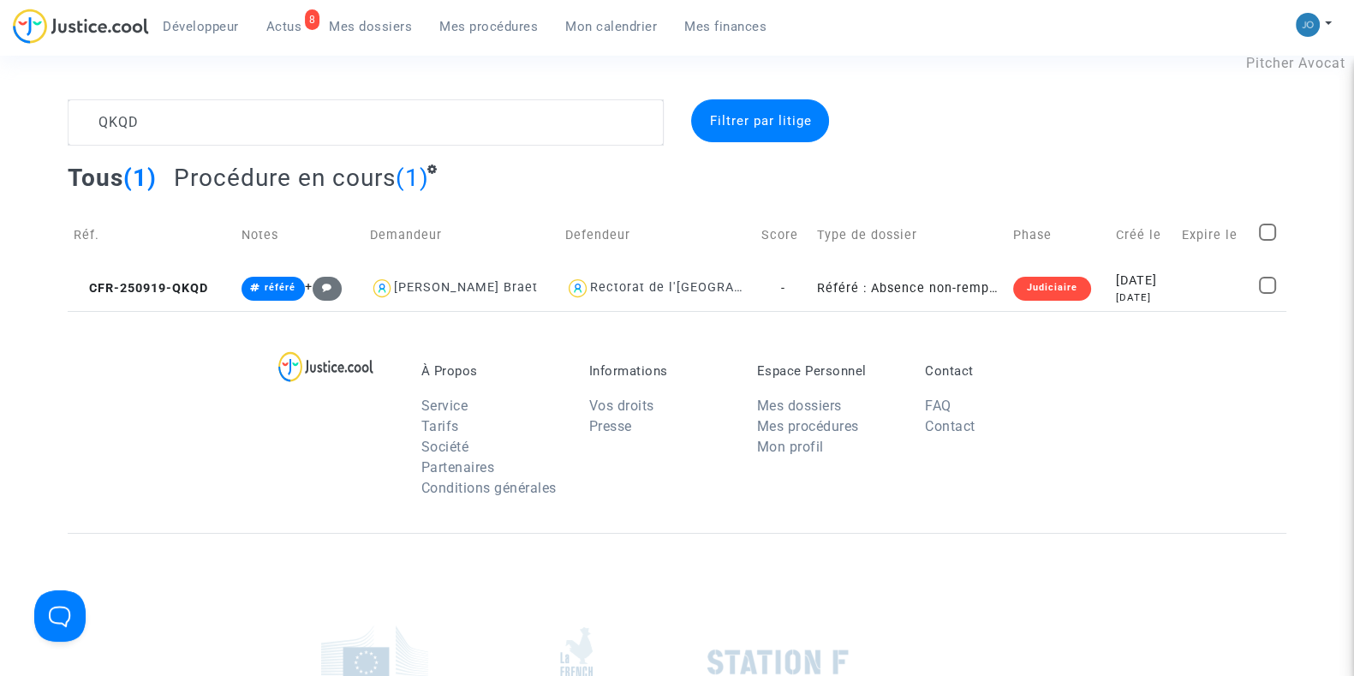
click at [1053, 261] on td "Phase" at bounding box center [1058, 235] width 103 height 61
click at [1136, 287] on div "[DATE]" at bounding box center [1143, 281] width 54 height 19
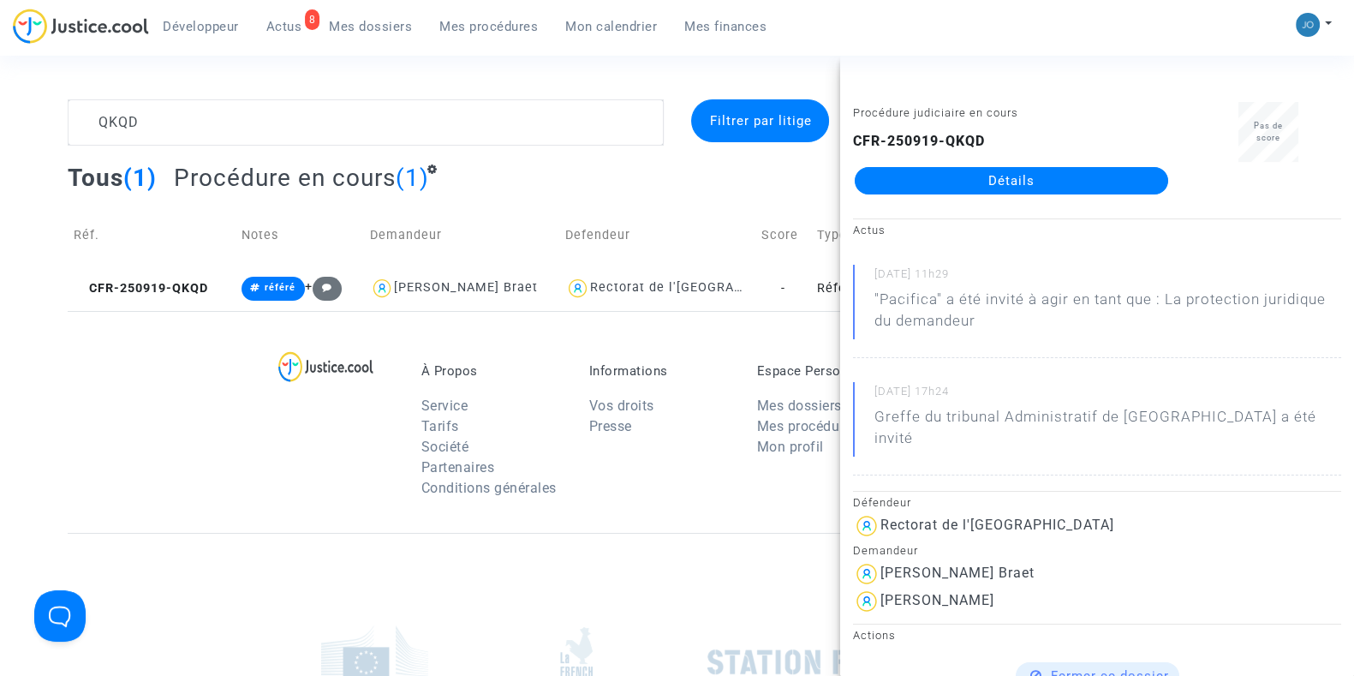
click at [1071, 180] on link "Détails" at bounding box center [1011, 180] width 313 height 27
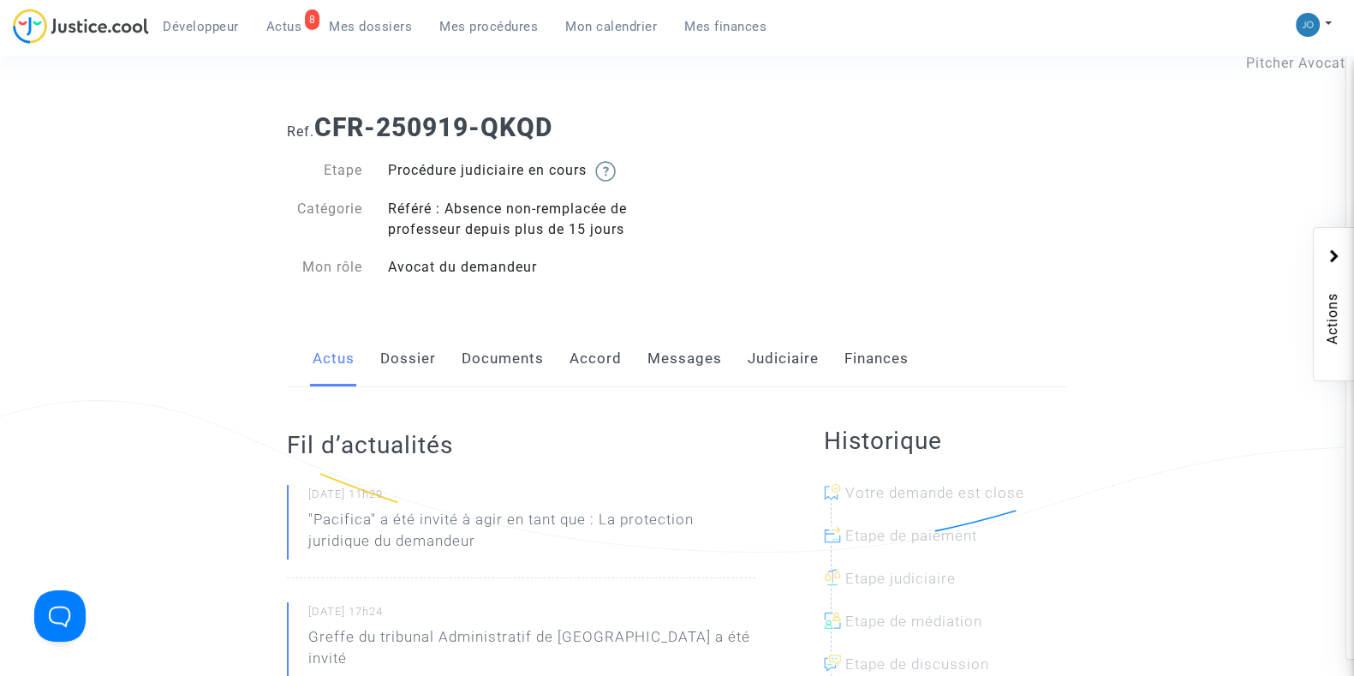
click at [685, 370] on link "Messages" at bounding box center [685, 359] width 75 height 57
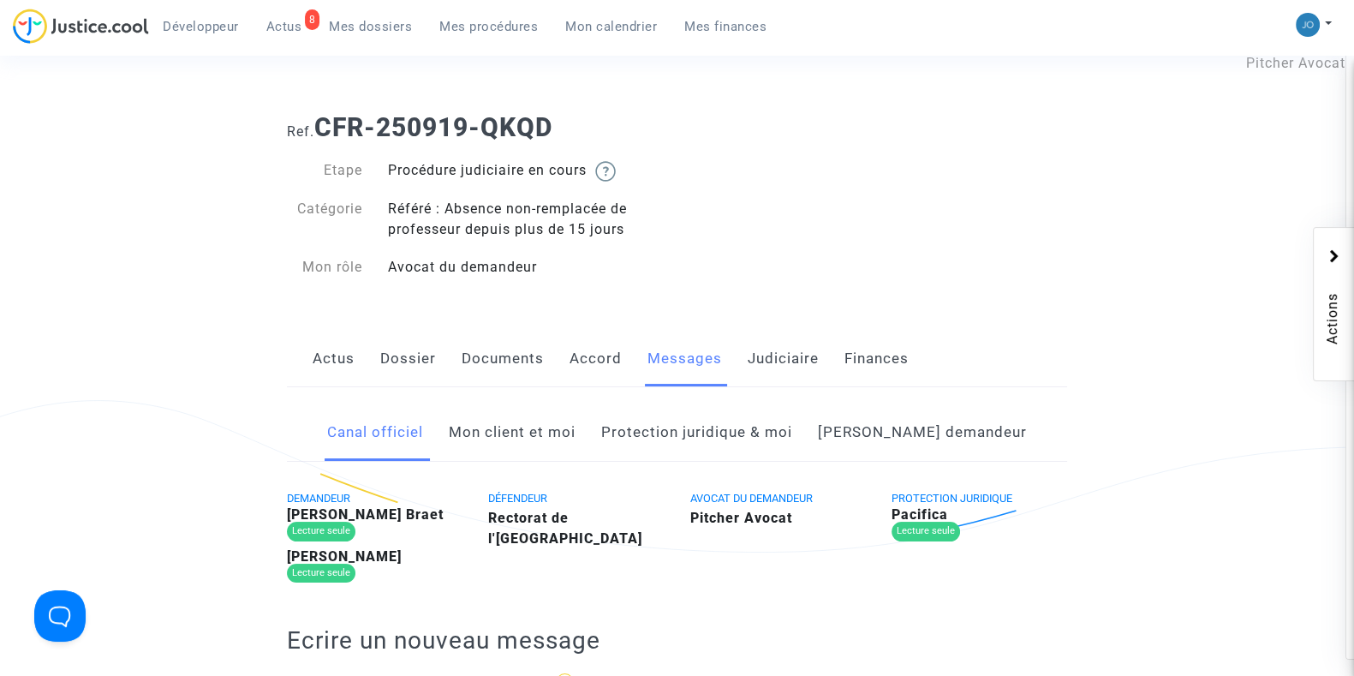
click at [899, 440] on link "Côté demandeur" at bounding box center [922, 432] width 209 height 57
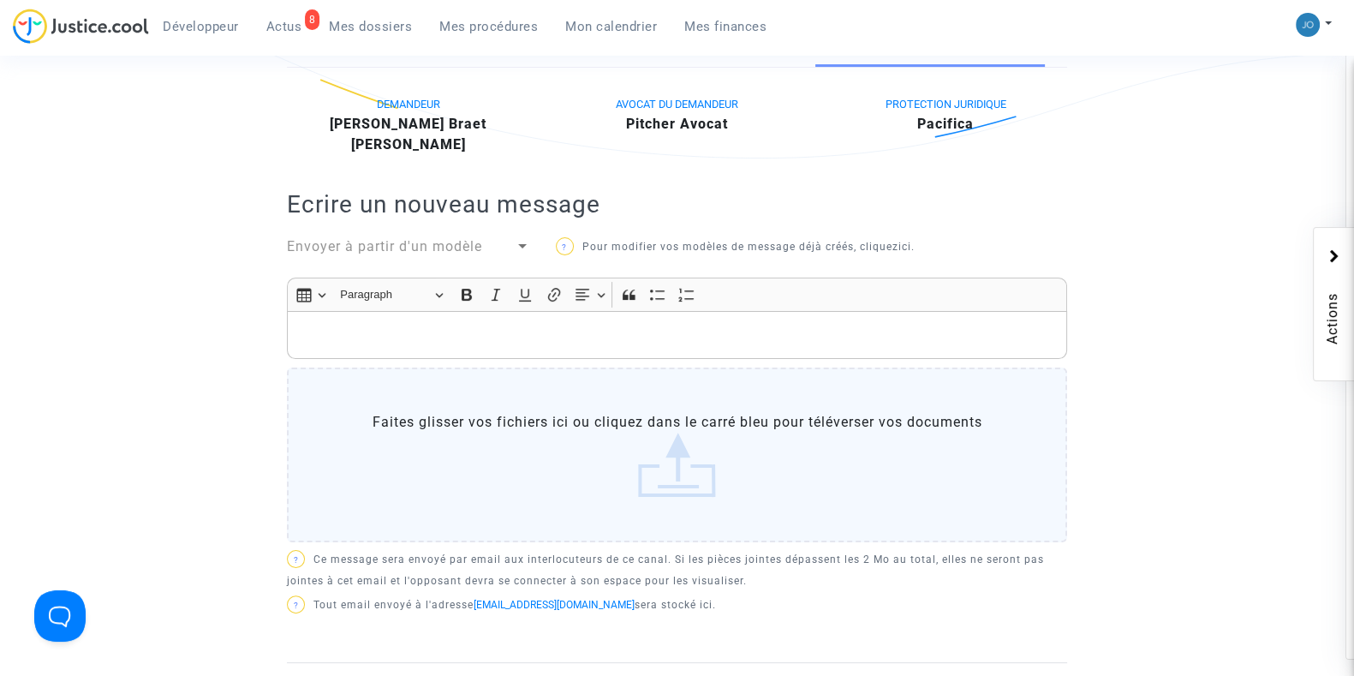
scroll to position [436, 0]
click at [784, 323] on p "Rich Text Editor, main" at bounding box center [677, 333] width 762 height 21
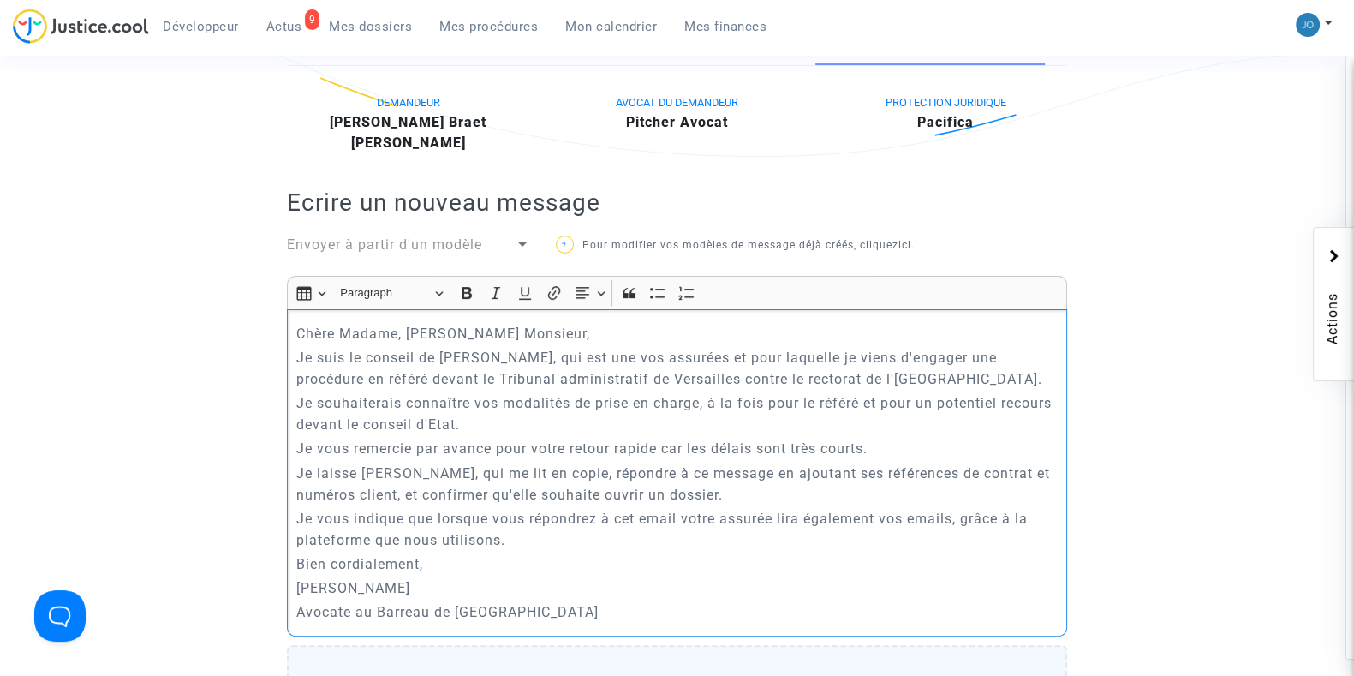
drag, startPoint x: 784, startPoint y: 323, endPoint x: 633, endPoint y: 578, distance: 296.4
click at [633, 575] on p "Bien cordialement," at bounding box center [677, 563] width 762 height 21
click at [599, 390] on p "Je suis le conseil de Madame Laetitia Soreau Braet, qui est une vos assurées et…" at bounding box center [677, 368] width 762 height 43
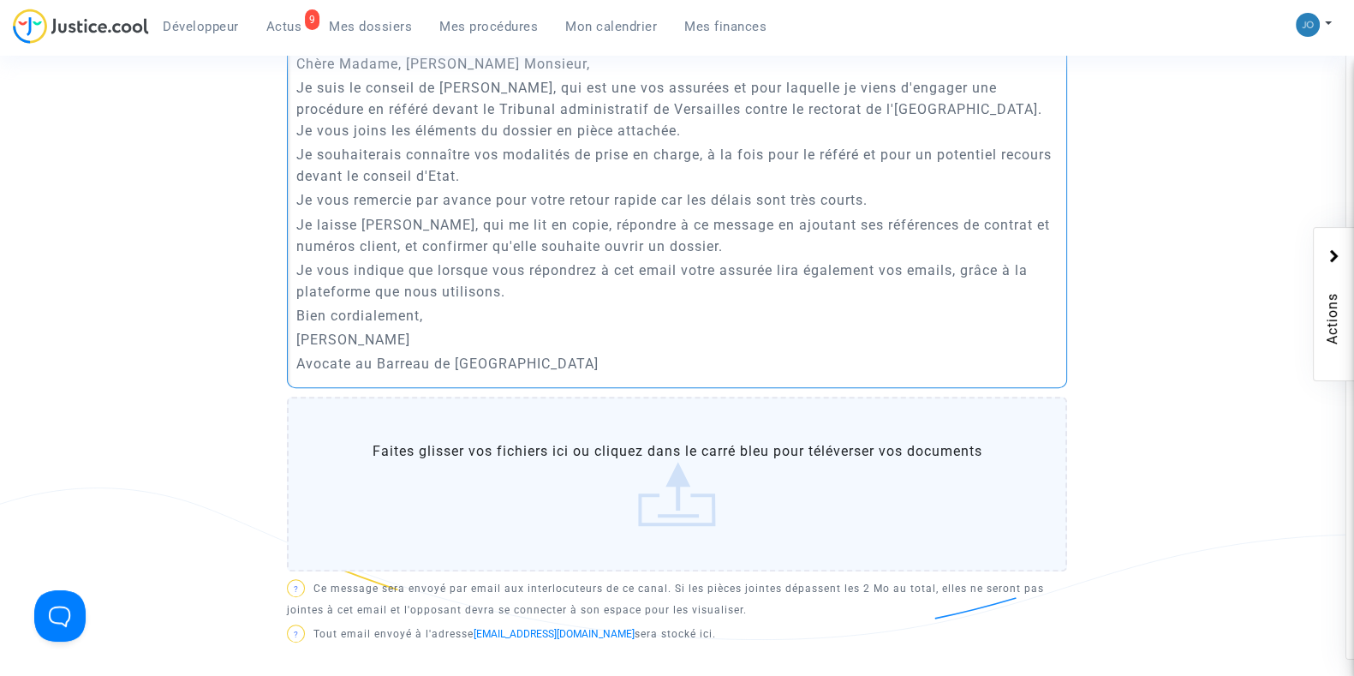
scroll to position [707, 0]
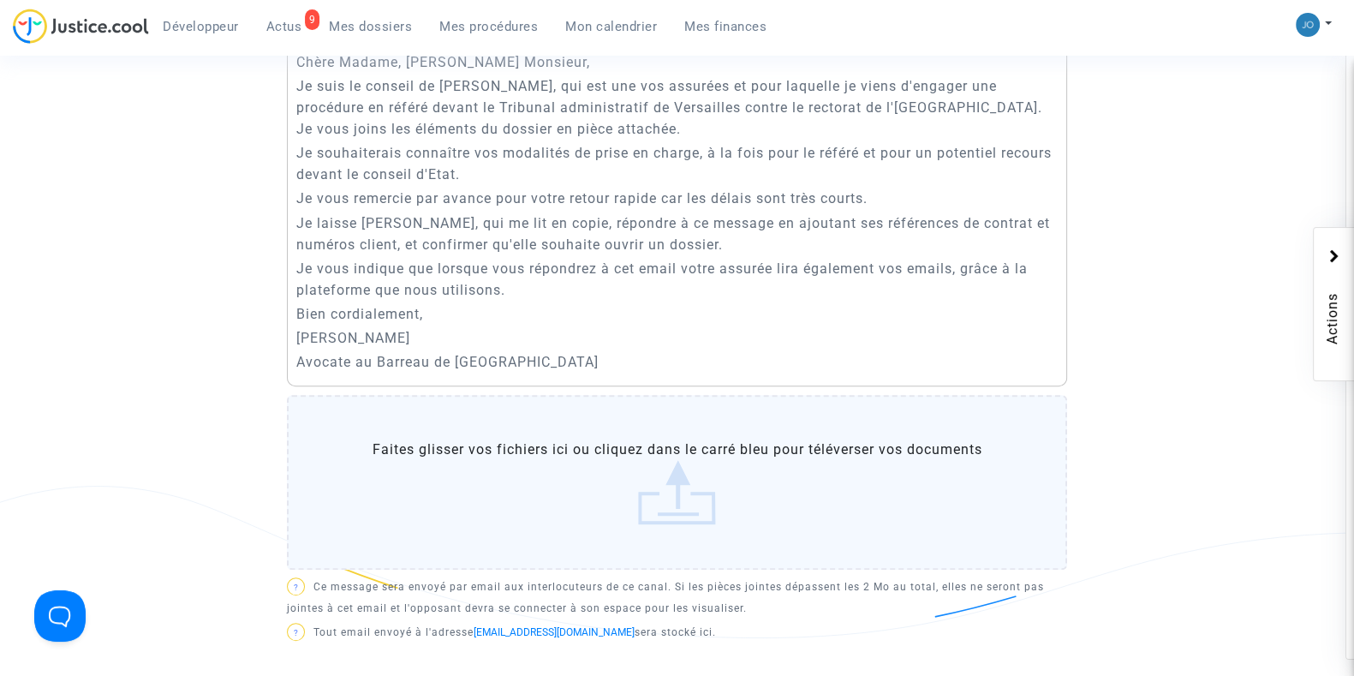
click at [653, 443] on label "Faites glisser vos fichiers ici ou cliquez dans le carré bleu pour téléverser v…" at bounding box center [677, 482] width 780 height 175
click at [0, 0] on input "Faites glisser vos fichiers ici ou cliquez dans le carré bleu pour téléverser v…" at bounding box center [0, 0] width 0 height 0
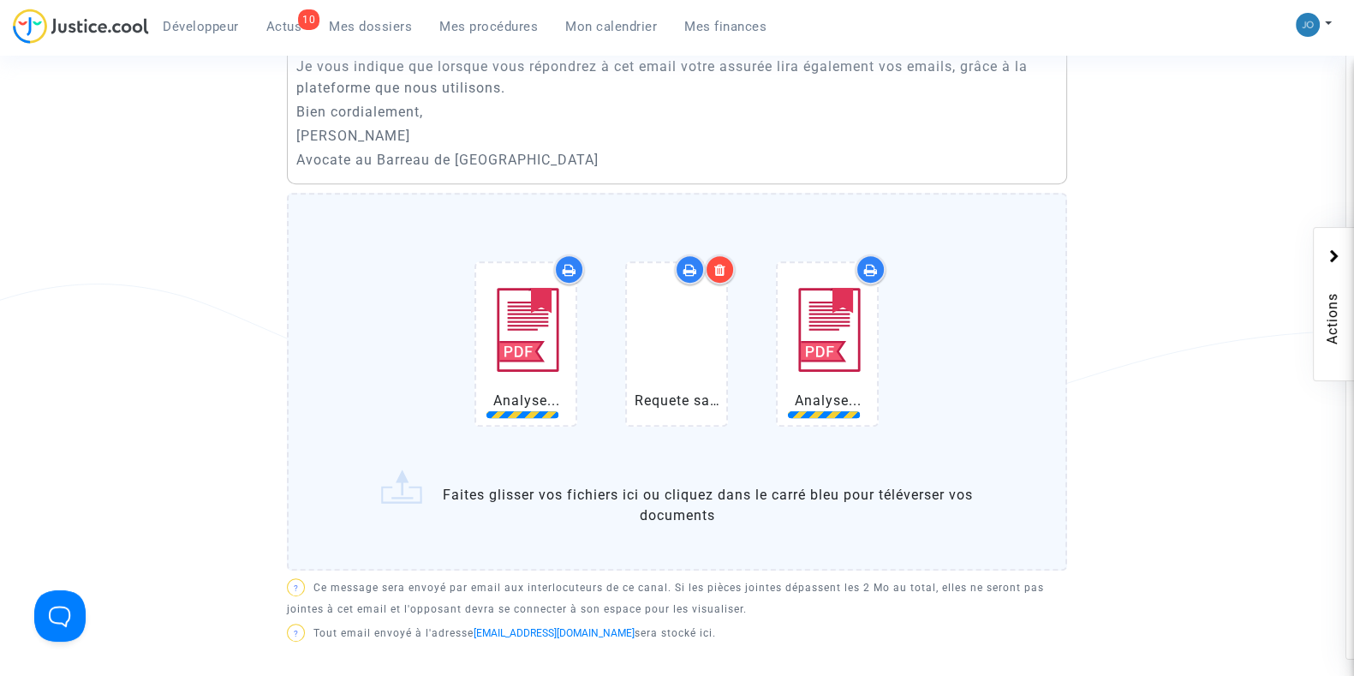
scroll to position [946, 0]
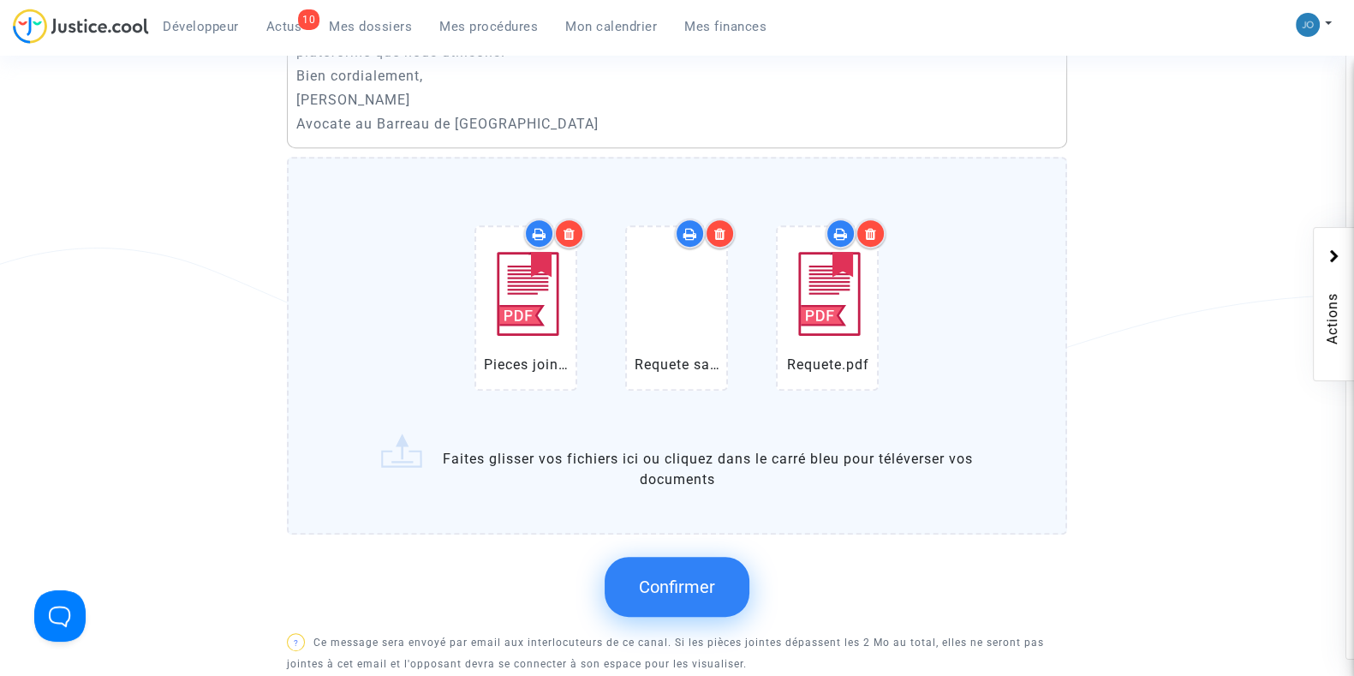
click at [657, 571] on button "Confirmer" at bounding box center [677, 587] width 145 height 60
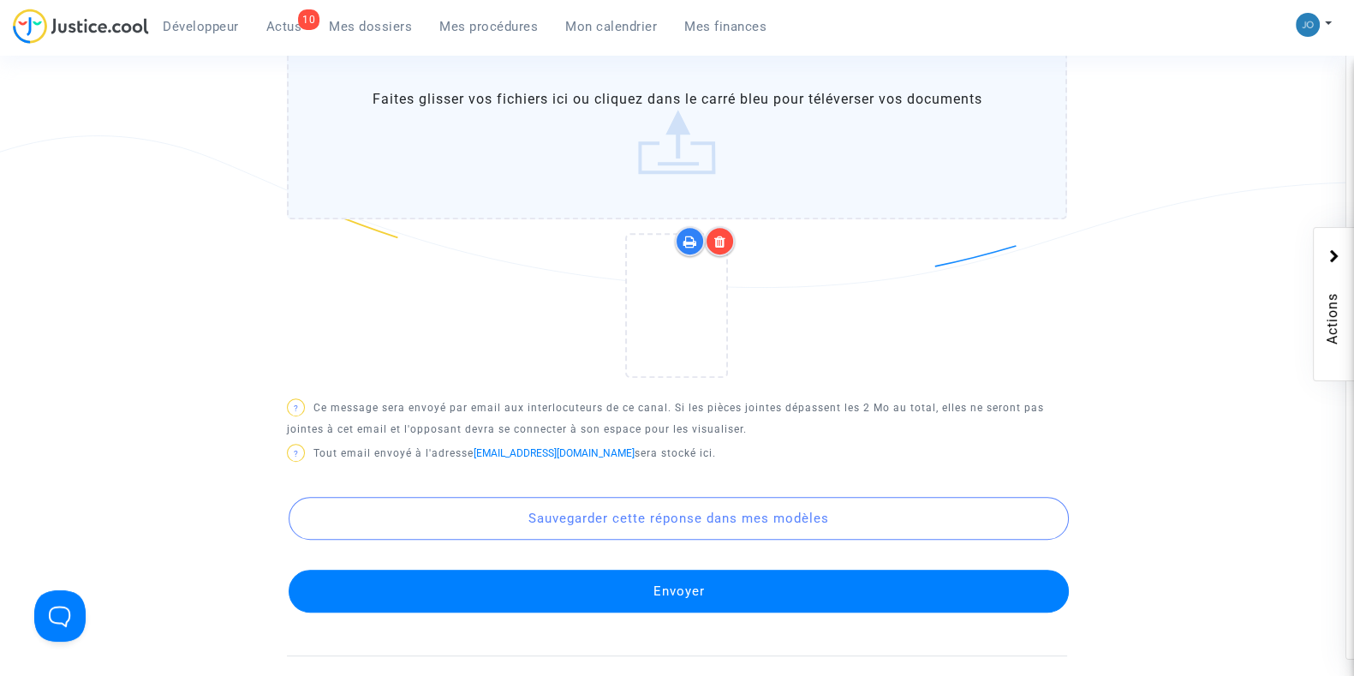
scroll to position [1059, 0]
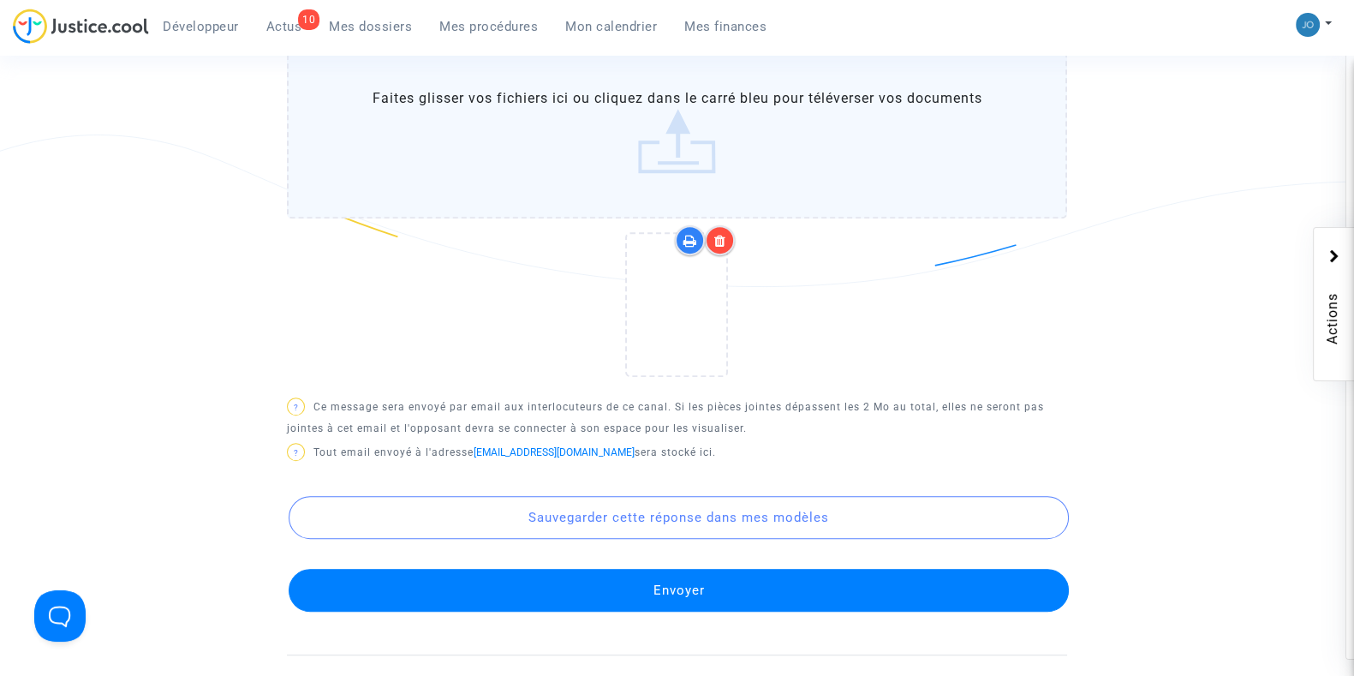
click at [695, 595] on button "Envoyer" at bounding box center [679, 590] width 780 height 43
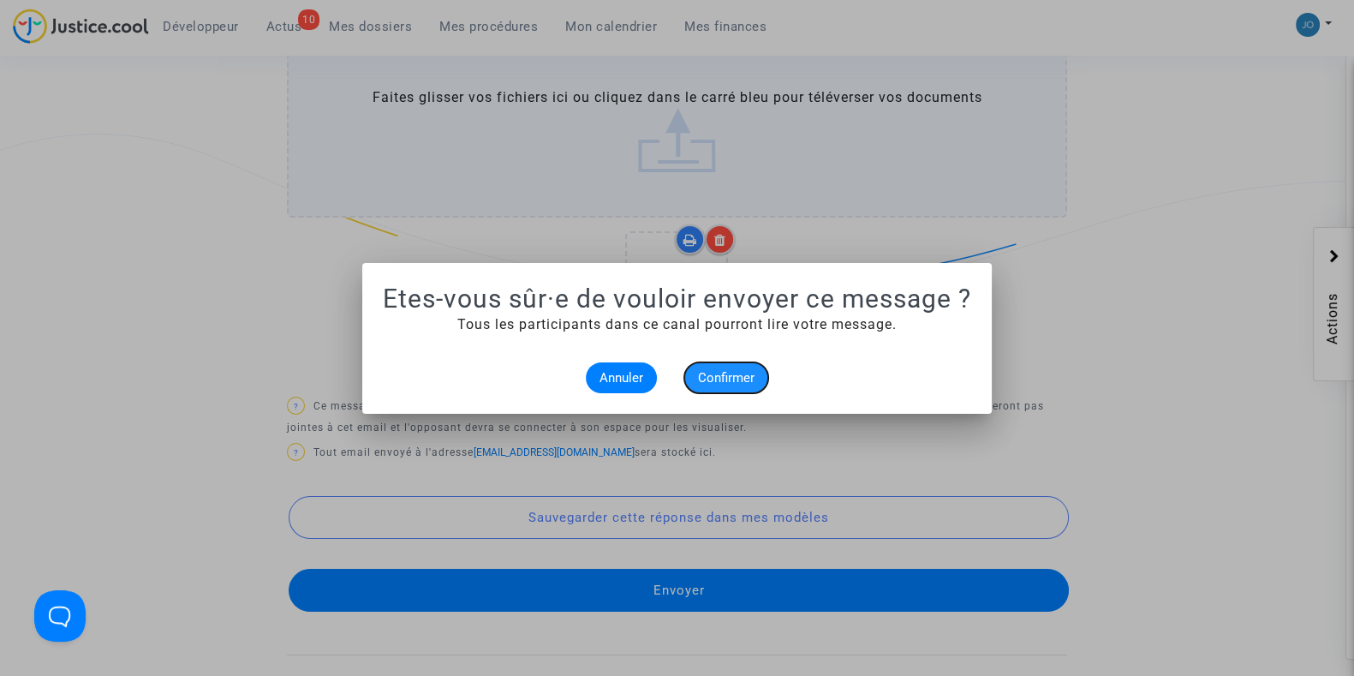
click at [732, 386] on button "Confirmer" at bounding box center [726, 377] width 84 height 31
